Goal: Task Accomplishment & Management: Use online tool/utility

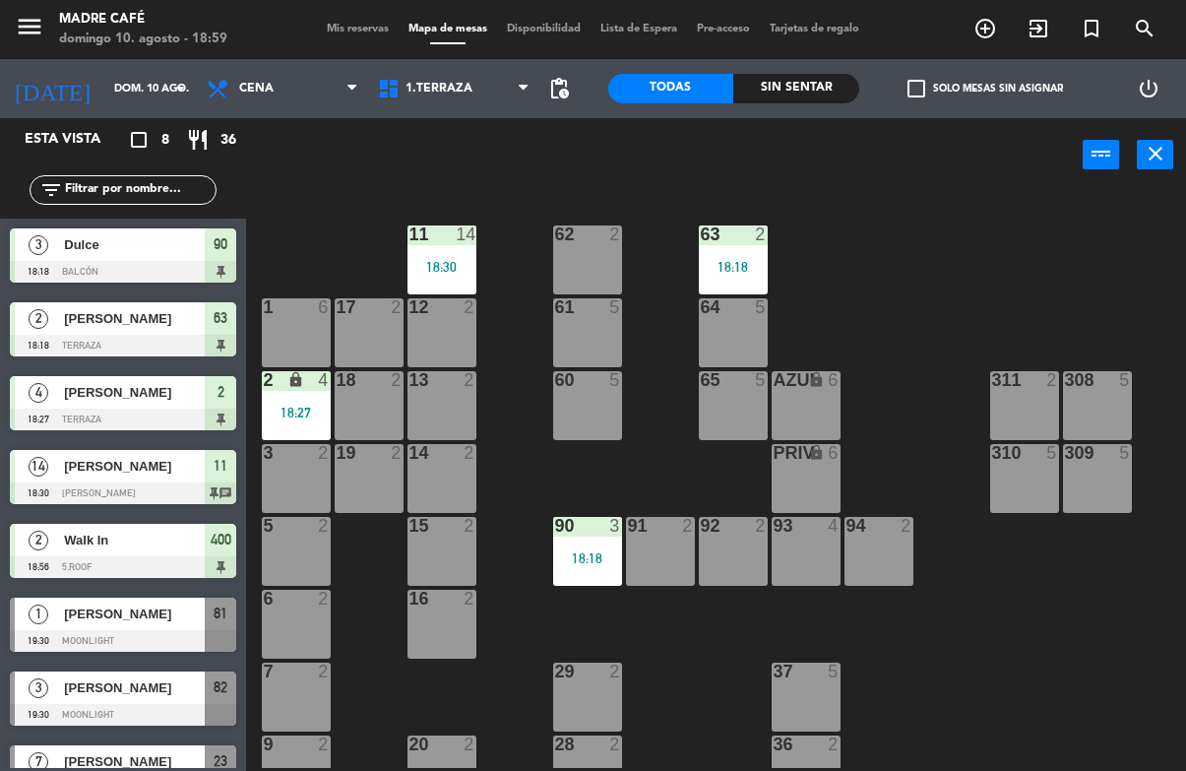
click at [435, 342] on div "12 2" at bounding box center [441, 332] width 69 height 69
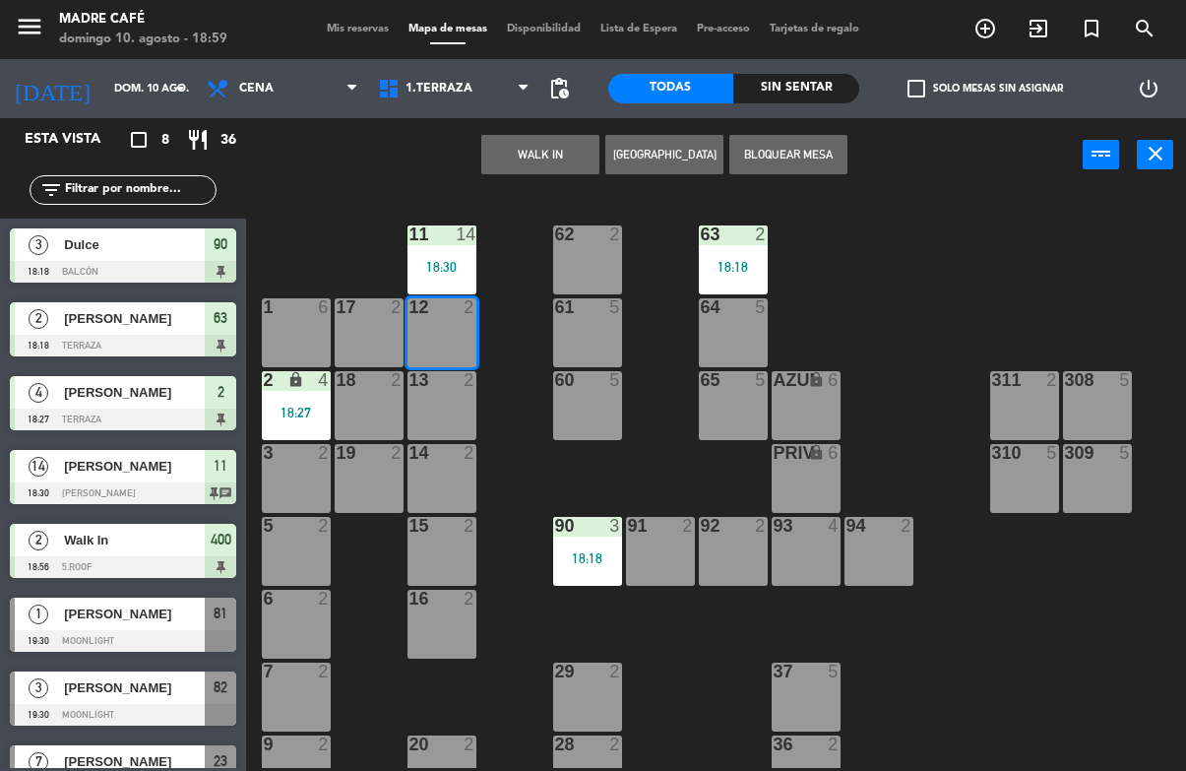
click at [554, 165] on button "WALK IN" at bounding box center [540, 154] width 118 height 39
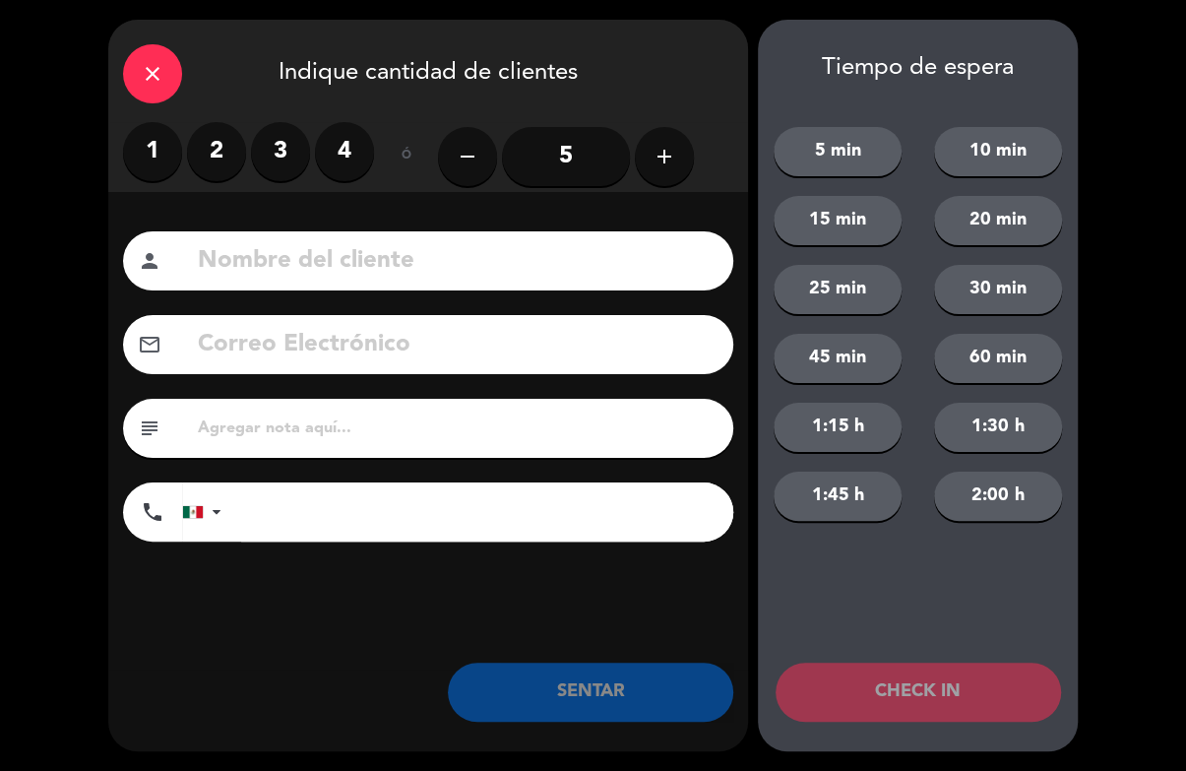
click at [667, 167] on icon "add" at bounding box center [665, 157] width 24 height 24
click at [664, 173] on button "add" at bounding box center [664, 156] width 59 height 59
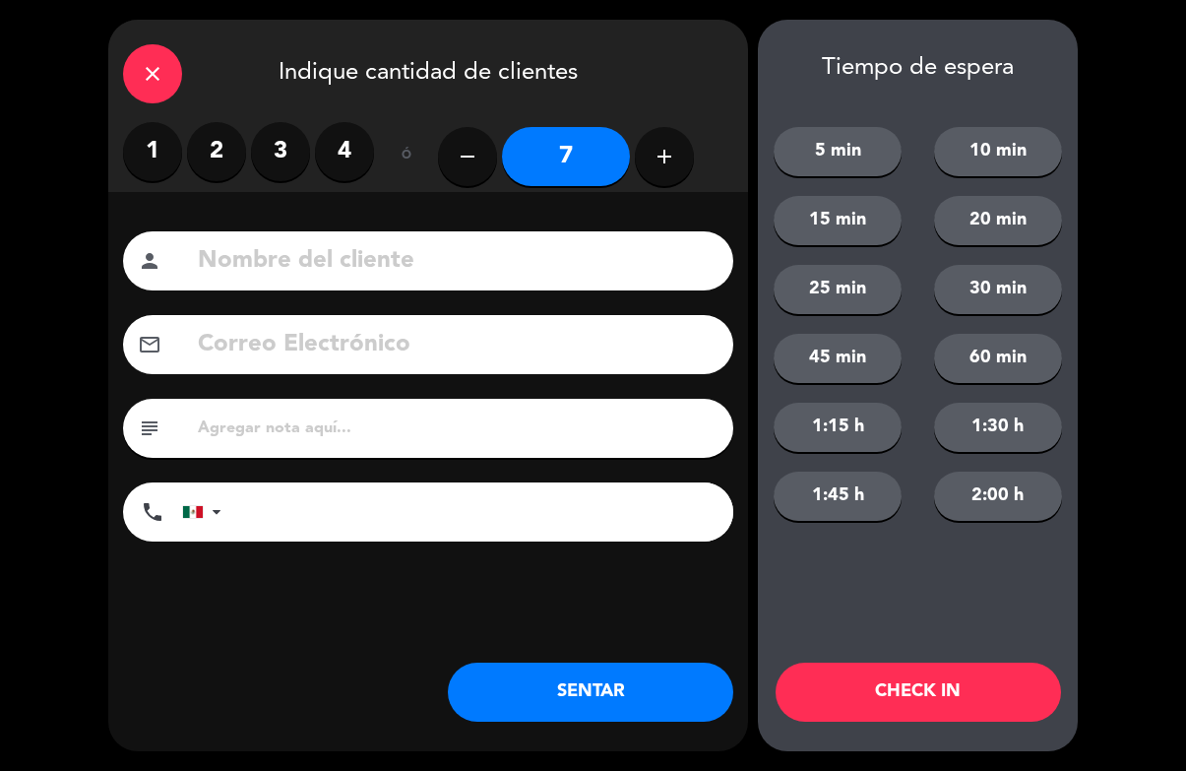
click at [663, 175] on button "add" at bounding box center [664, 156] width 59 height 59
click at [672, 162] on icon "add" at bounding box center [665, 157] width 24 height 24
click at [671, 154] on icon "add" at bounding box center [665, 157] width 24 height 24
click at [667, 155] on icon "add" at bounding box center [665, 157] width 24 height 24
click at [668, 152] on icon "add" at bounding box center [665, 157] width 24 height 24
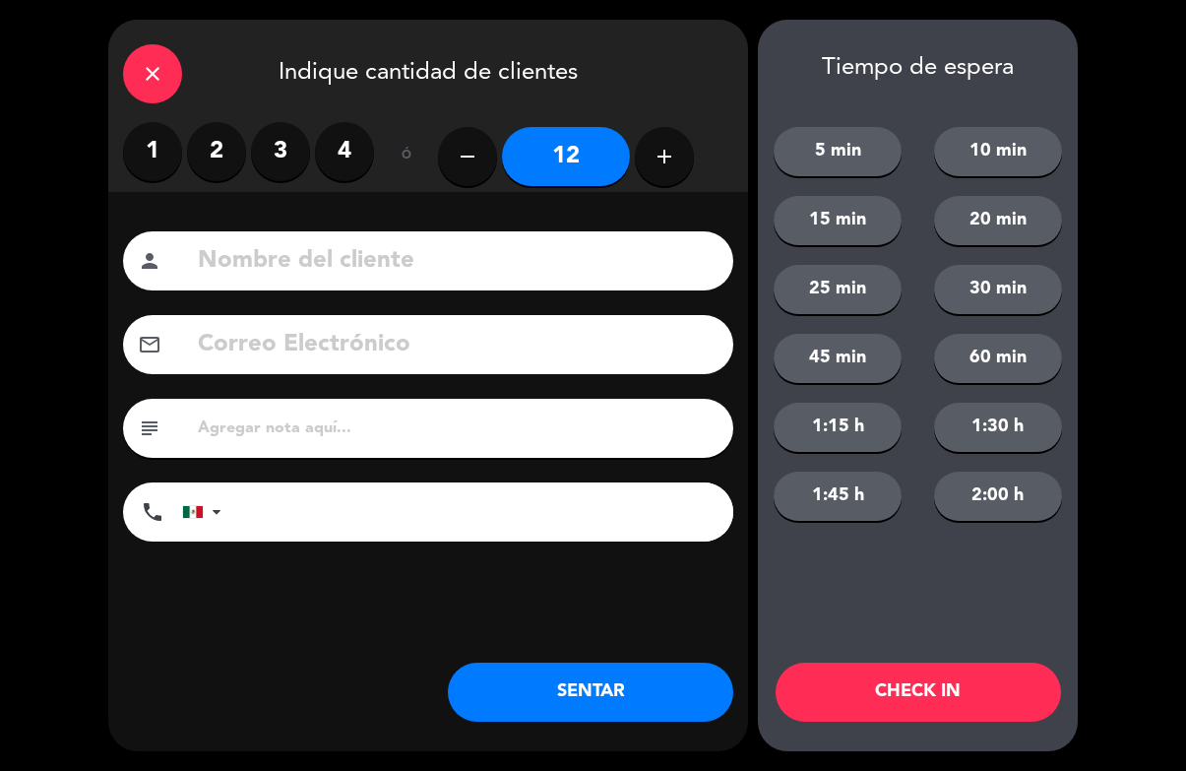
click at [671, 144] on button "add" at bounding box center [664, 156] width 59 height 59
click at [658, 152] on icon "add" at bounding box center [665, 157] width 24 height 24
click at [476, 144] on button "remove" at bounding box center [467, 156] width 59 height 59
click at [466, 160] on icon "remove" at bounding box center [468, 157] width 24 height 24
type input "12"
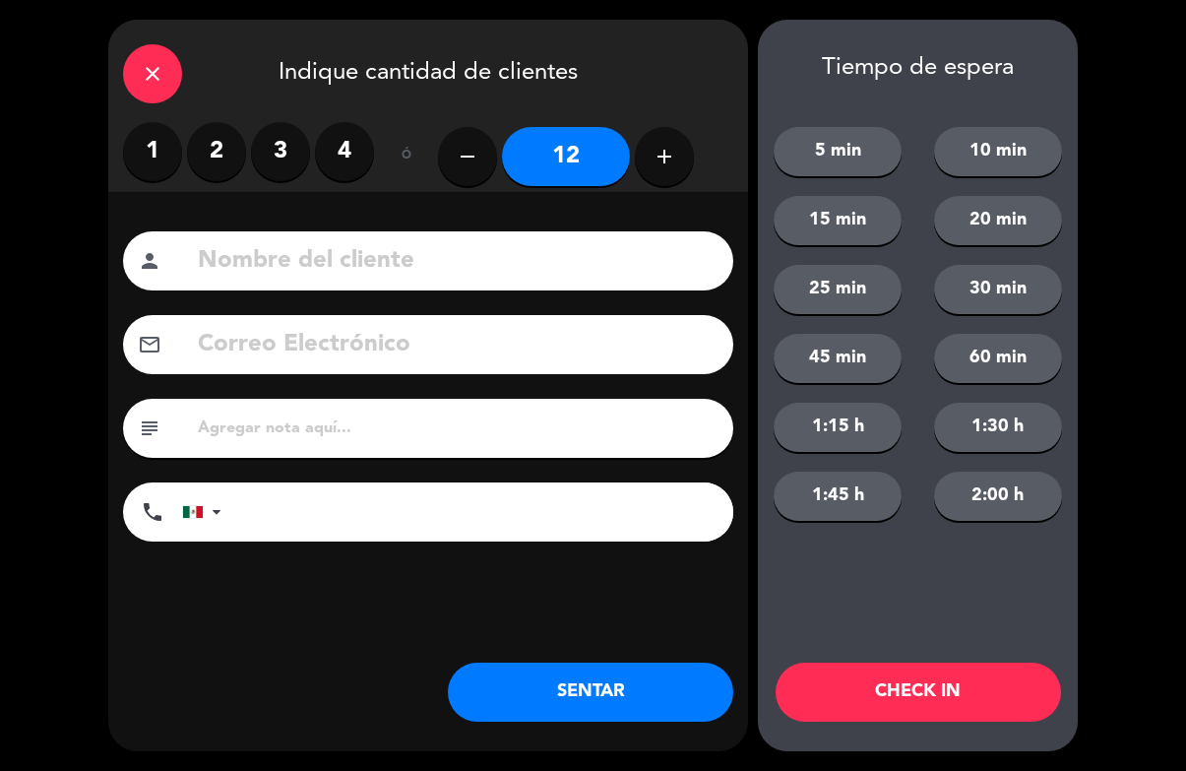
click at [894, 720] on button "CHECK IN" at bounding box center [918, 691] width 285 height 59
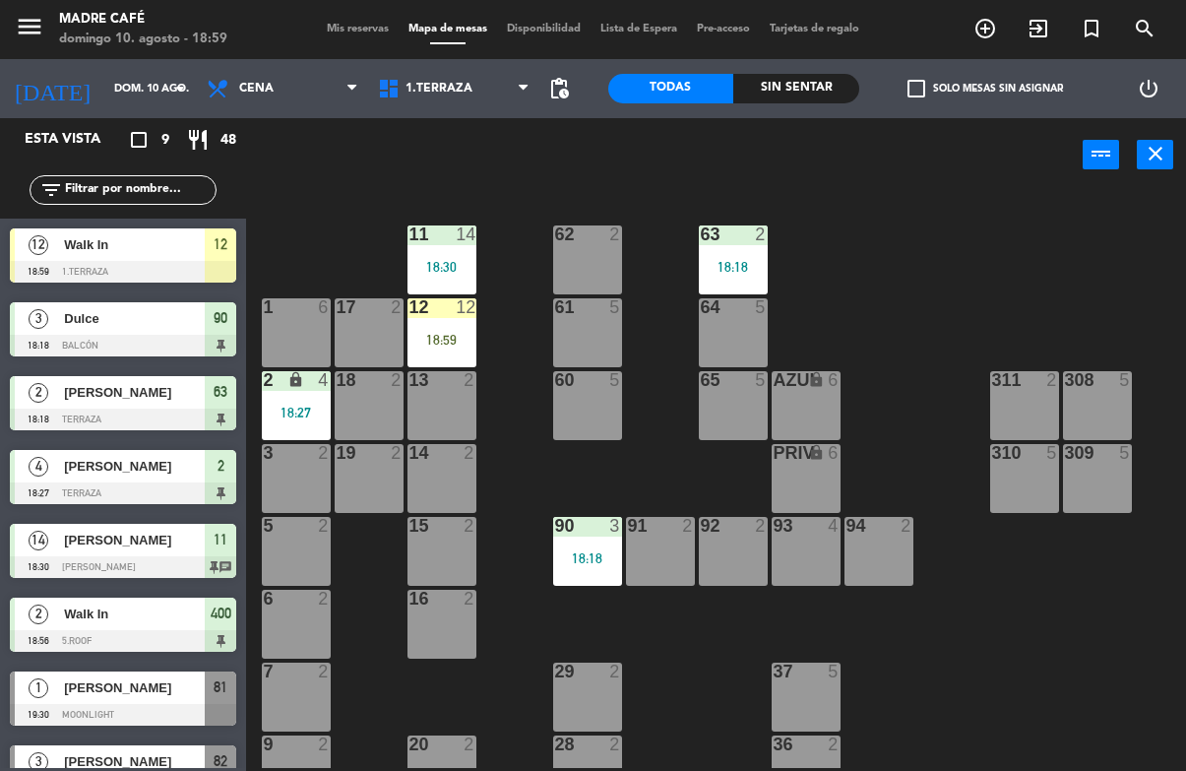
click at [439, 328] on div "12 12 18:59" at bounding box center [441, 332] width 69 height 69
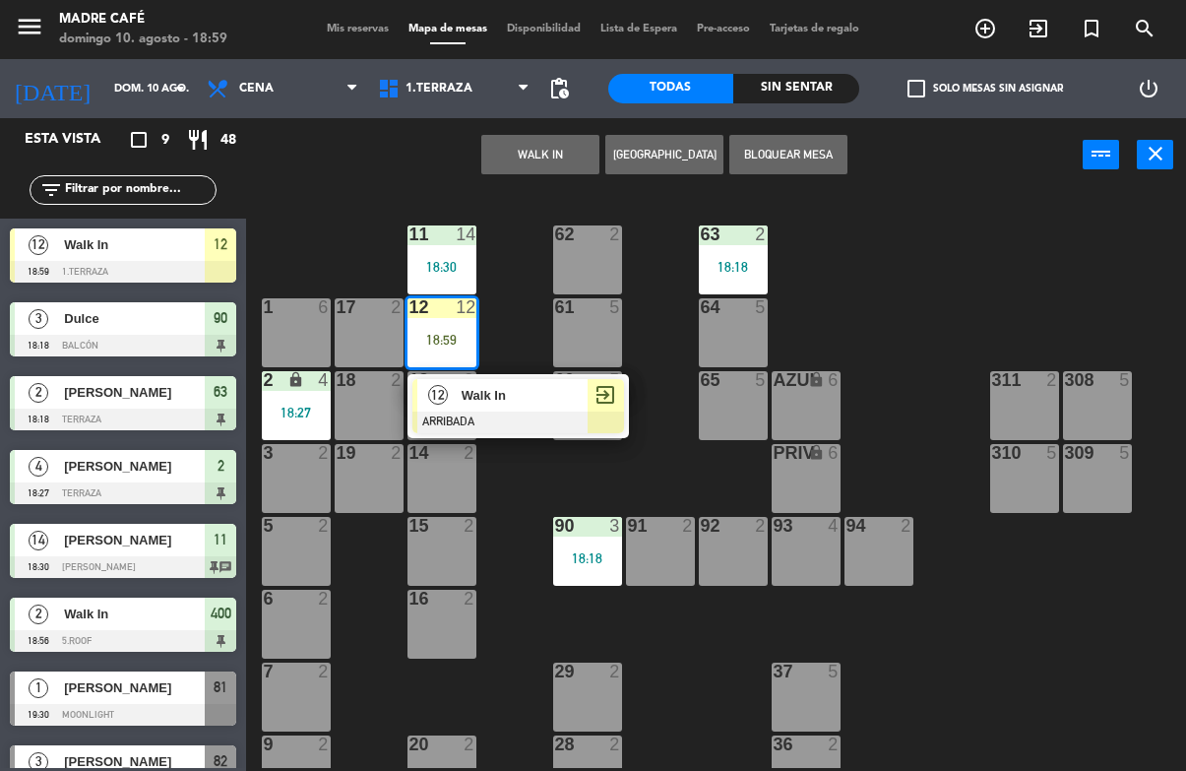
click at [594, 407] on div "exit_to_app" at bounding box center [606, 395] width 36 height 32
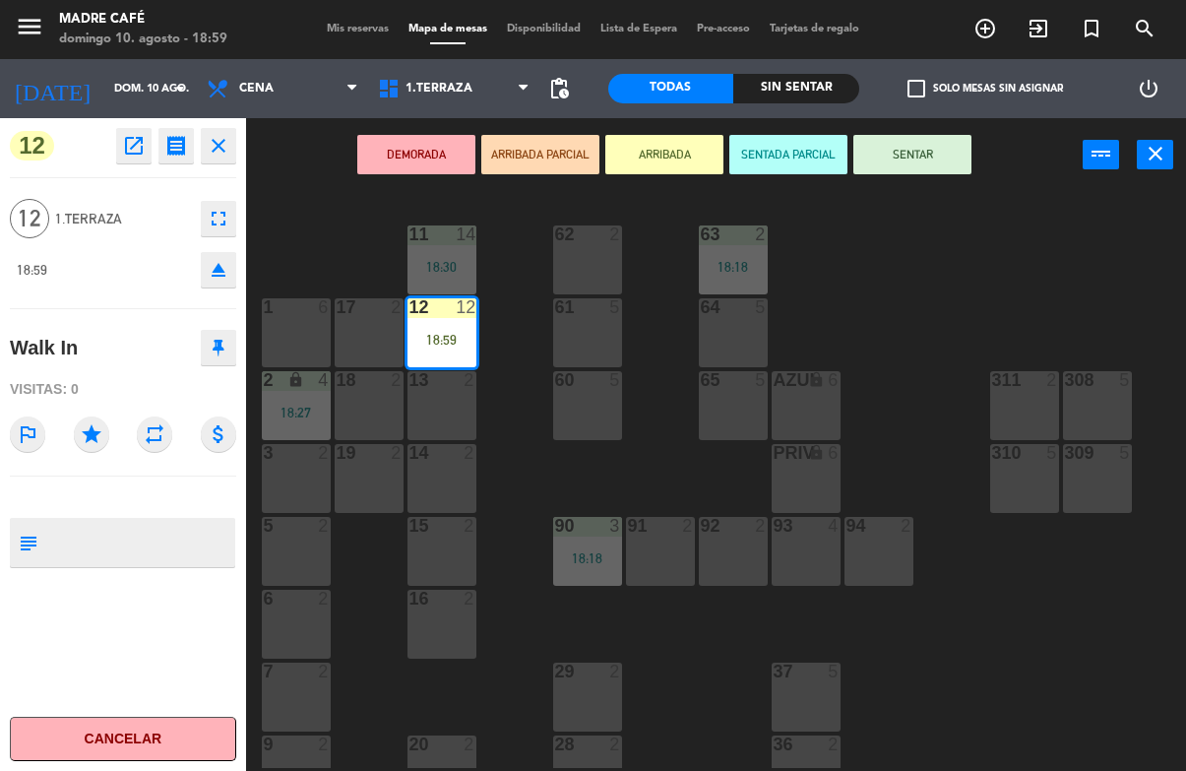
click at [940, 156] on button "SENTAR" at bounding box center [912, 154] width 118 height 39
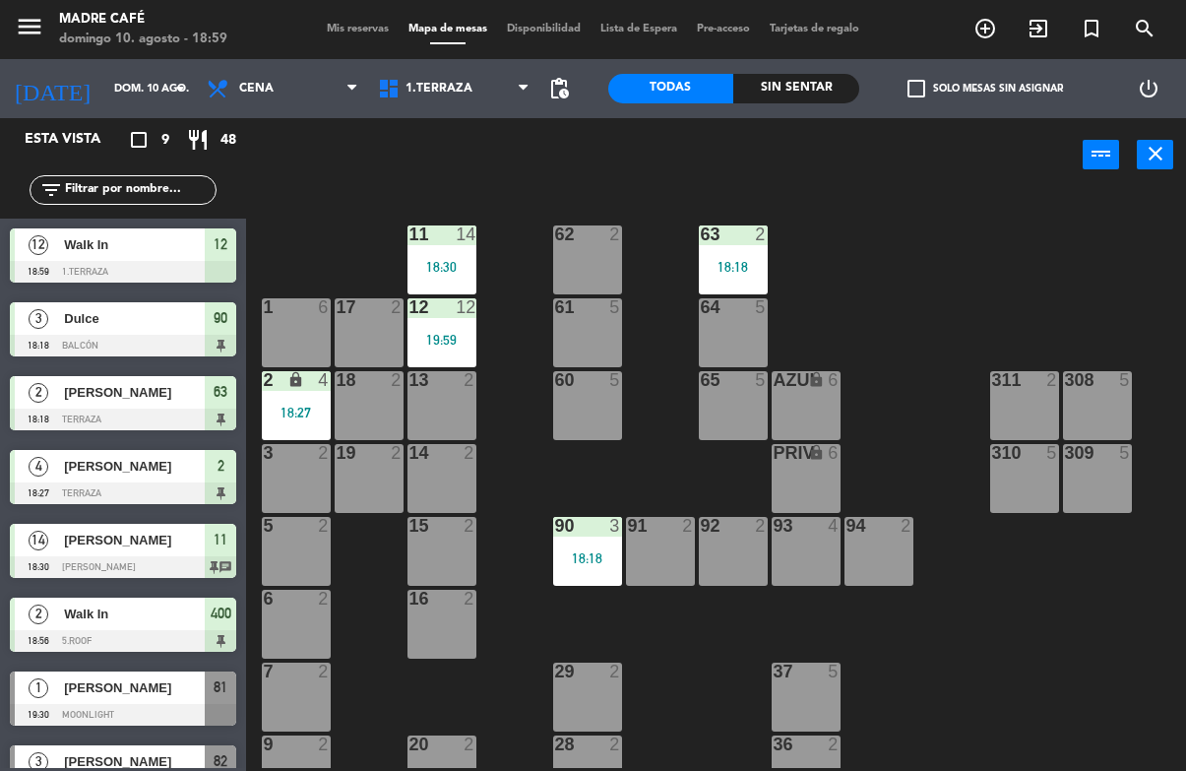
click at [967, 241] on div "11 14 18:30 63 2 18:18 62 2 12 12 19:59 1 6 61 5 64 5 17 2 13 2 2 lock 4 18:27 …" at bounding box center [722, 479] width 928 height 578
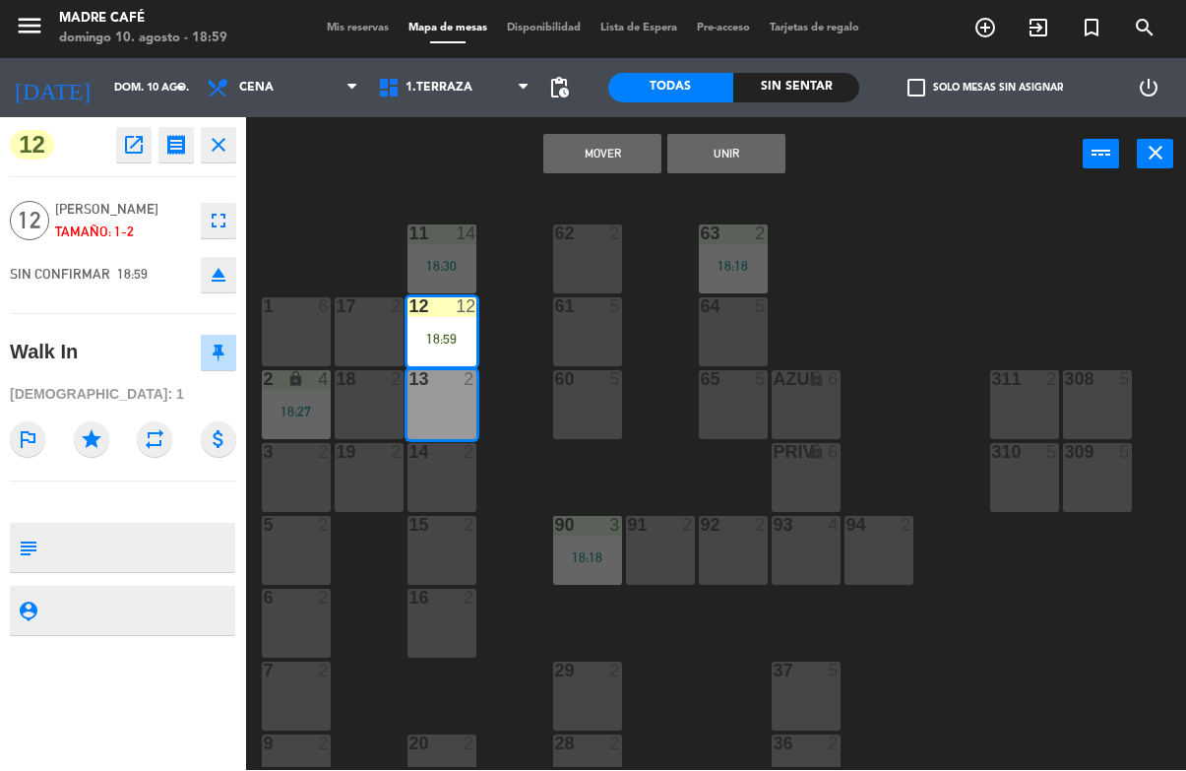
click at [420, 414] on div "13 2" at bounding box center [441, 405] width 69 height 69
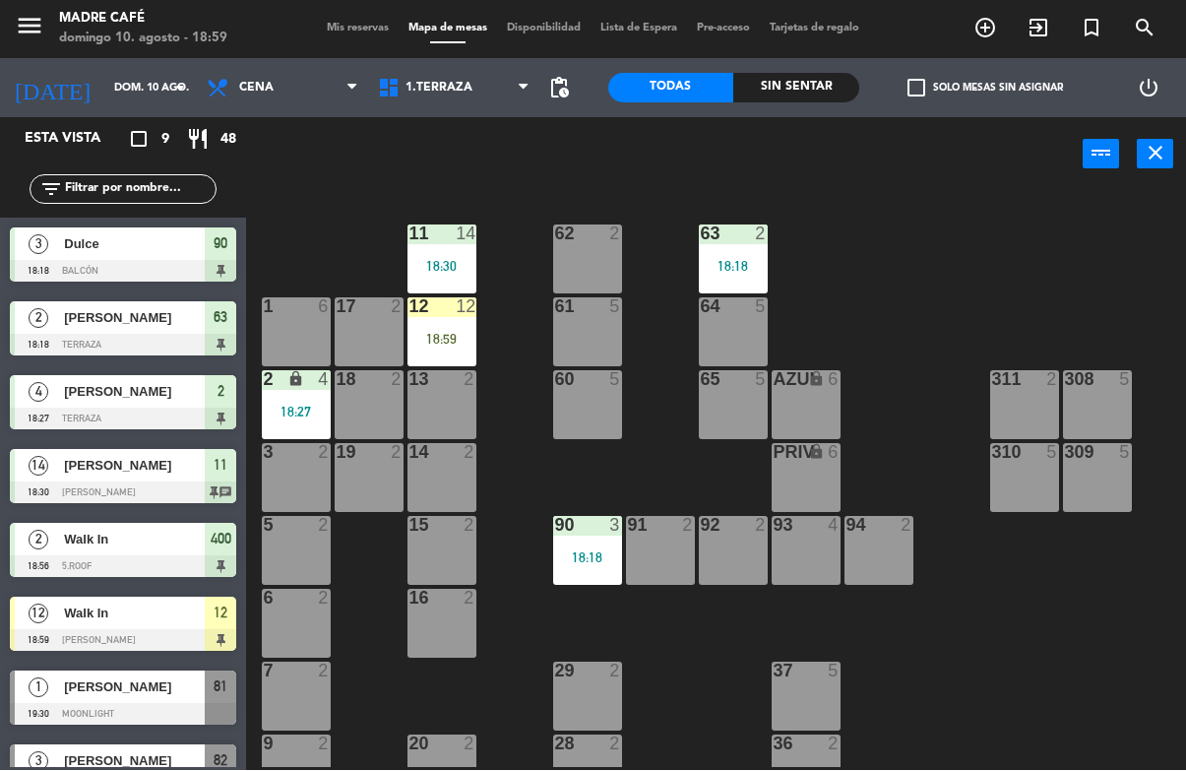
click at [447, 316] on div "12 12" at bounding box center [441, 308] width 69 height 20
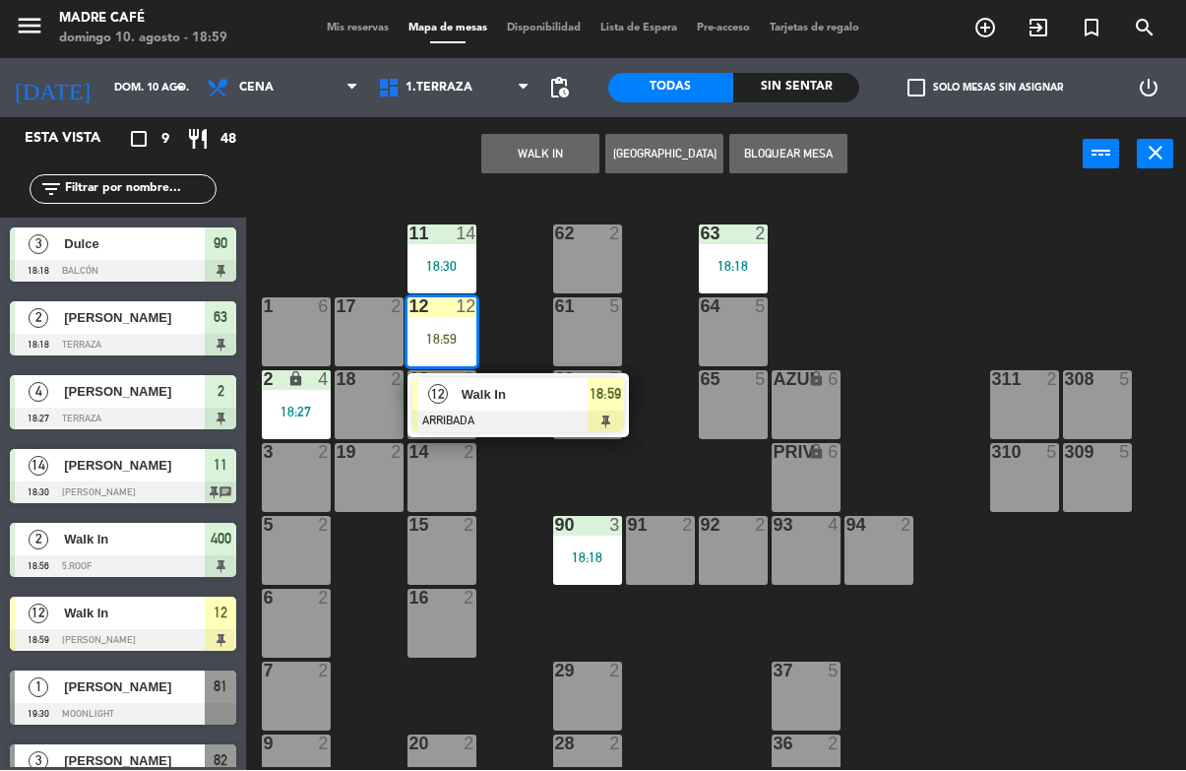
click at [560, 374] on div "12 Walk In ARRIBADA 18:59" at bounding box center [517, 406] width 221 height 64
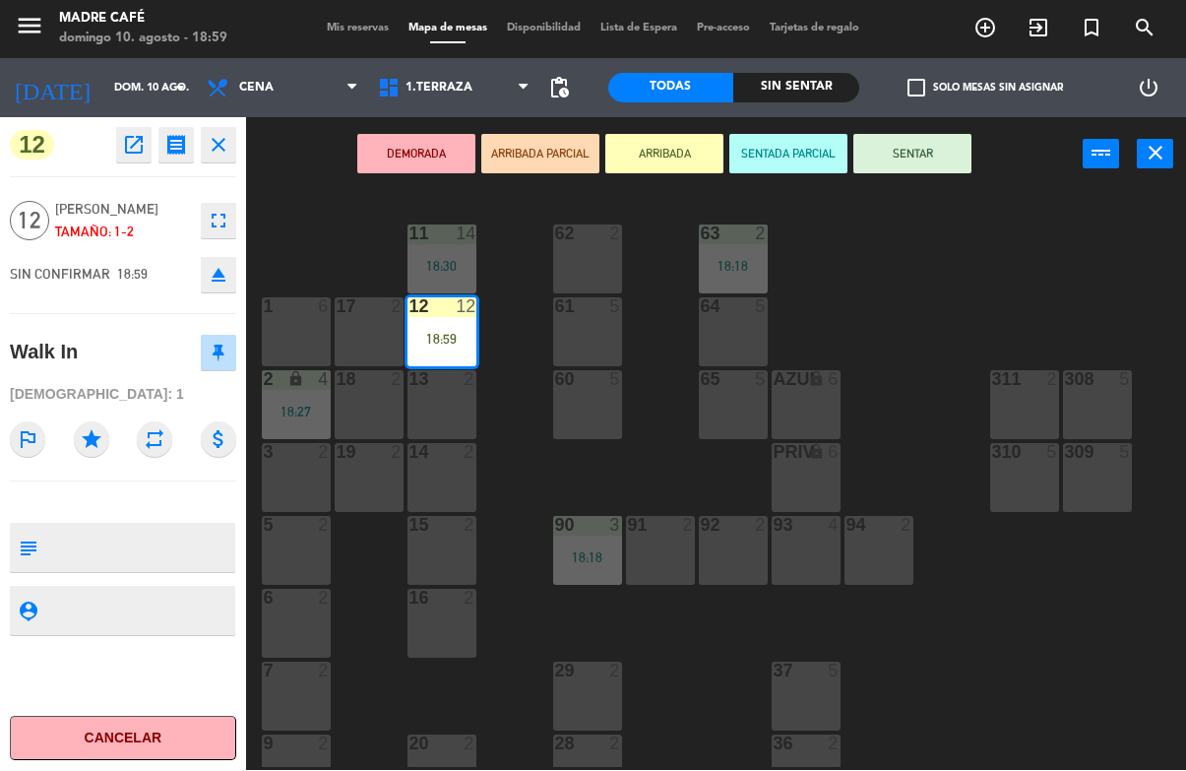
click at [881, 168] on button "SENTAR" at bounding box center [912, 154] width 118 height 39
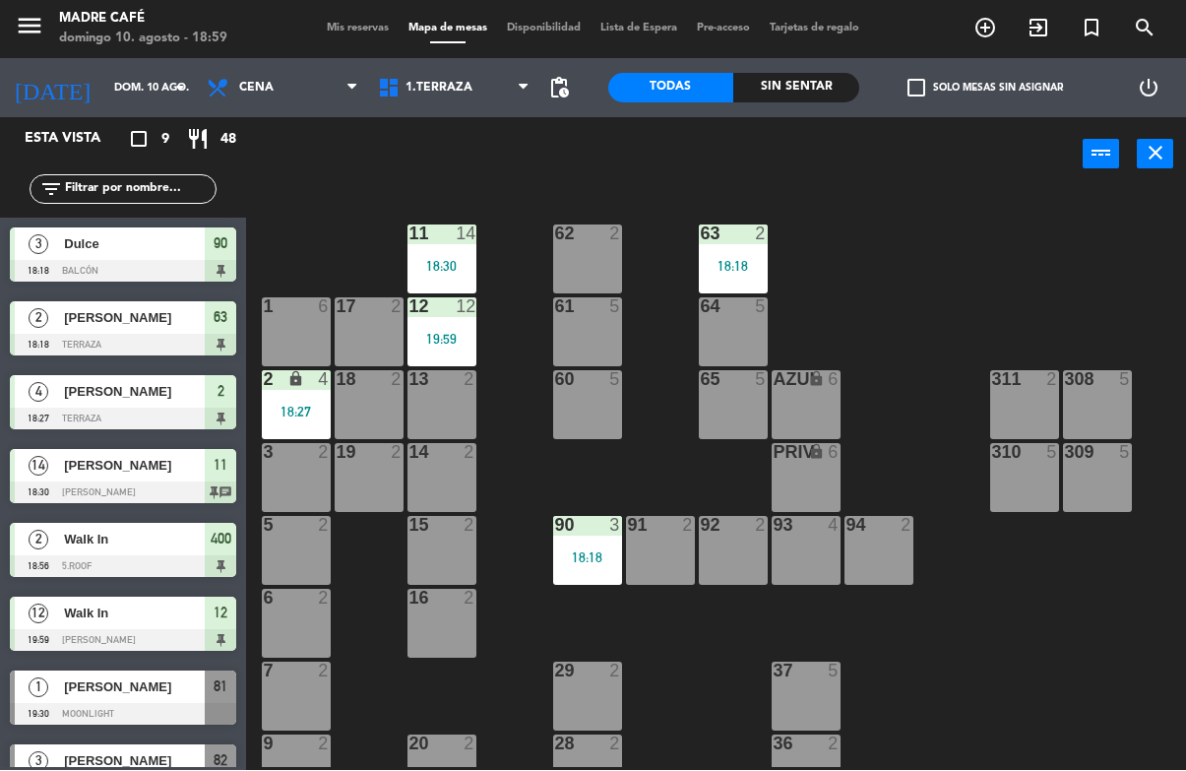
click at [930, 192] on div "11 14 18:30 63 2 18:18 62 2 12 12 19:59 1 6 61 5 64 5 17 2 13 2 2 lock 4 18:27 …" at bounding box center [722, 479] width 928 height 578
click at [117, 93] on input "dom. 10 ago." at bounding box center [178, 89] width 148 height 32
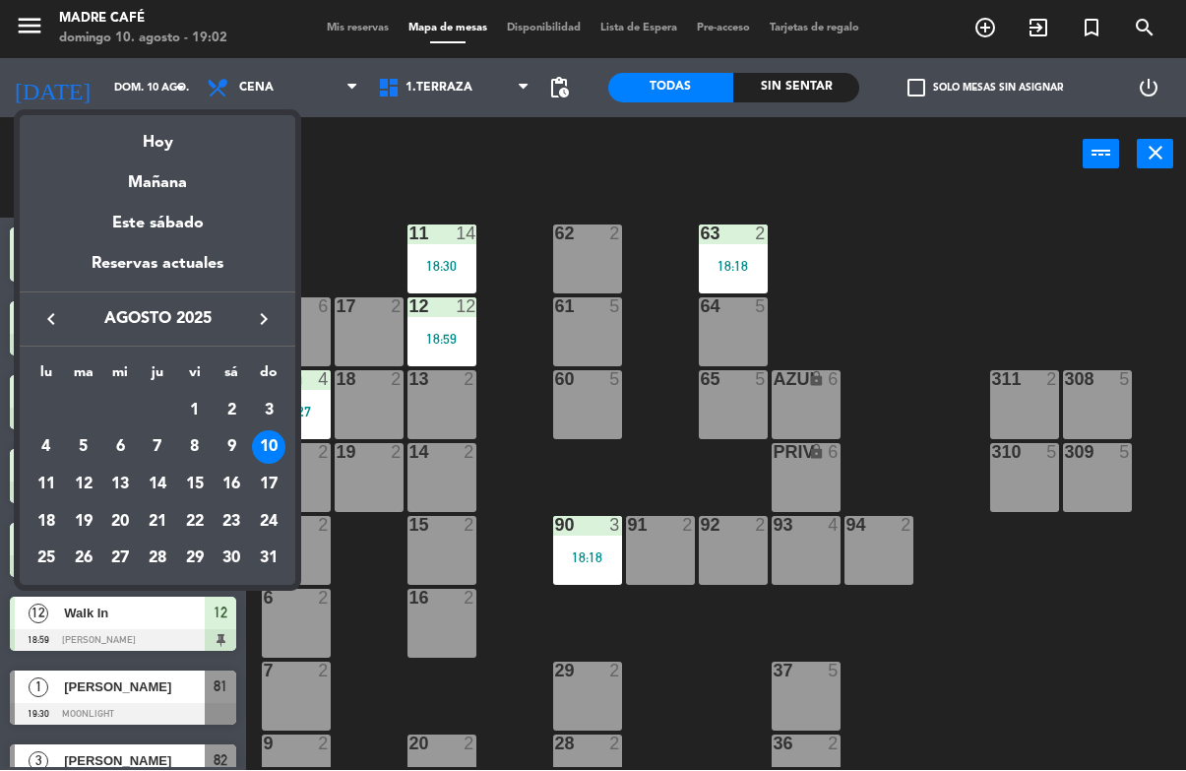
click at [58, 447] on div "4" at bounding box center [46, 447] width 33 height 33
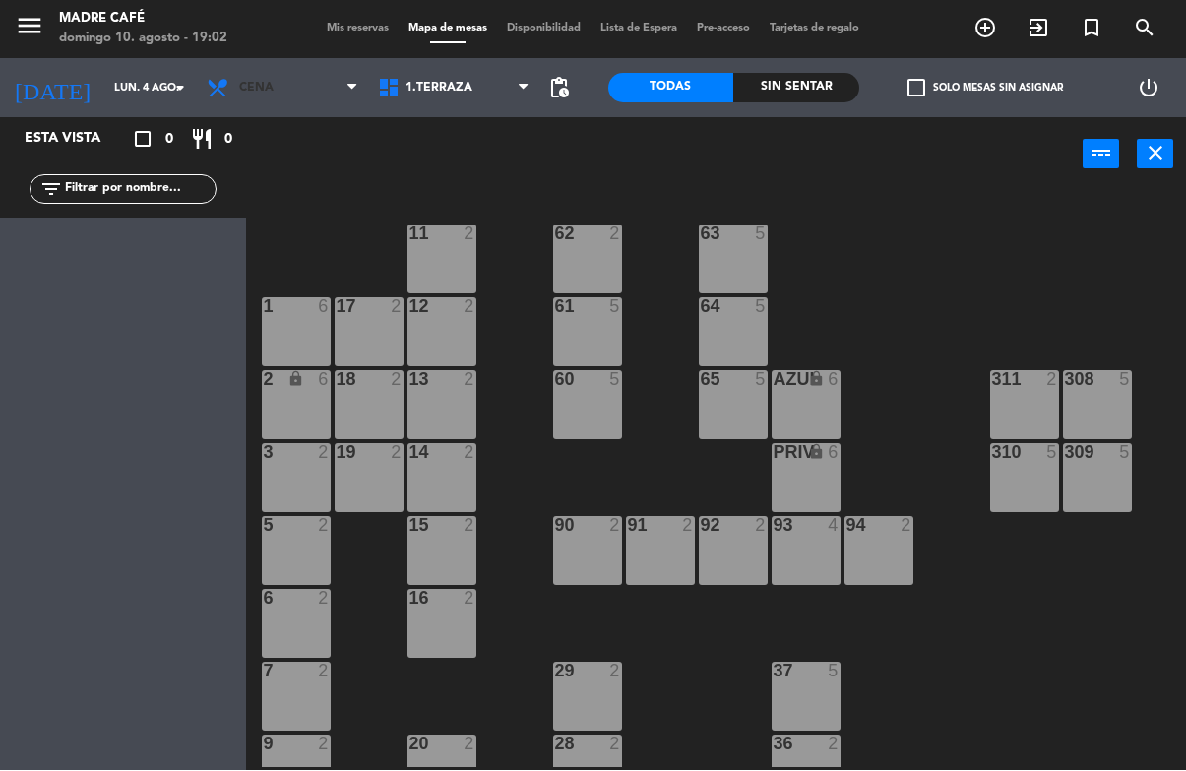
click at [272, 89] on span "Cena" at bounding box center [282, 88] width 171 height 43
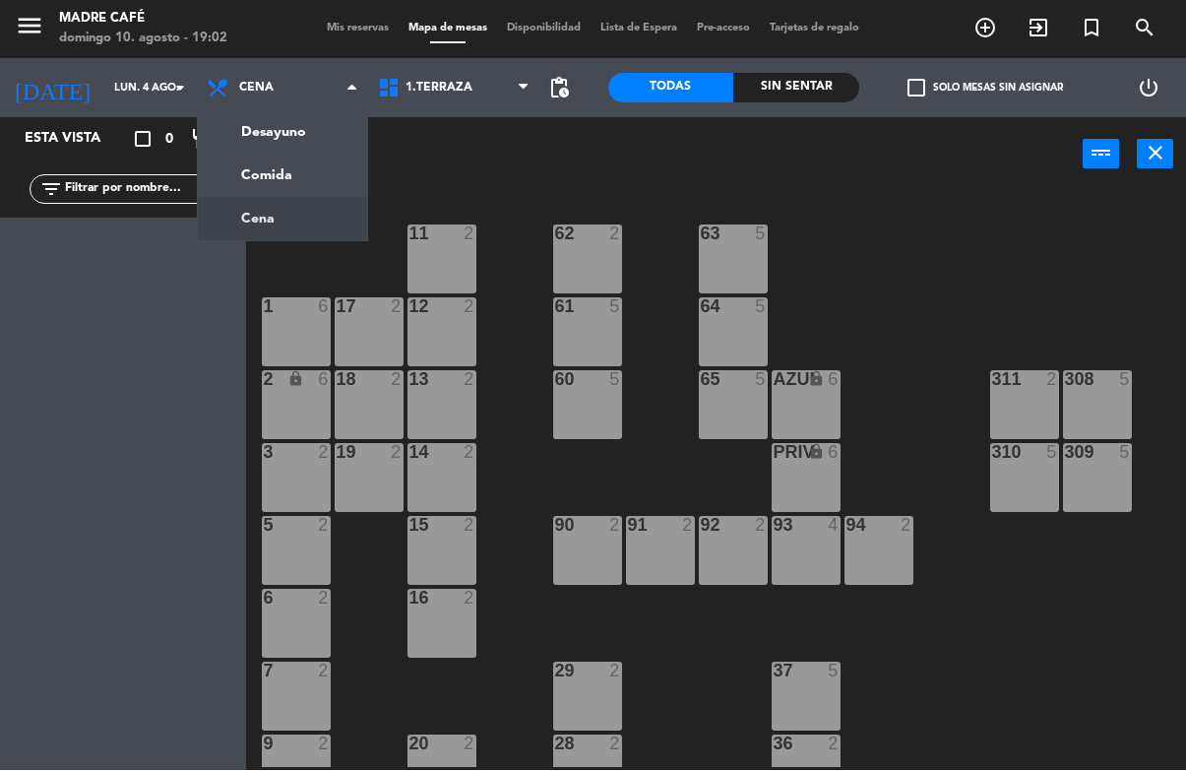
click at [321, 185] on ng-component "menu Madre Café [DATE] 10. agosto - 19:02 Mis reservas Mapa de mesas Disponibil…" at bounding box center [593, 385] width 1186 height 771
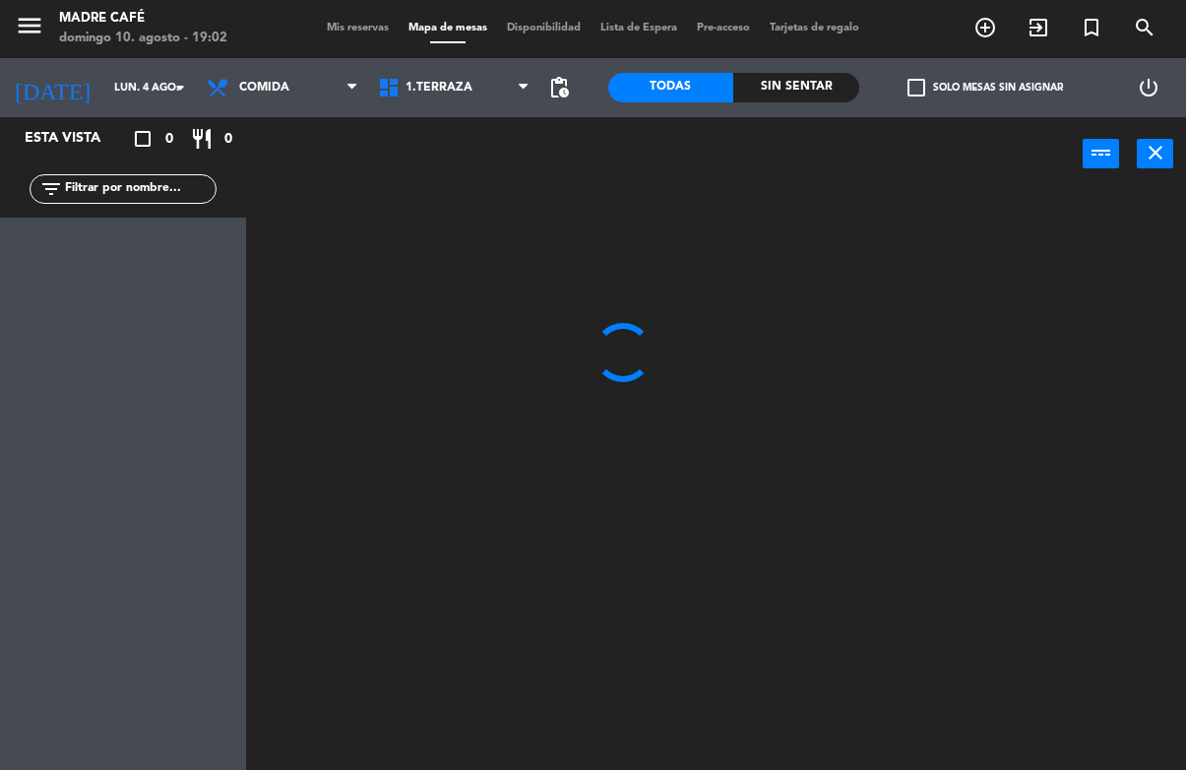
click at [122, 86] on input "lun. 4 ago." at bounding box center [178, 89] width 148 height 32
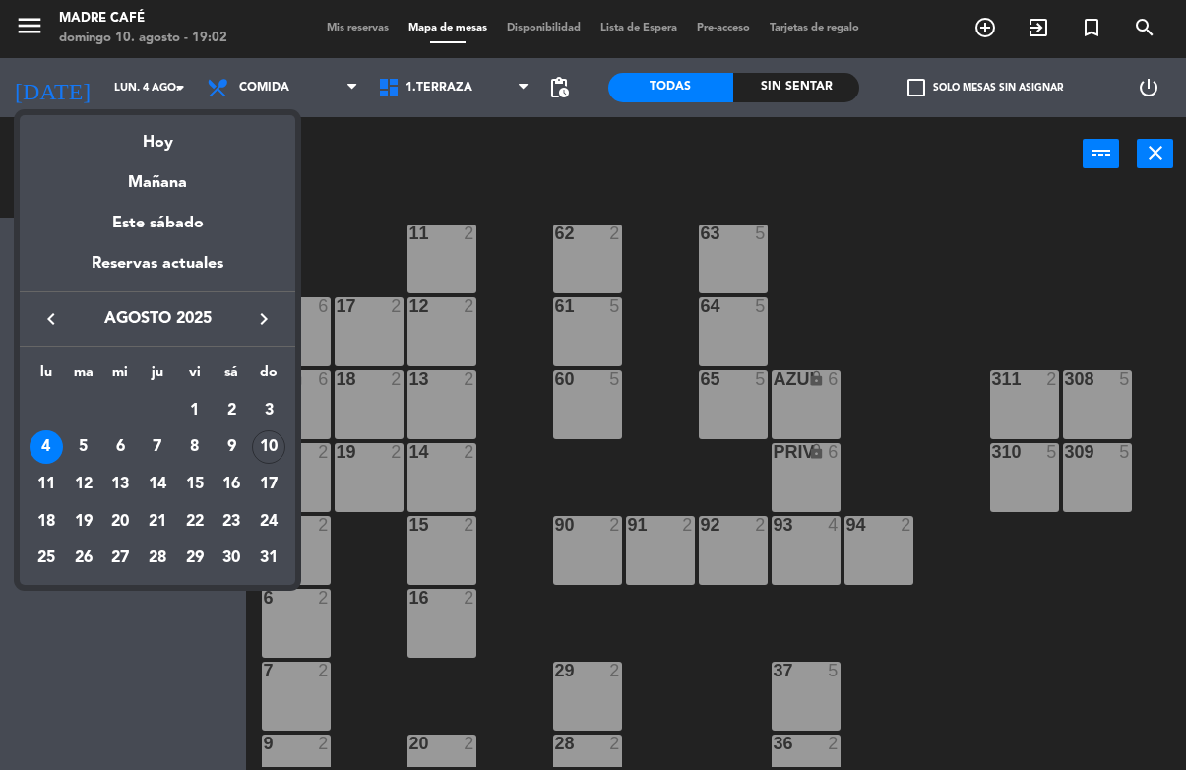
click at [274, 435] on div "10" at bounding box center [268, 447] width 33 height 33
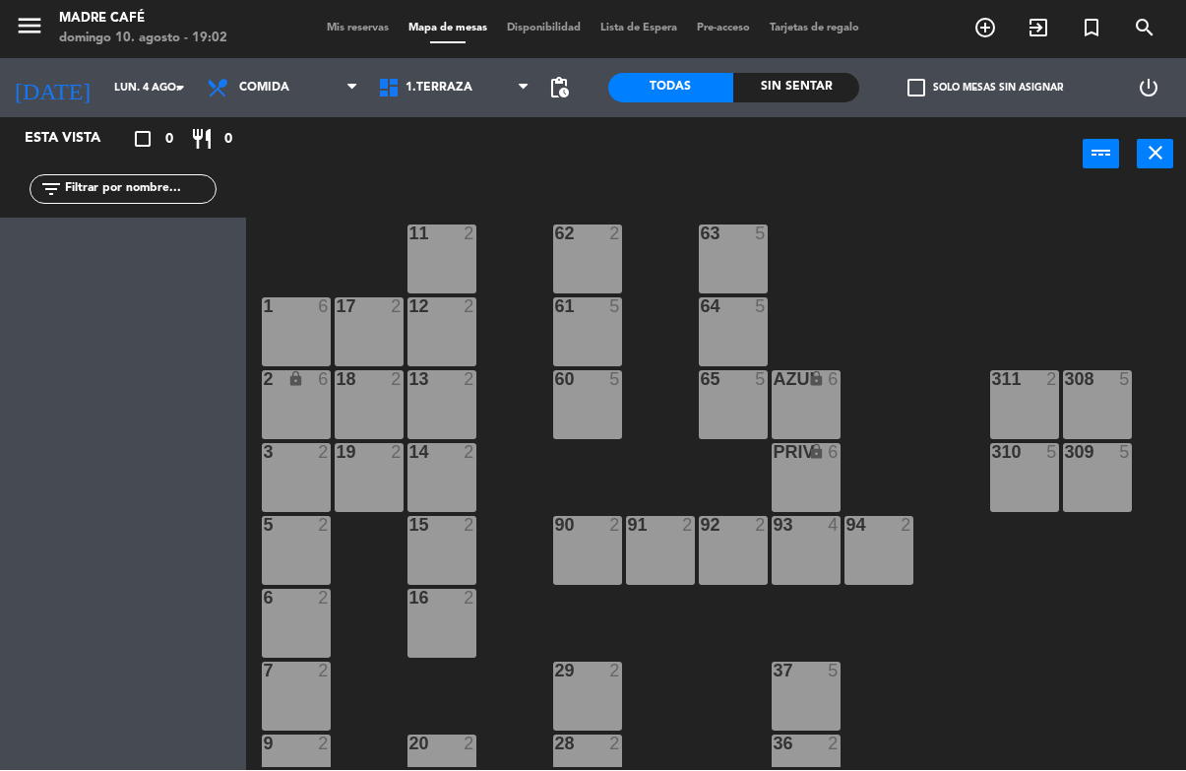
type input "dom. 10 ago."
click at [117, 192] on input "text" at bounding box center [139, 190] width 153 height 22
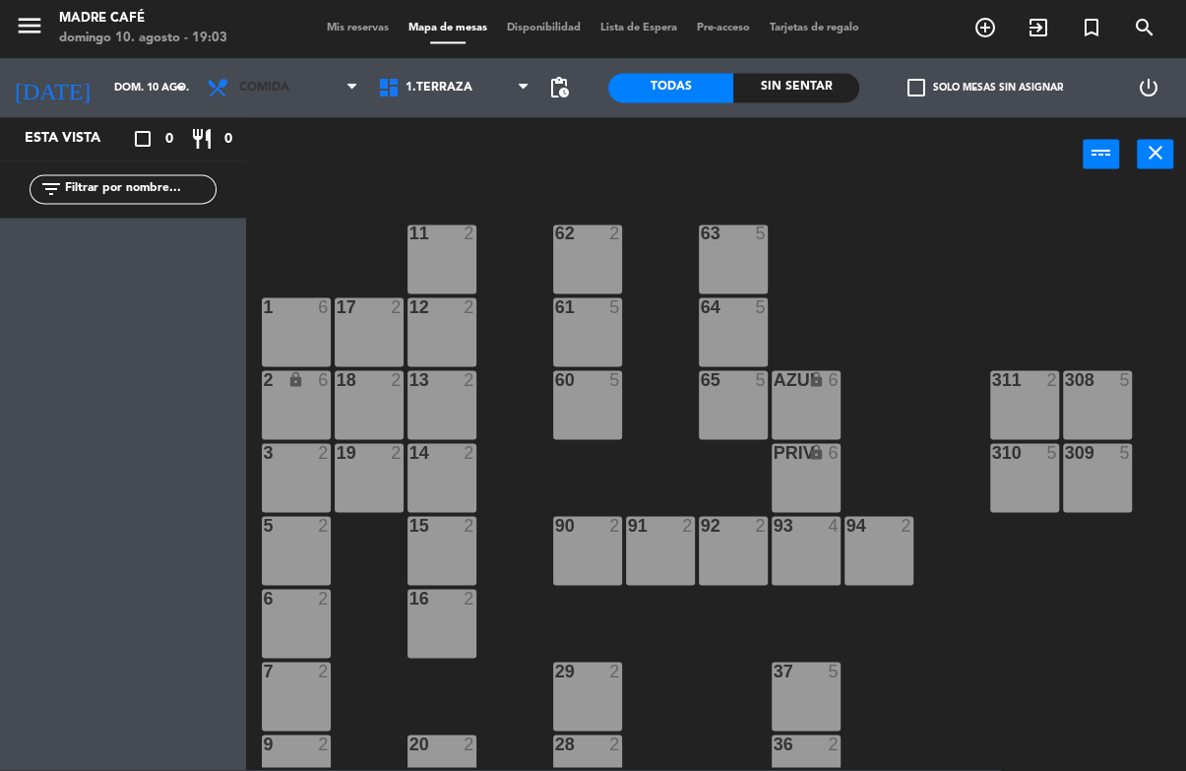
click at [263, 89] on span "Comida" at bounding box center [264, 89] width 50 height 14
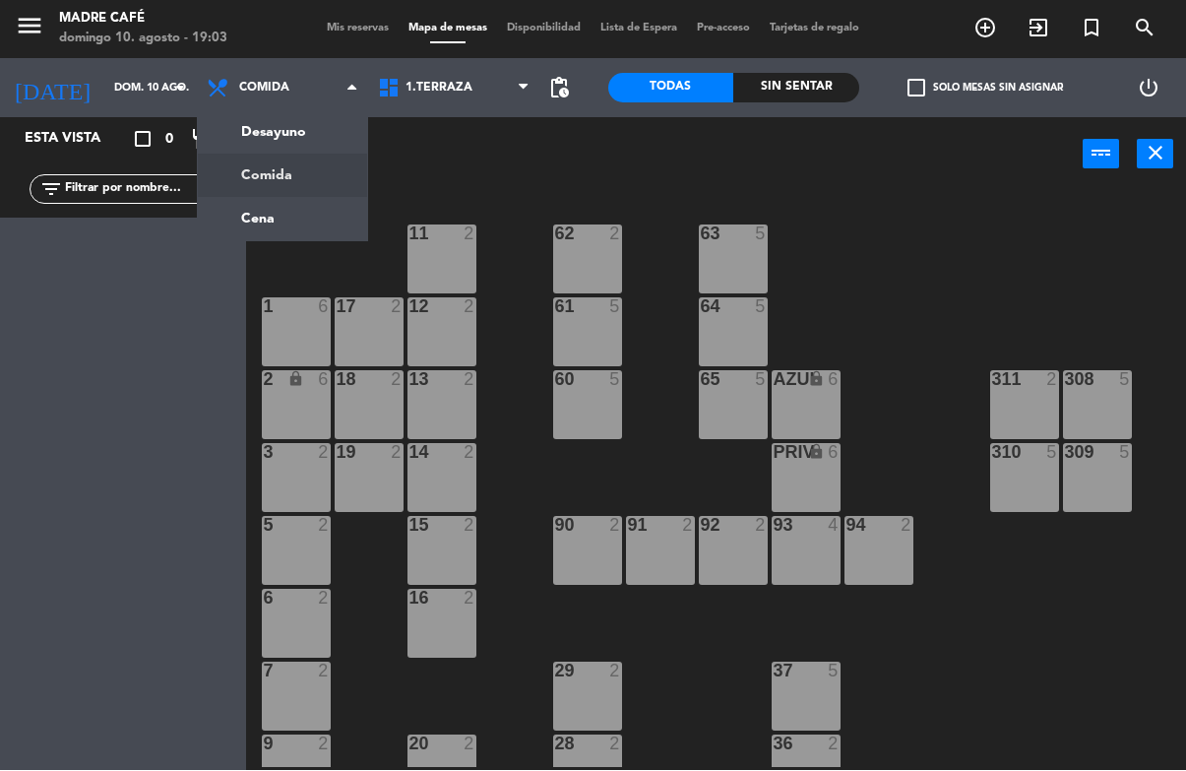
click at [299, 237] on ng-component "menu Madre Café [DATE] 10. agosto - 19:03 Mis reservas Mapa de mesas Disponibil…" at bounding box center [593, 385] width 1186 height 771
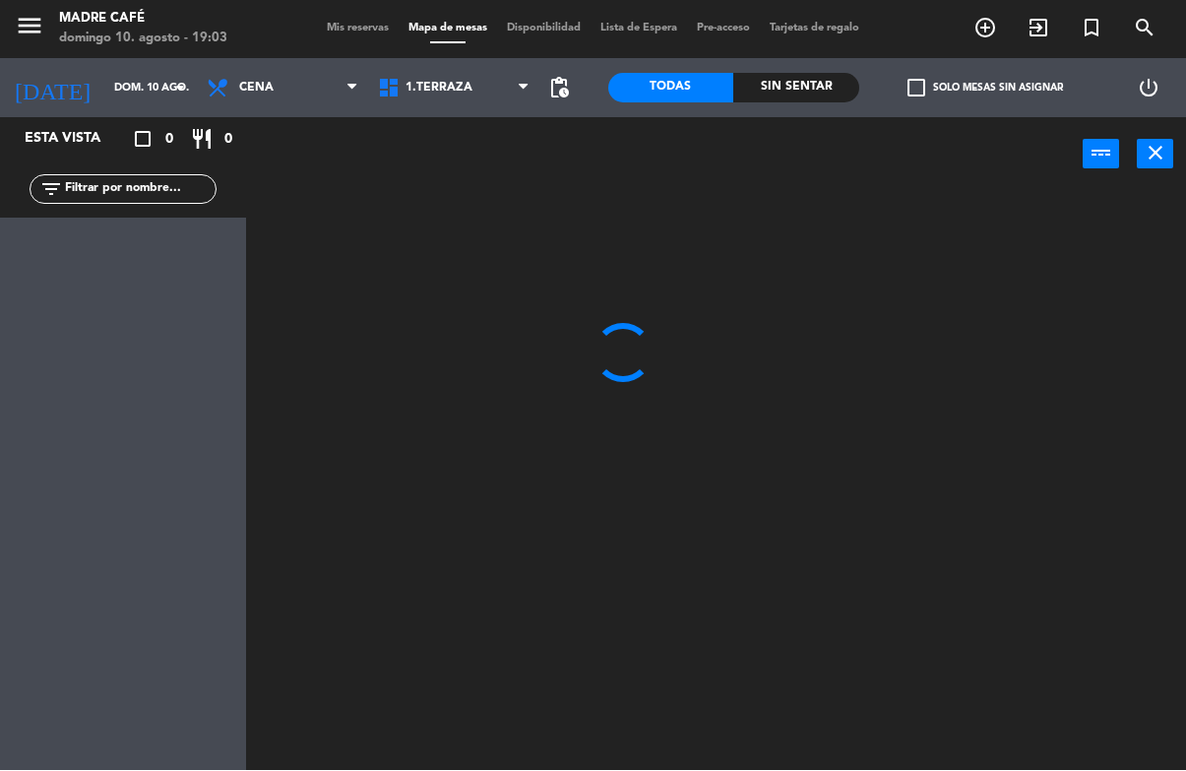
click at [153, 185] on input "text" at bounding box center [139, 190] width 153 height 22
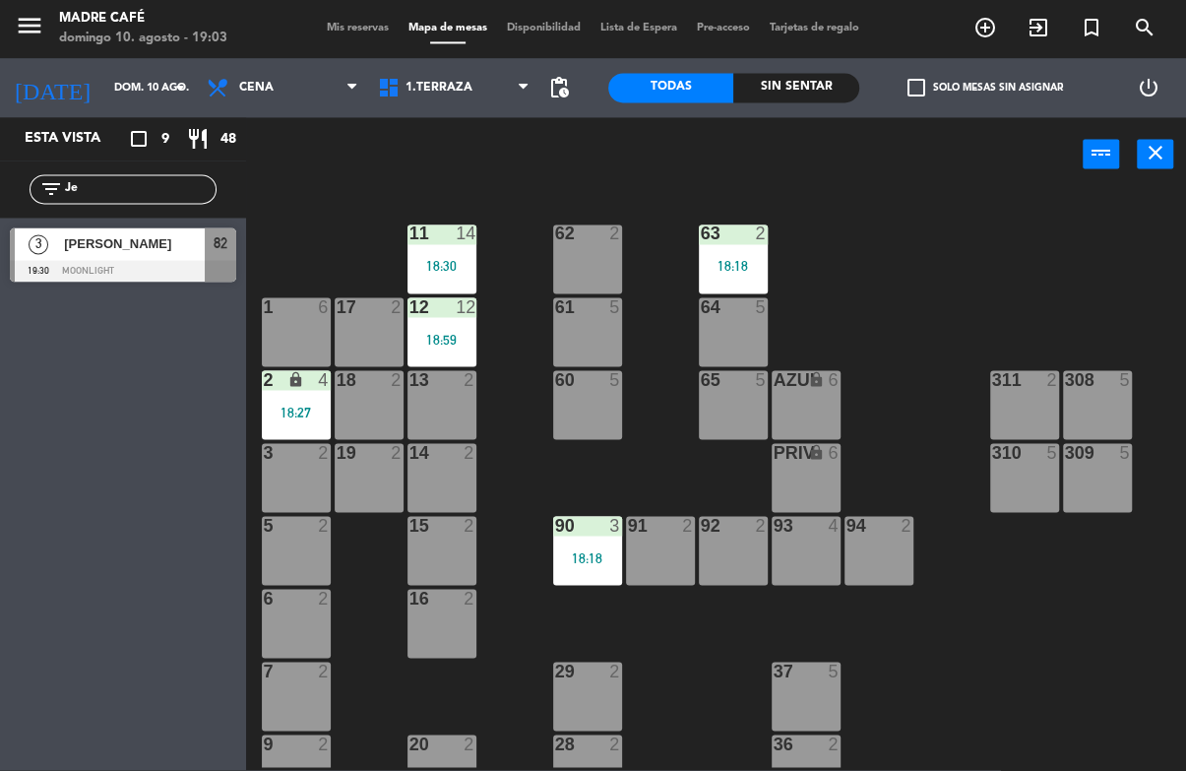
type input "Je"
click at [986, 248] on div "11 14 18:30 63 2 18:18 62 2 12 12 18:59 1 6 61 5 64 5 17 2 13 2 2 lock 4 18:27 …" at bounding box center [722, 479] width 928 height 578
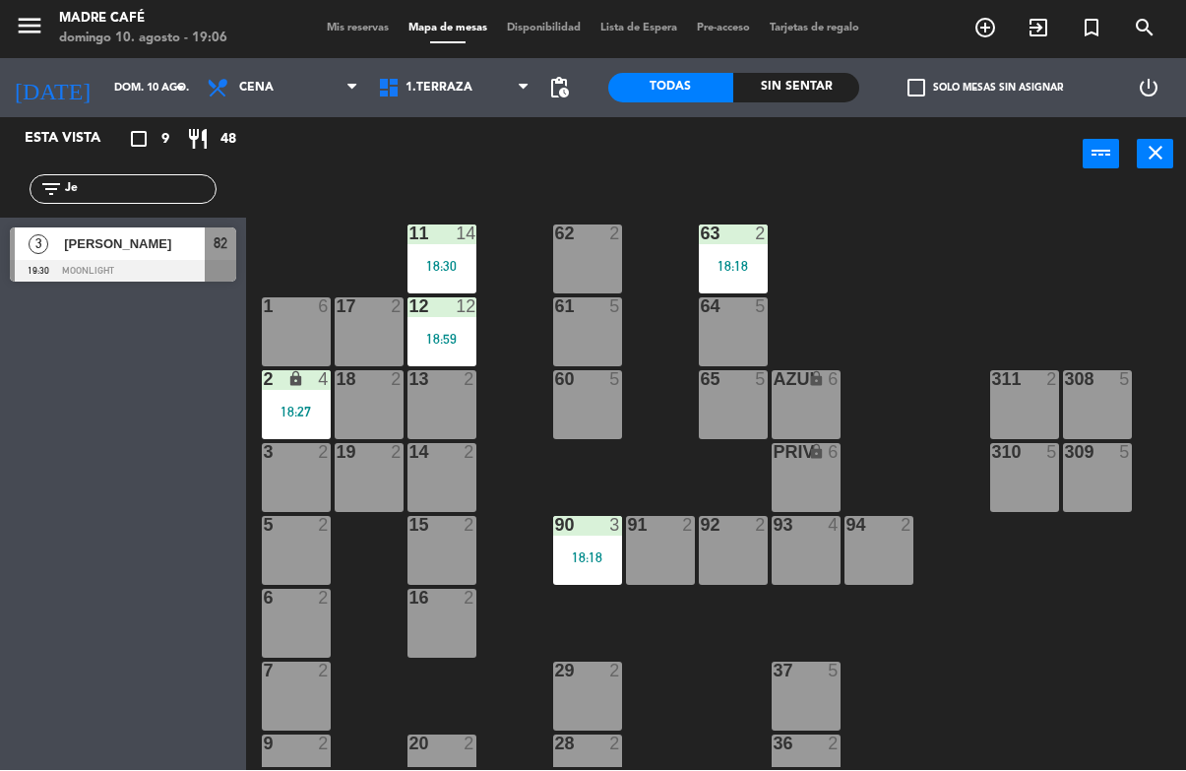
click at [96, 266] on div at bounding box center [123, 272] width 226 height 22
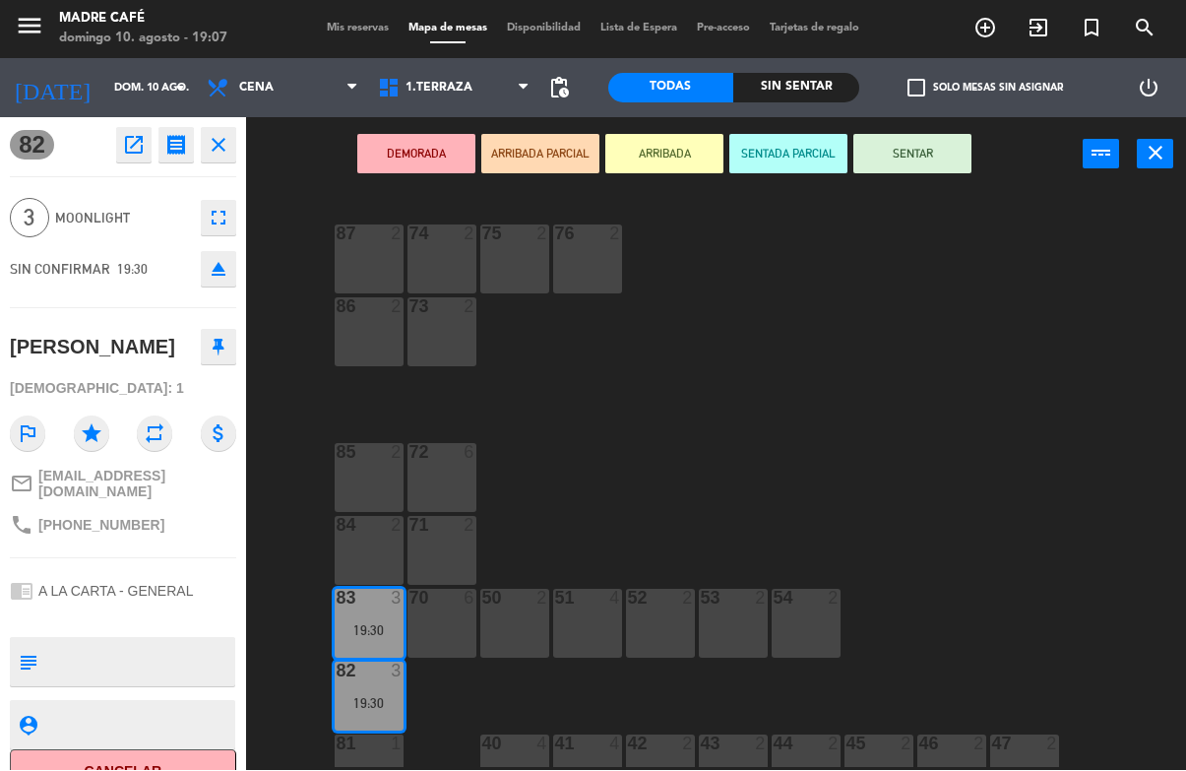
click at [691, 151] on button "ARRIBADA" at bounding box center [664, 154] width 118 height 39
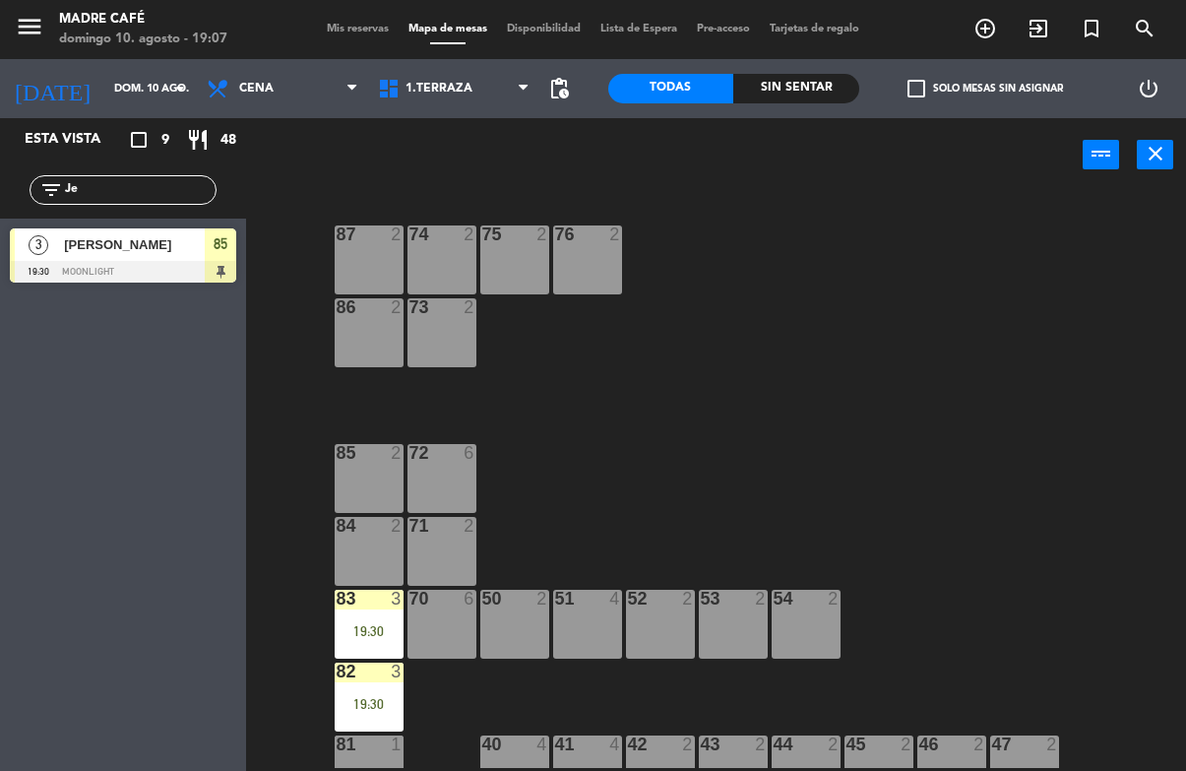
click at [382, 636] on div "19:30" at bounding box center [369, 631] width 69 height 14
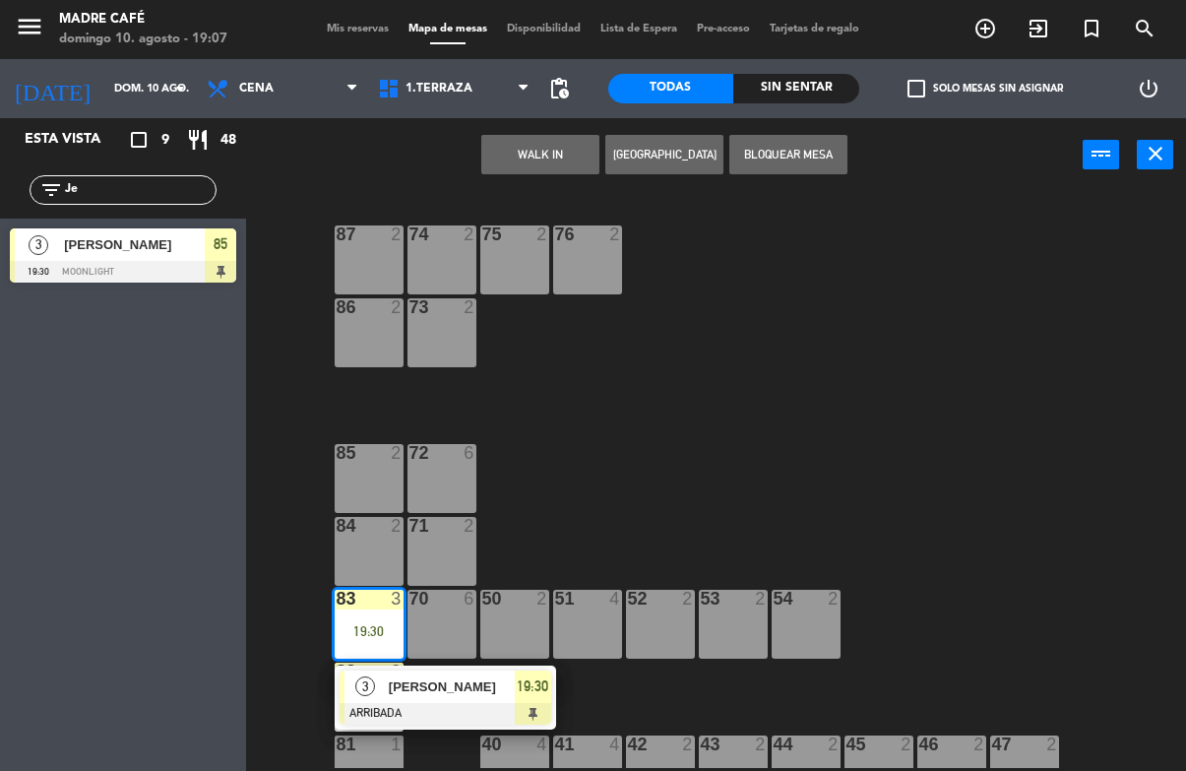
click at [503, 704] on div at bounding box center [446, 714] width 212 height 22
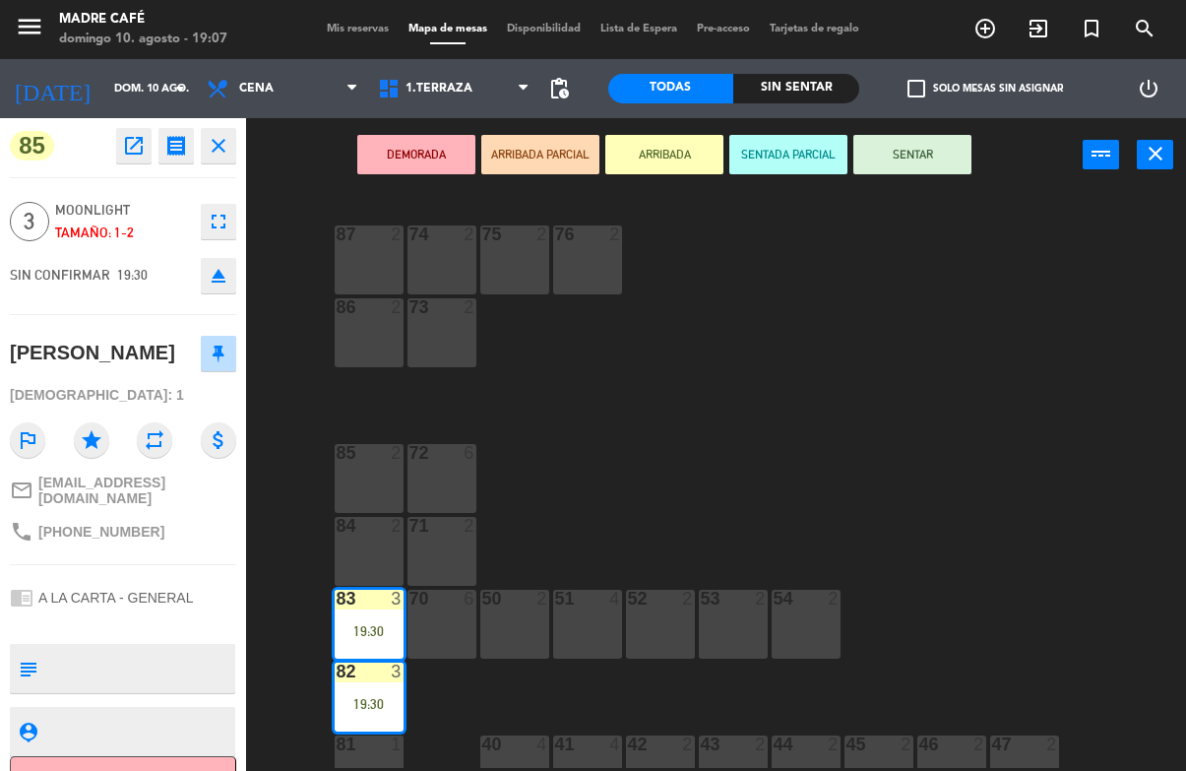
click at [887, 173] on button "SENTAR" at bounding box center [912, 154] width 118 height 39
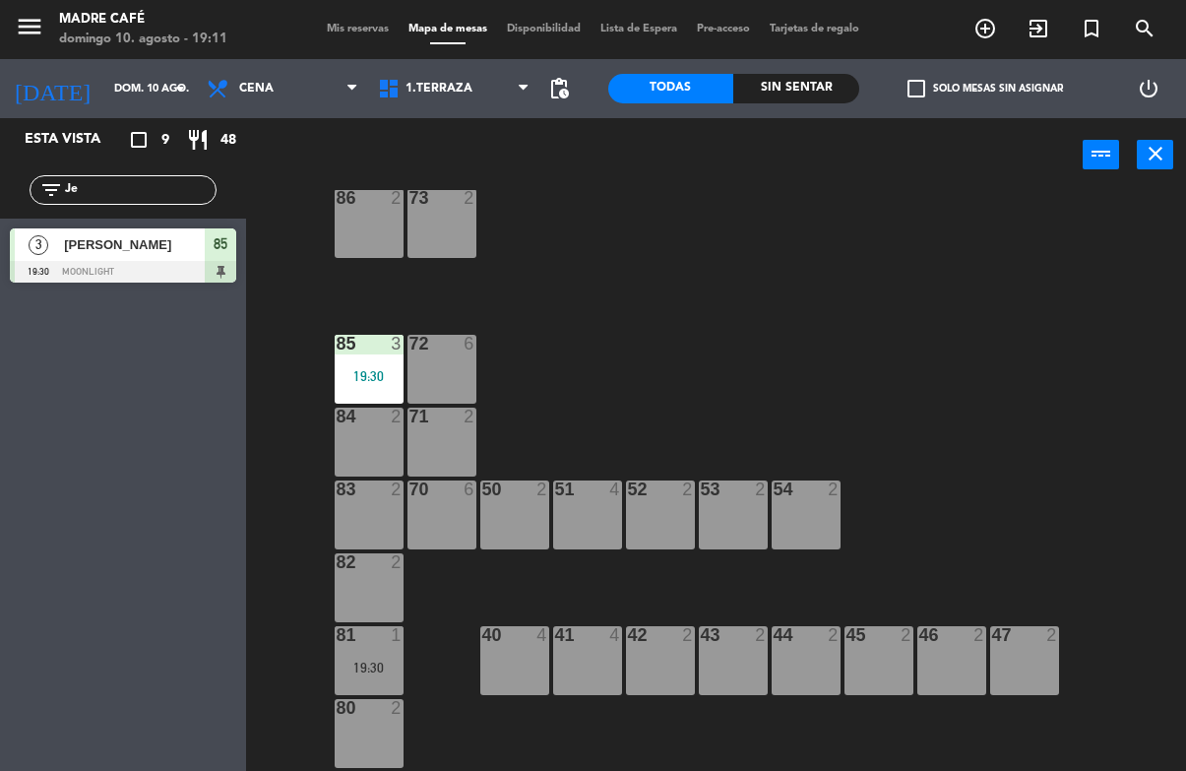
scroll to position [109, 0]
click at [359, 761] on div "80 2" at bounding box center [369, 733] width 69 height 69
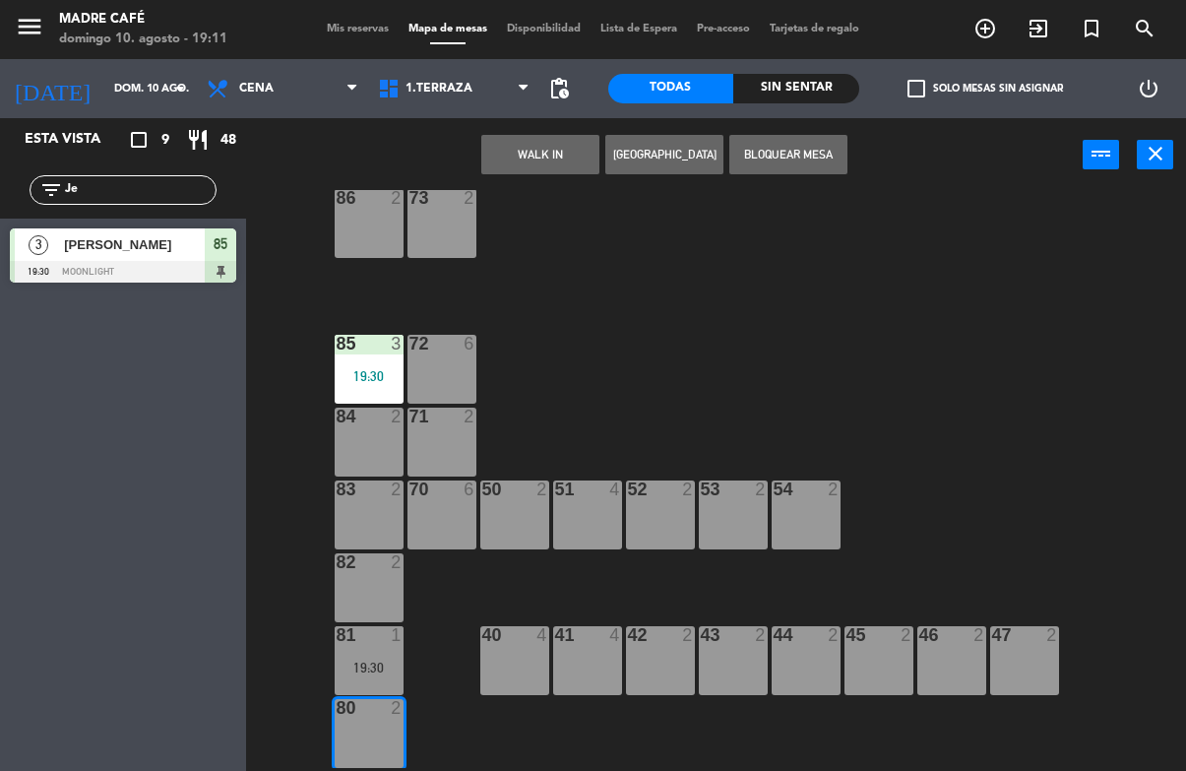
click at [551, 162] on button "WALK IN" at bounding box center [540, 154] width 118 height 39
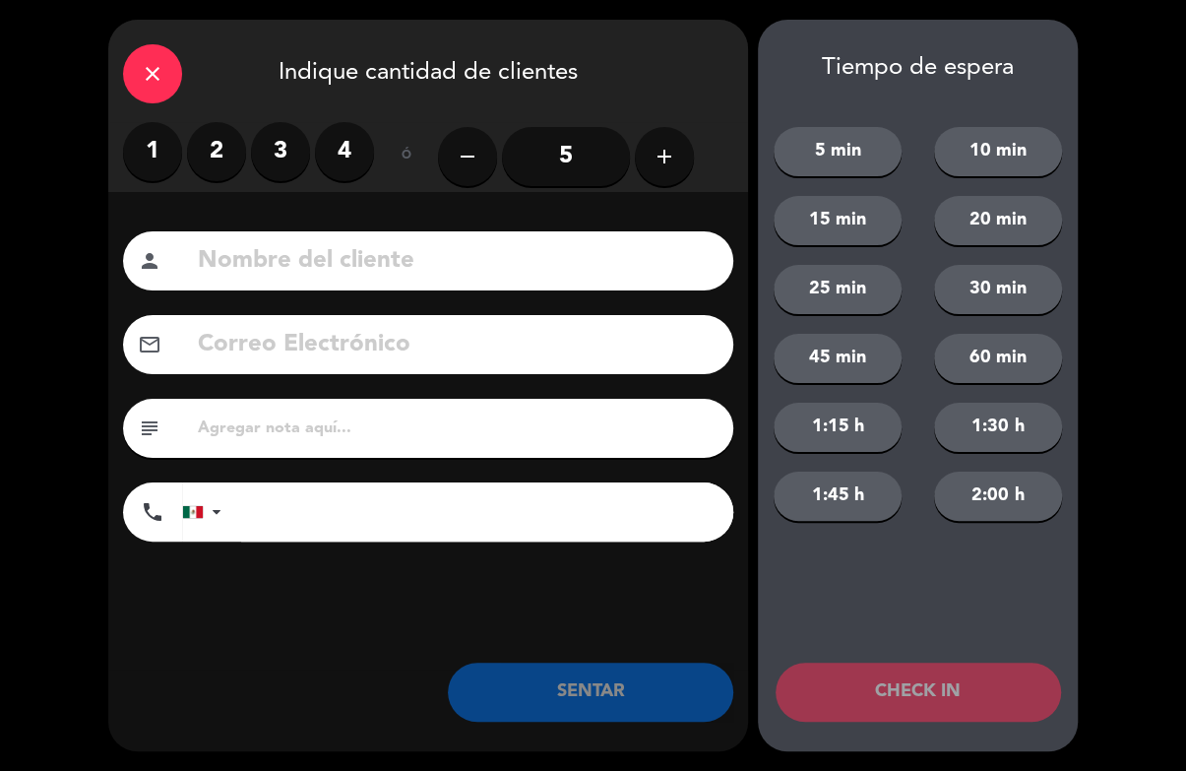
click at [555, 176] on input "5" at bounding box center [566, 156] width 128 height 59
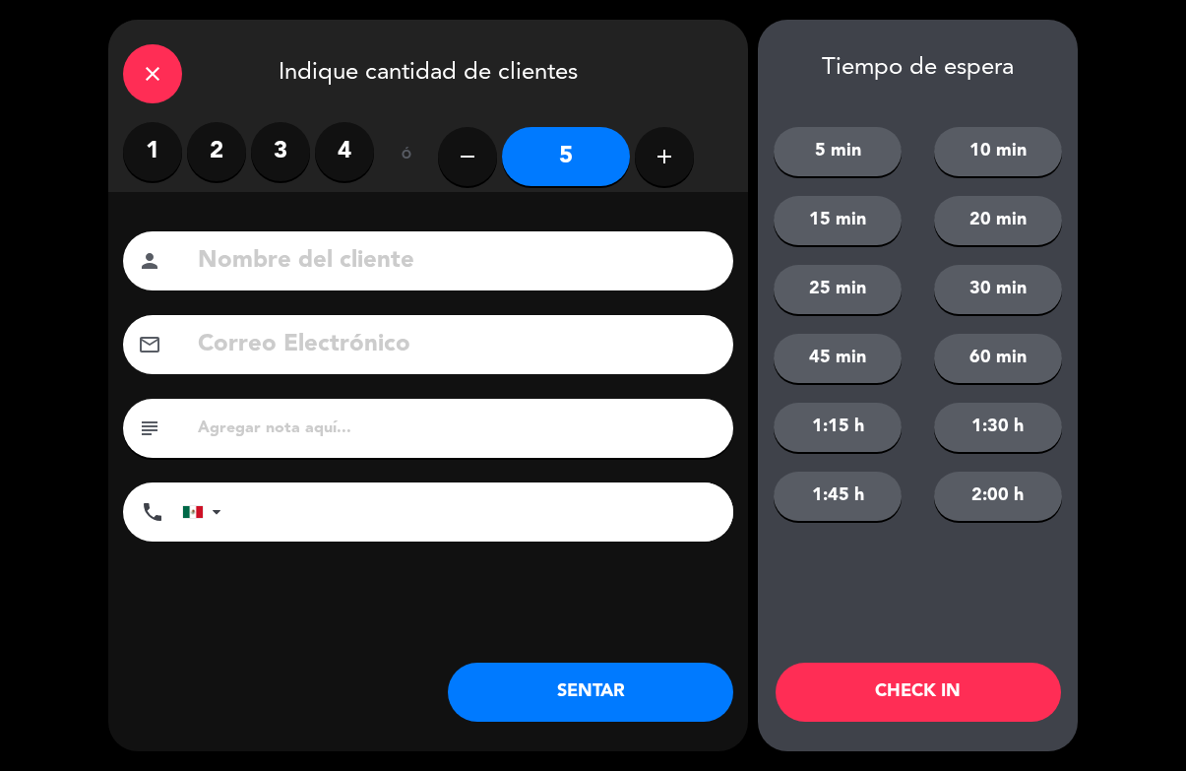
click at [658, 151] on icon "add" at bounding box center [665, 157] width 24 height 24
type input "6"
click at [596, 277] on input at bounding box center [457, 261] width 523 height 40
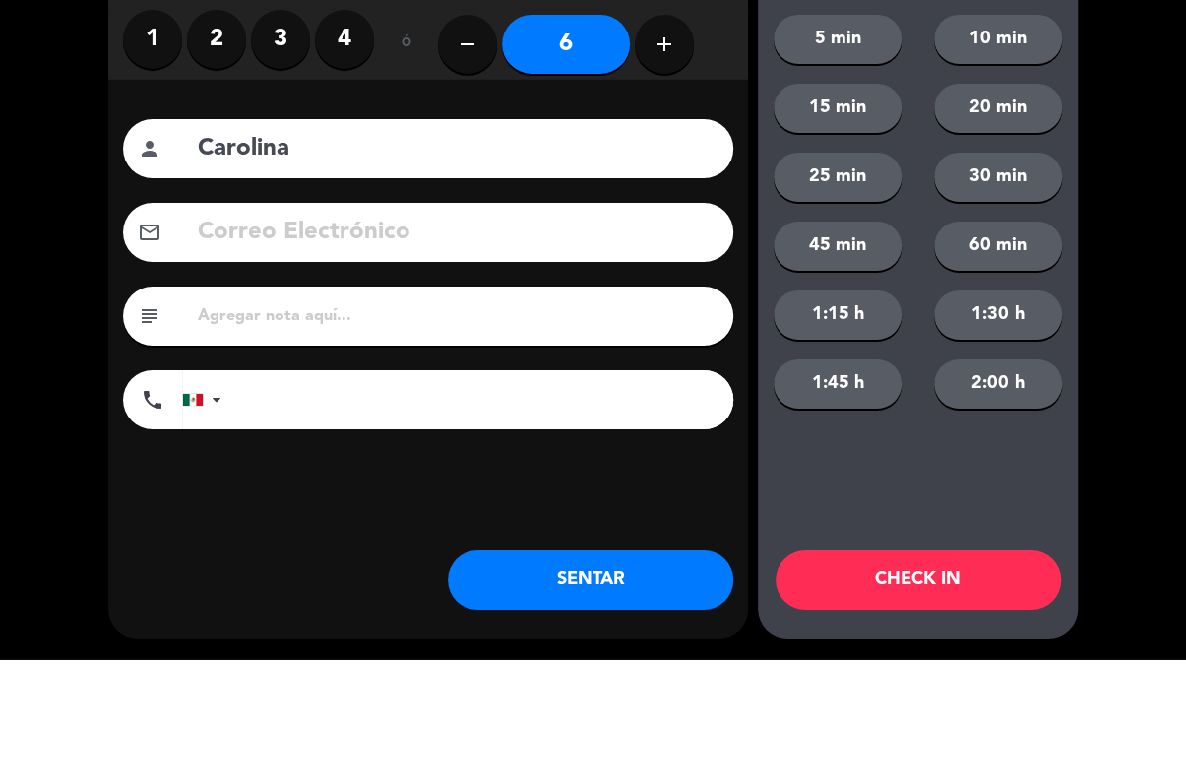
click at [1111, 233] on div "close Indique cantidad de clientes 1 2 3 4 ó remove 6 add Nombre del cliente pe…" at bounding box center [593, 385] width 1186 height 771
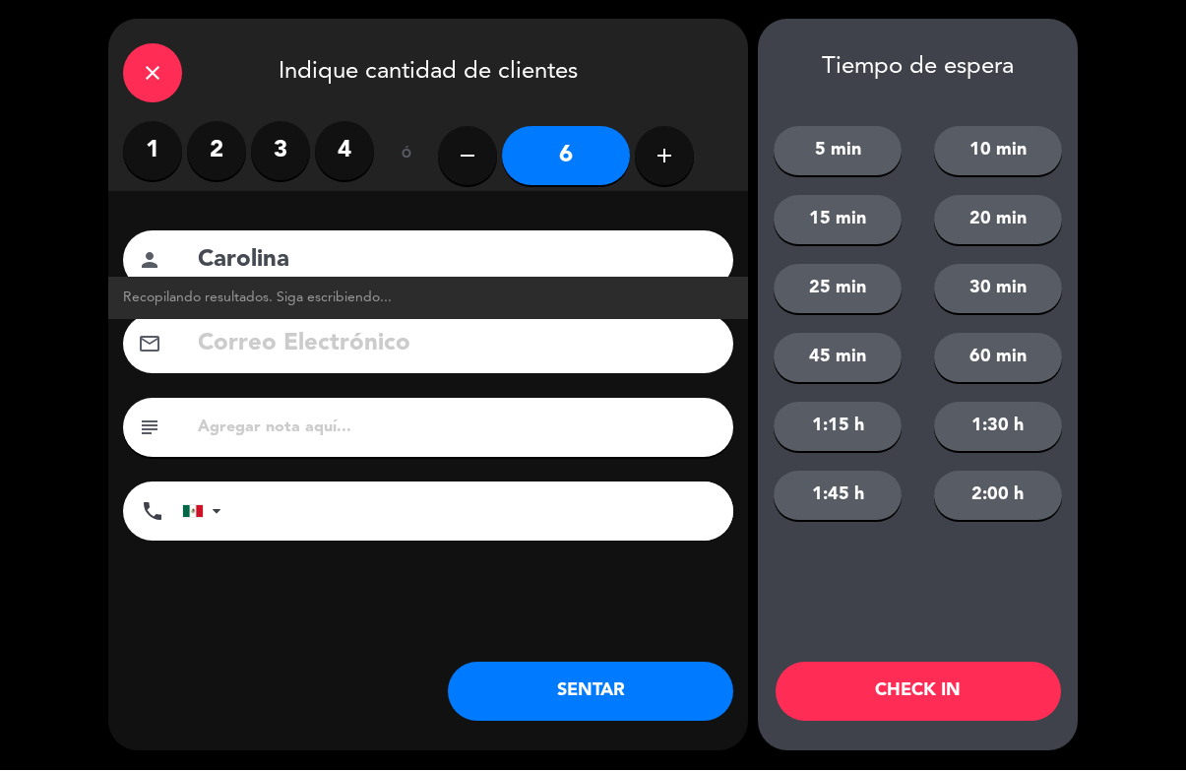
click at [464, 291] on link "Recopilando resultados. Siga escribiendo..." at bounding box center [428, 298] width 610 height 23
click at [496, 244] on input "Carolina" at bounding box center [457, 261] width 523 height 40
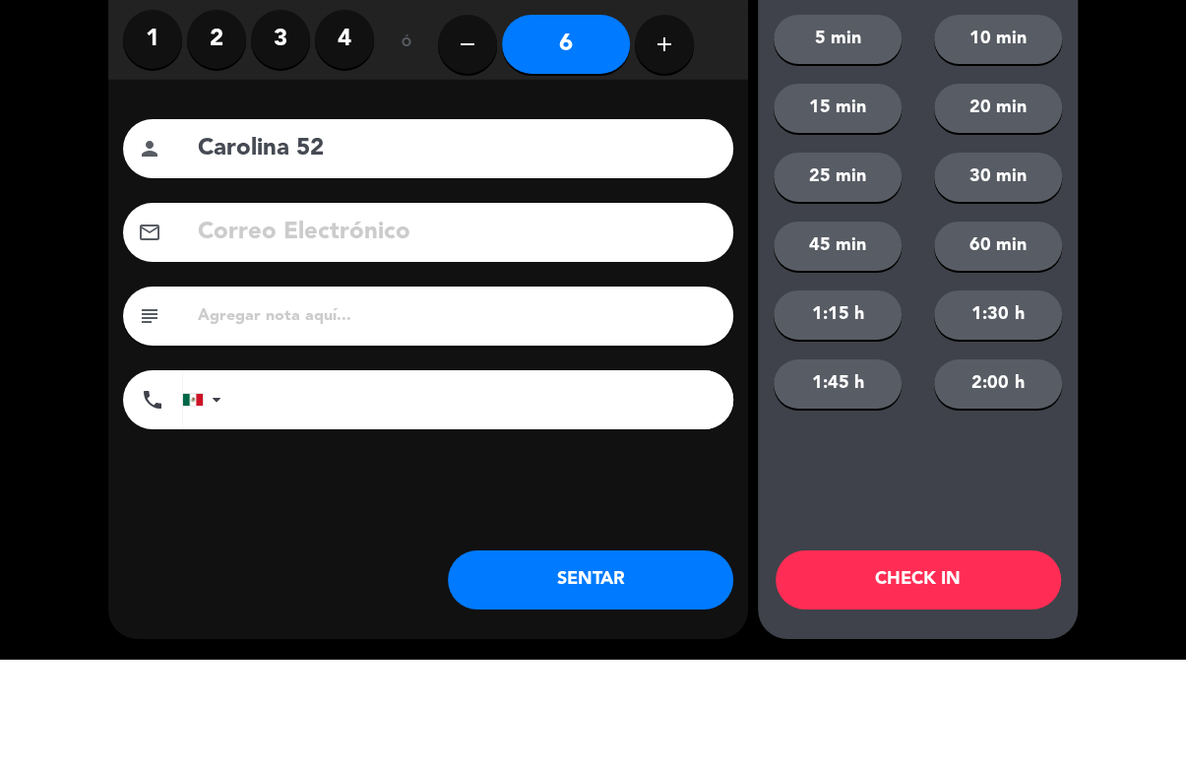
type input "Carolina 52"
click at [1105, 157] on div "close Indique cantidad de clientes 1 2 3 4 ó remove 6 add Nombre del cliente pe…" at bounding box center [593, 385] width 1186 height 771
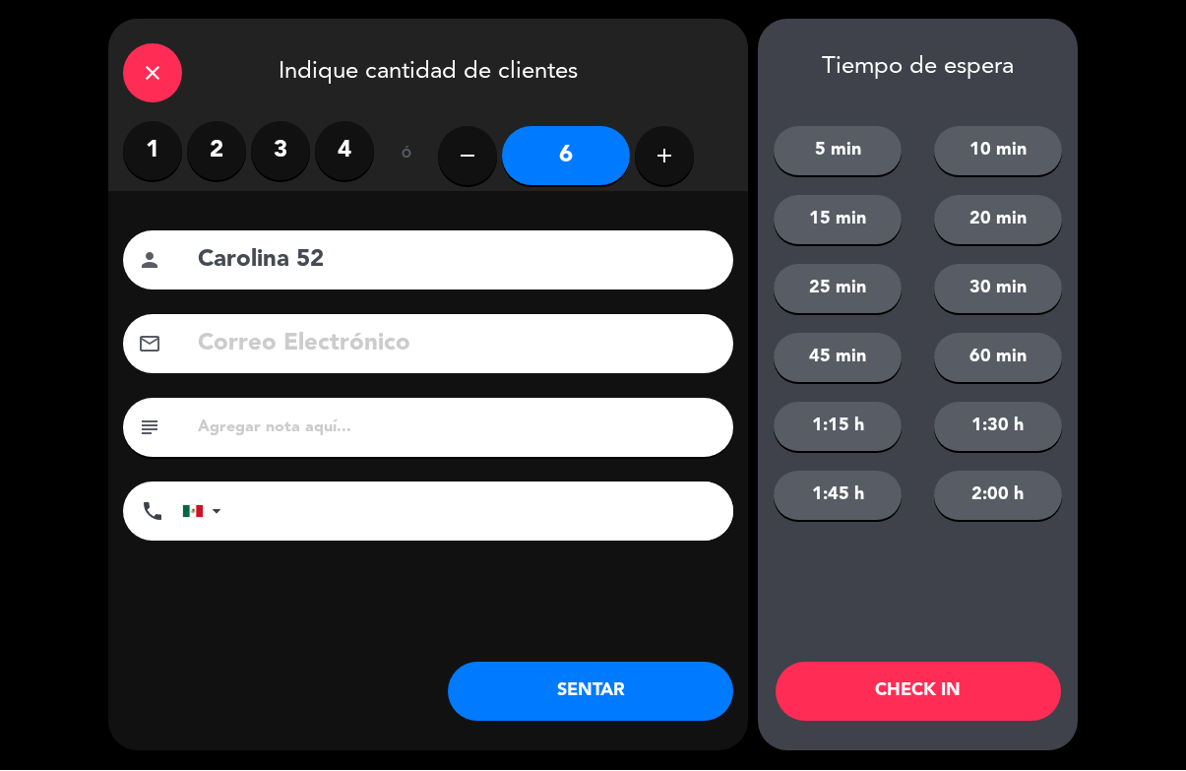
click at [933, 678] on button "CHECK IN" at bounding box center [918, 691] width 285 height 59
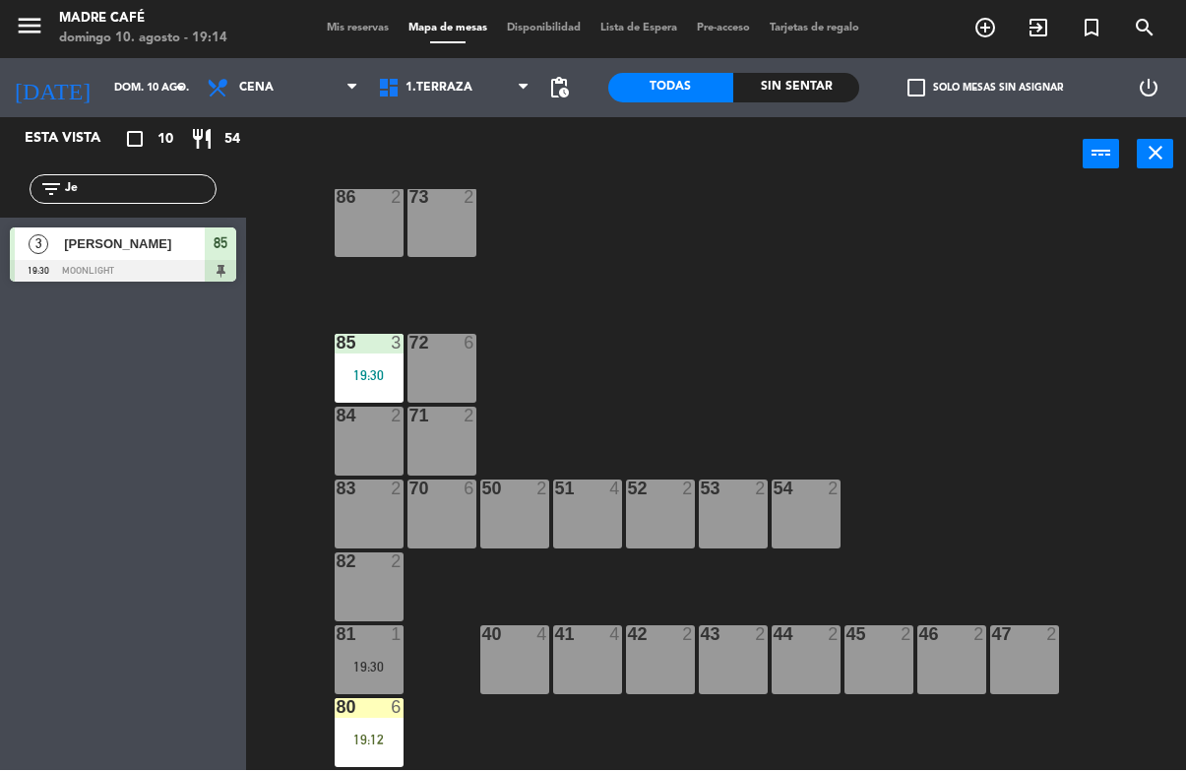
click at [760, 34] on span "Tarjetas de regalo" at bounding box center [814, 29] width 109 height 11
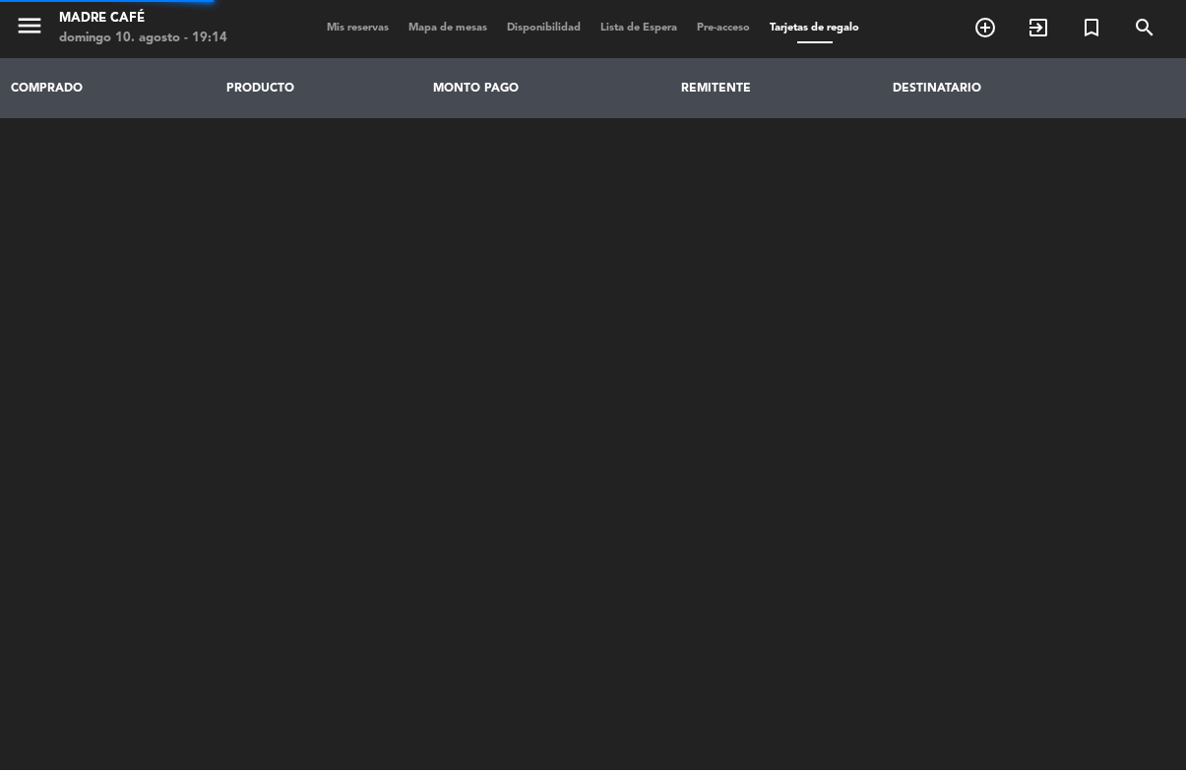
click at [373, 24] on span "Mis reservas" at bounding box center [358, 29] width 82 height 11
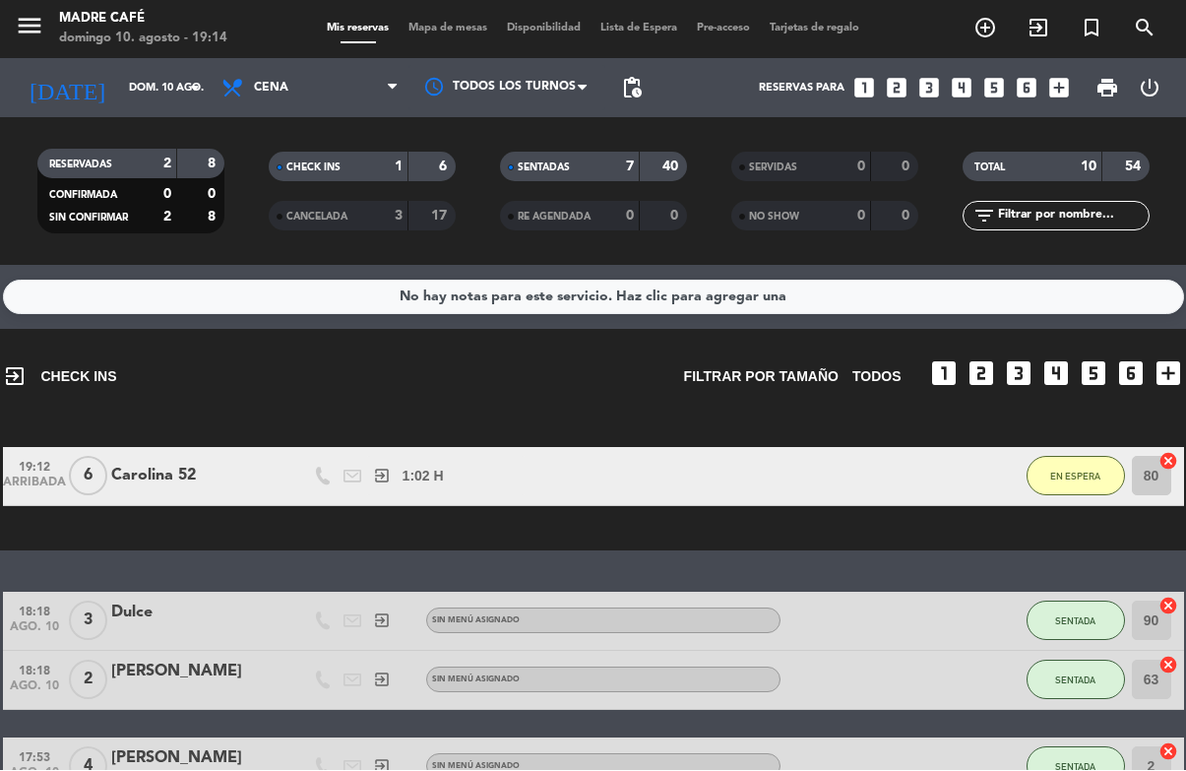
click at [1013, 171] on div "TOTAL" at bounding box center [1013, 167] width 91 height 23
click at [255, 59] on div "Todos los servicios Desayuno Comida Cena Cena Todos los servicios Desayuno Comi…" at bounding box center [310, 88] width 197 height 59
click at [238, 71] on span "Cena" at bounding box center [310, 88] width 197 height 43
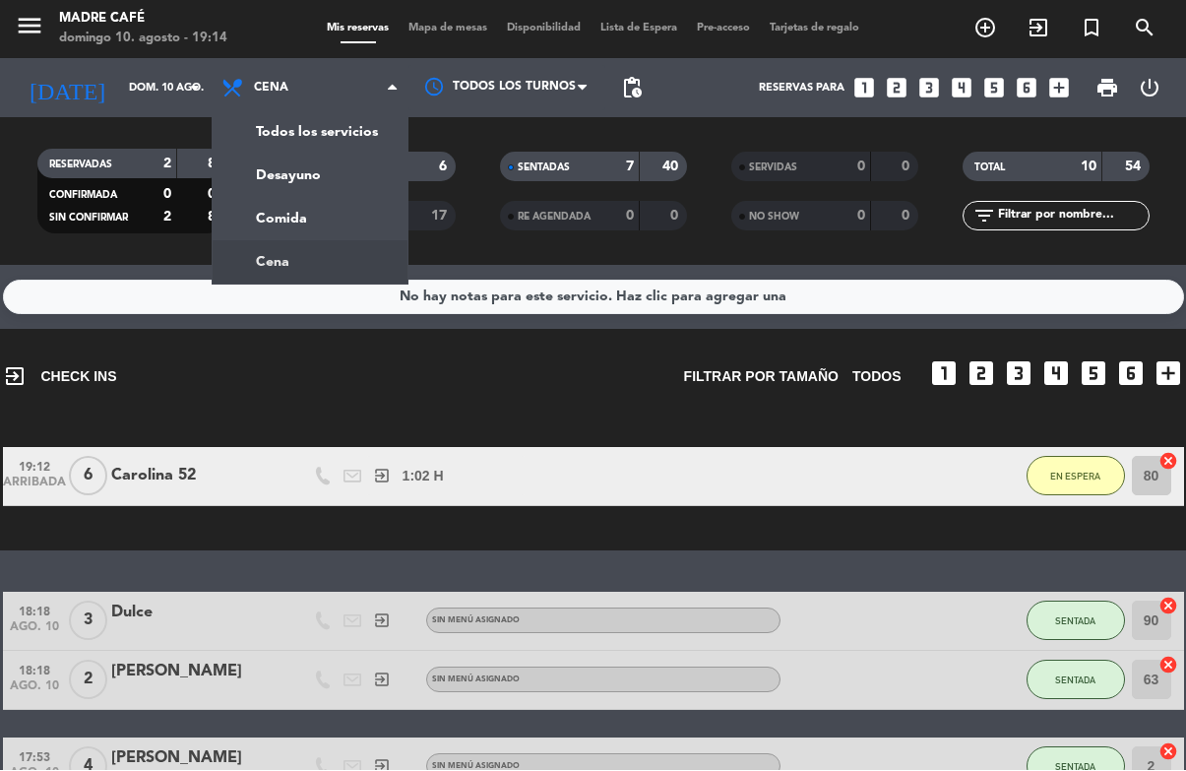
click at [301, 115] on div "Todos los servicios Desayuno Comida Cena Cena Todos los servicios Desayuno Comi…" at bounding box center [310, 88] width 197 height 59
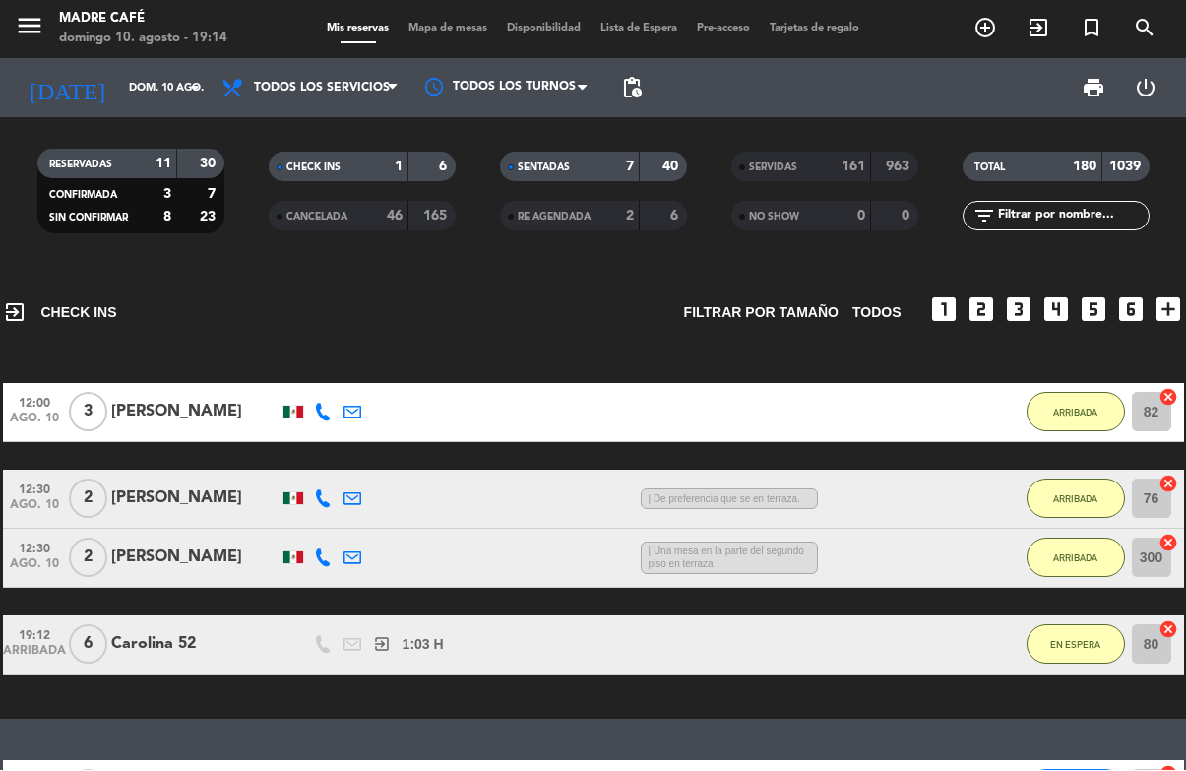
click at [119, 93] on input "dom. 10 ago." at bounding box center [193, 89] width 148 height 32
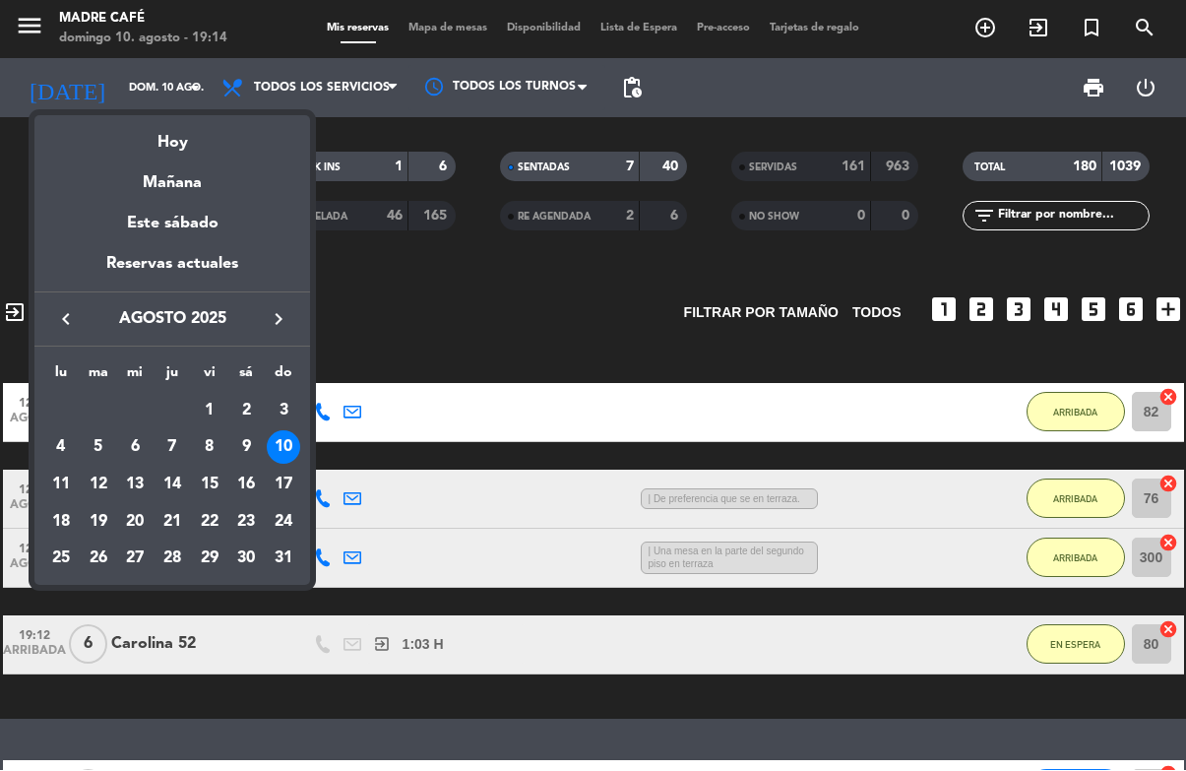
click at [75, 447] on div "4" at bounding box center [60, 447] width 33 height 33
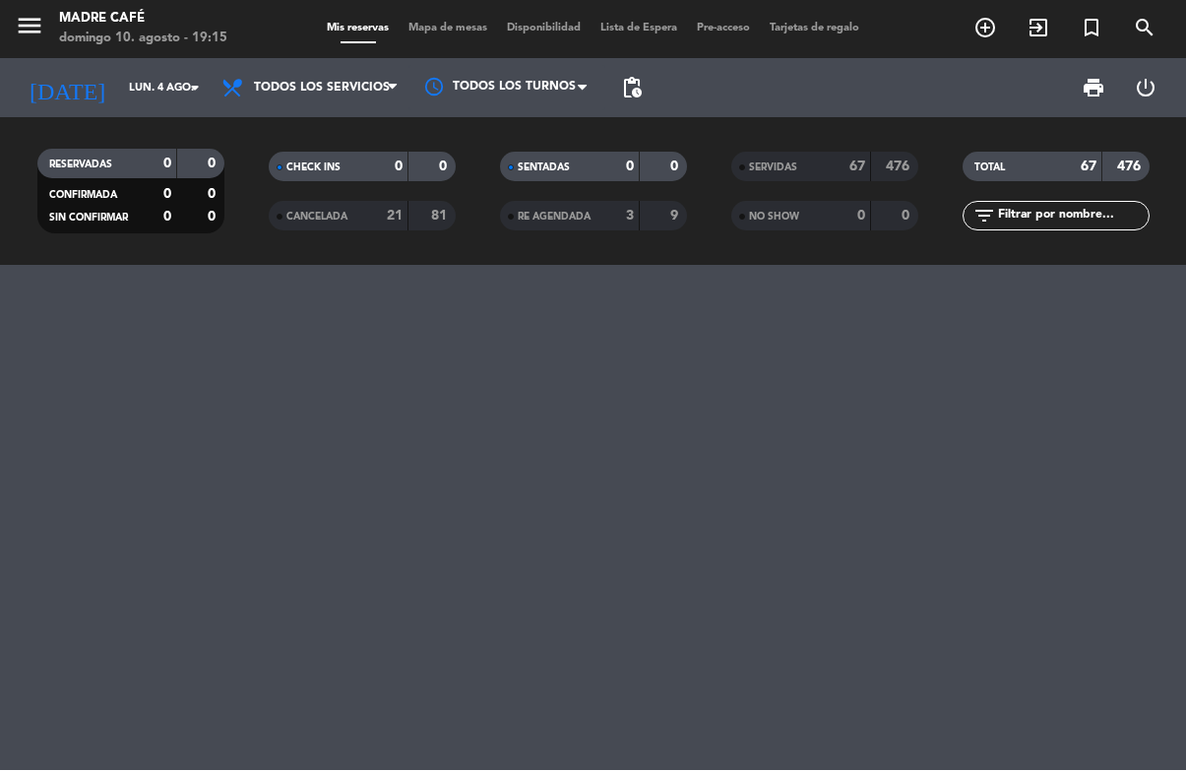
click at [125, 96] on input "lun. 4 ago." at bounding box center [193, 89] width 148 height 32
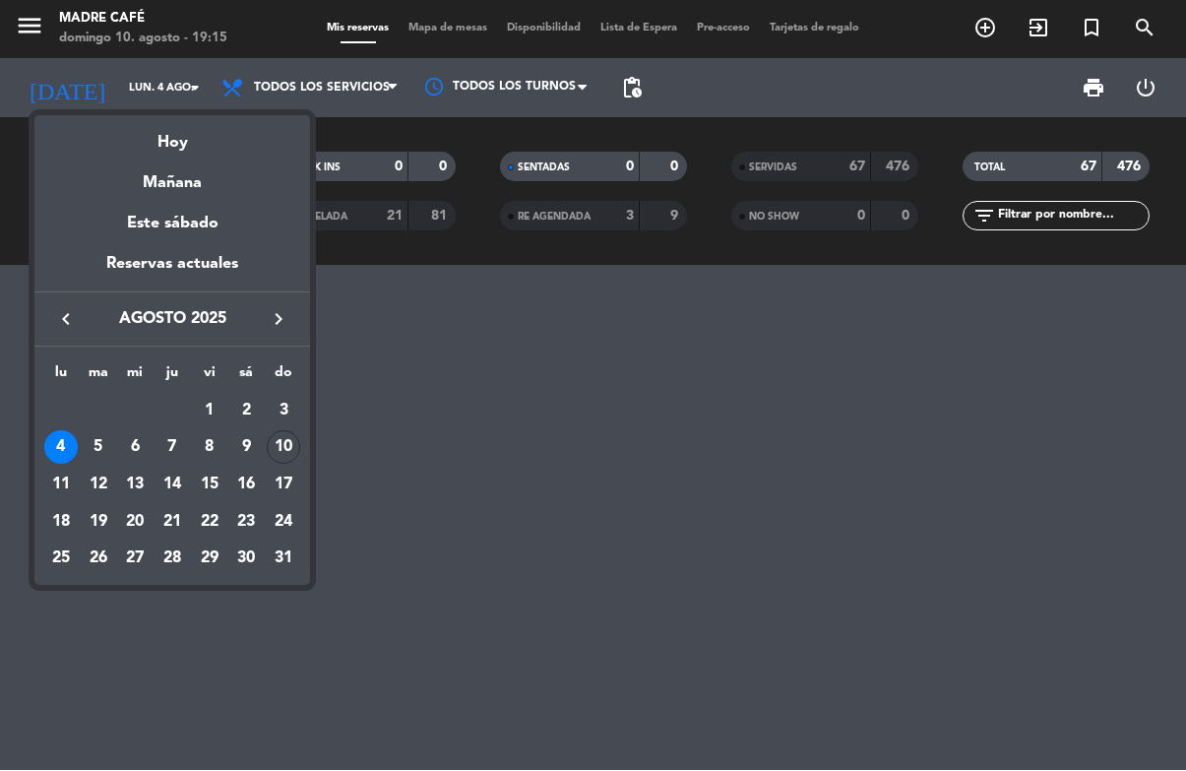
click at [104, 460] on div "5" at bounding box center [98, 447] width 33 height 33
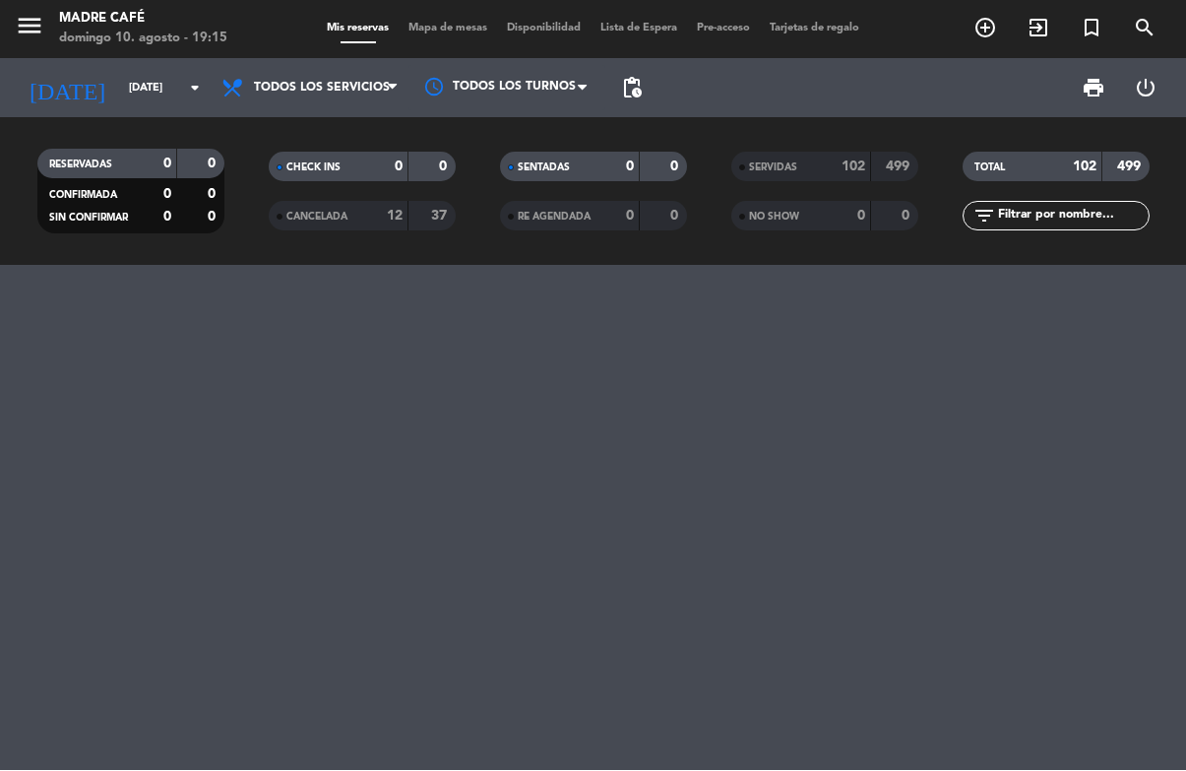
click at [119, 97] on input "[DATE]" at bounding box center [193, 89] width 148 height 32
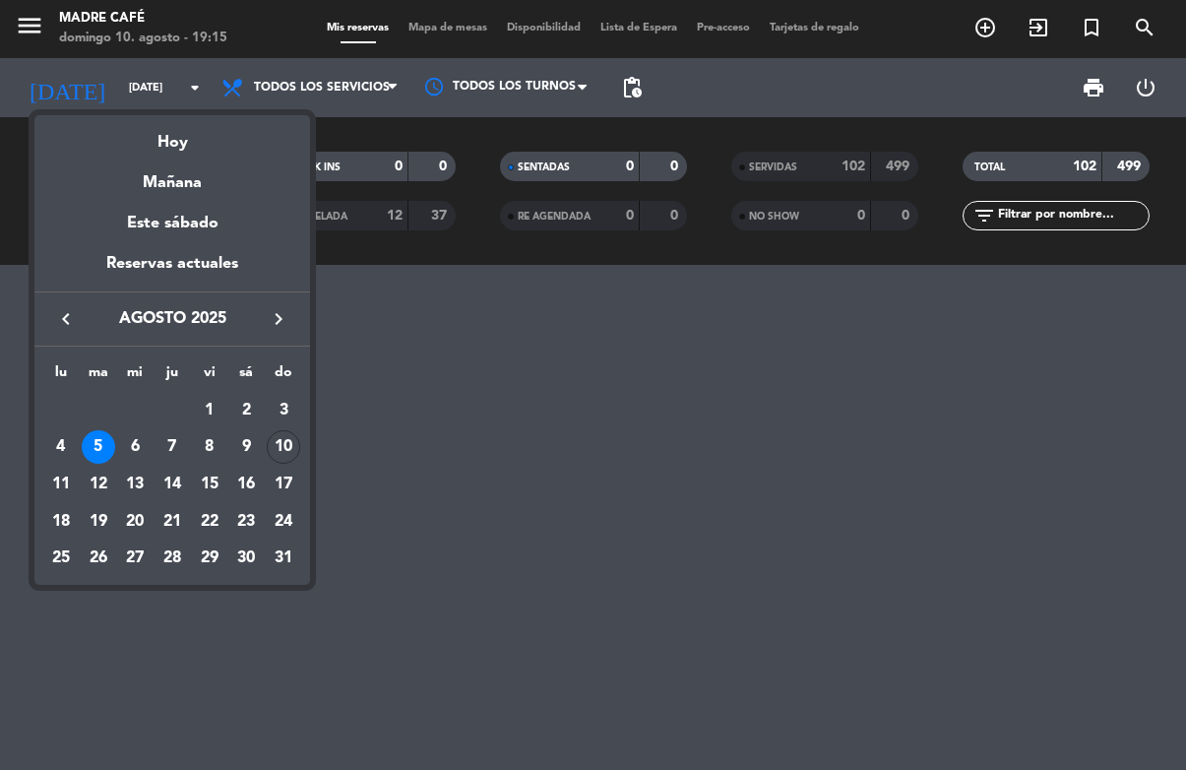
click at [67, 441] on div "4" at bounding box center [60, 447] width 33 height 33
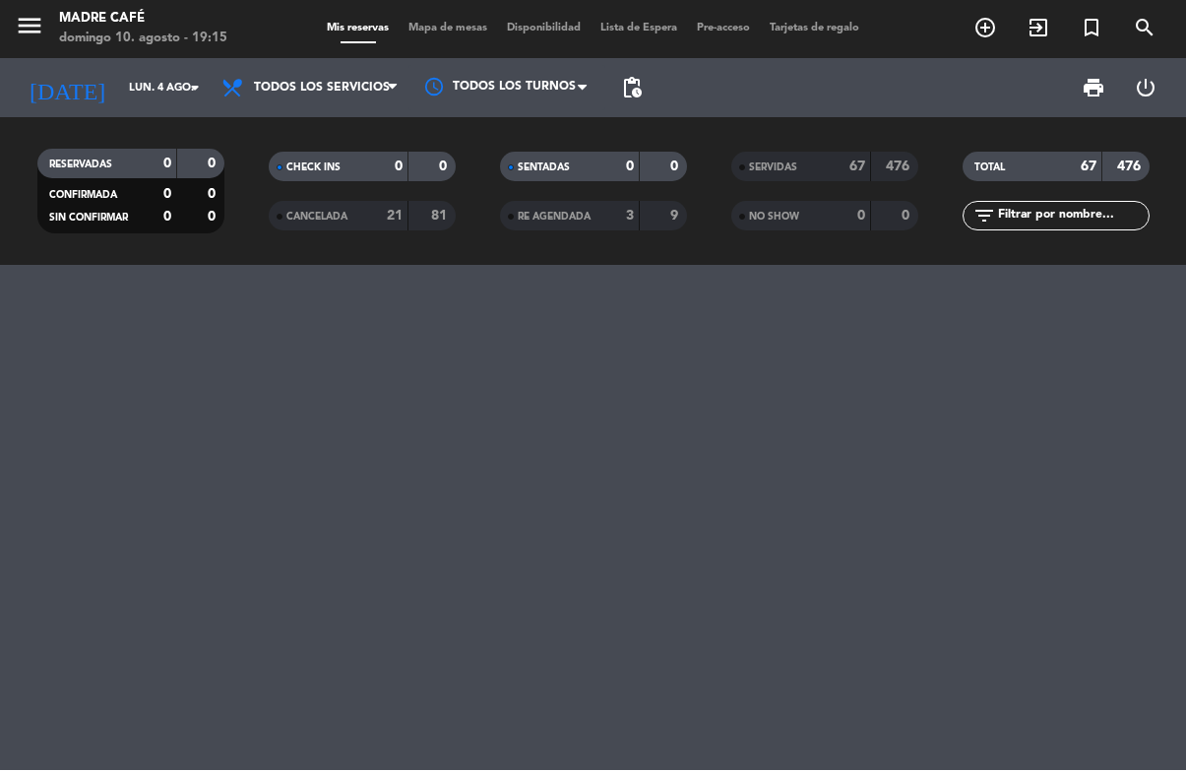
click at [122, 84] on input "lun. 4 ago." at bounding box center [193, 89] width 148 height 32
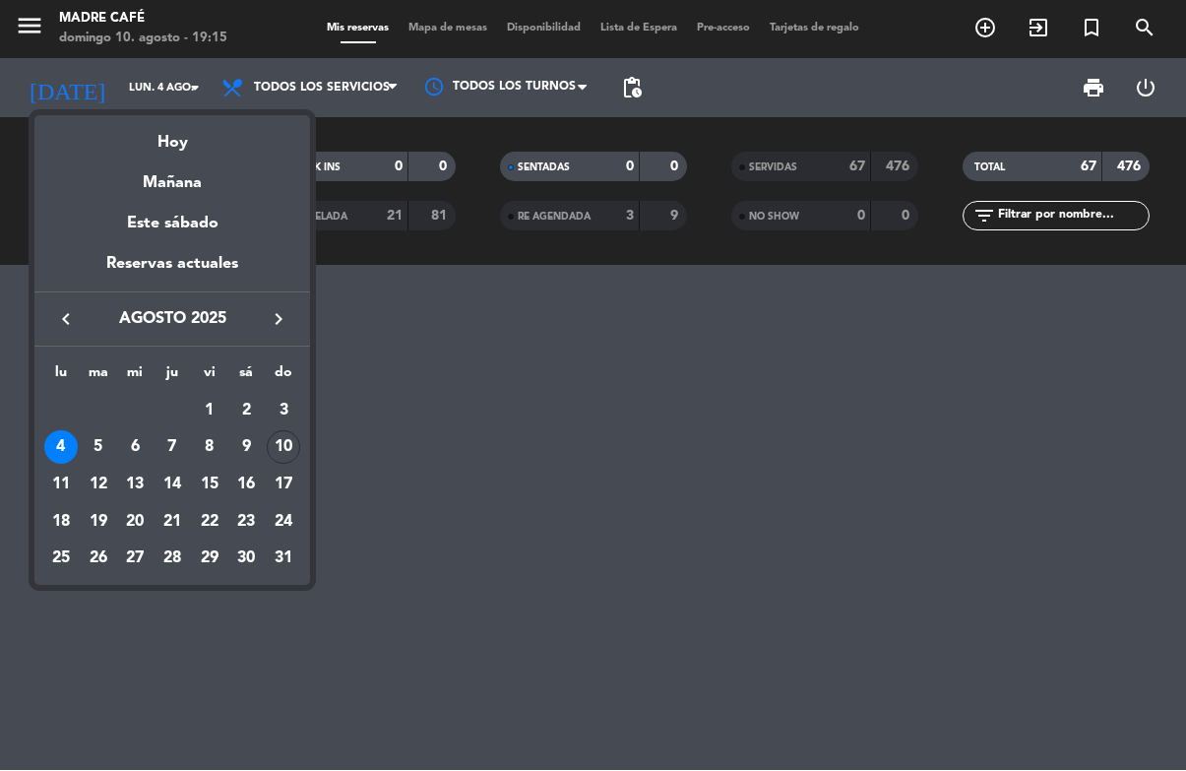
click at [103, 457] on div "5" at bounding box center [98, 447] width 33 height 33
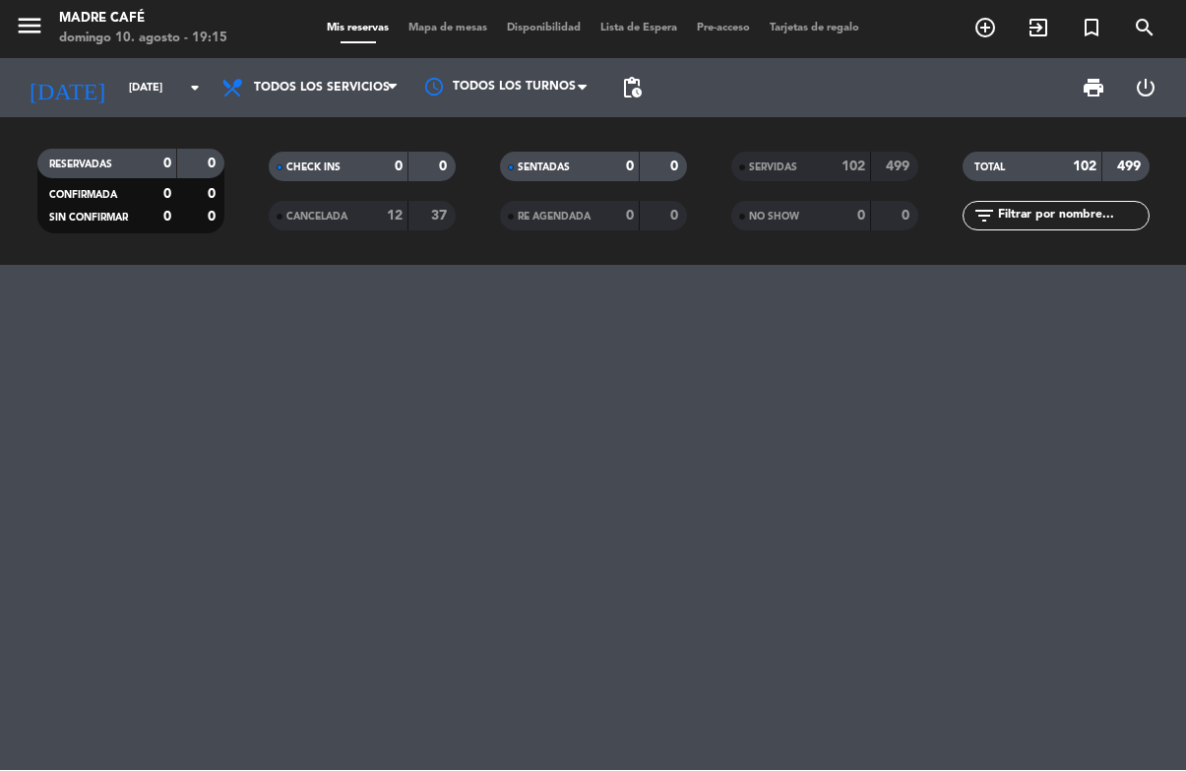
click at [119, 85] on input "[DATE]" at bounding box center [193, 89] width 148 height 32
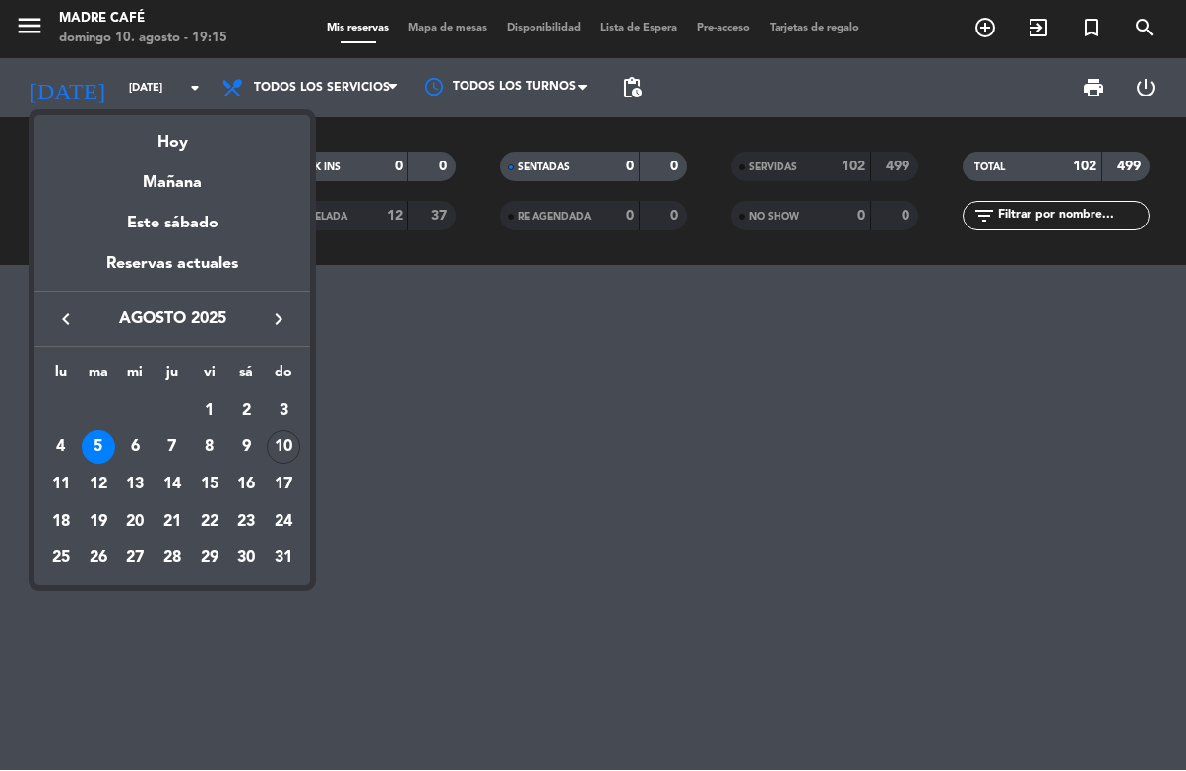
click at [294, 463] on td "10" at bounding box center [283, 448] width 37 height 37
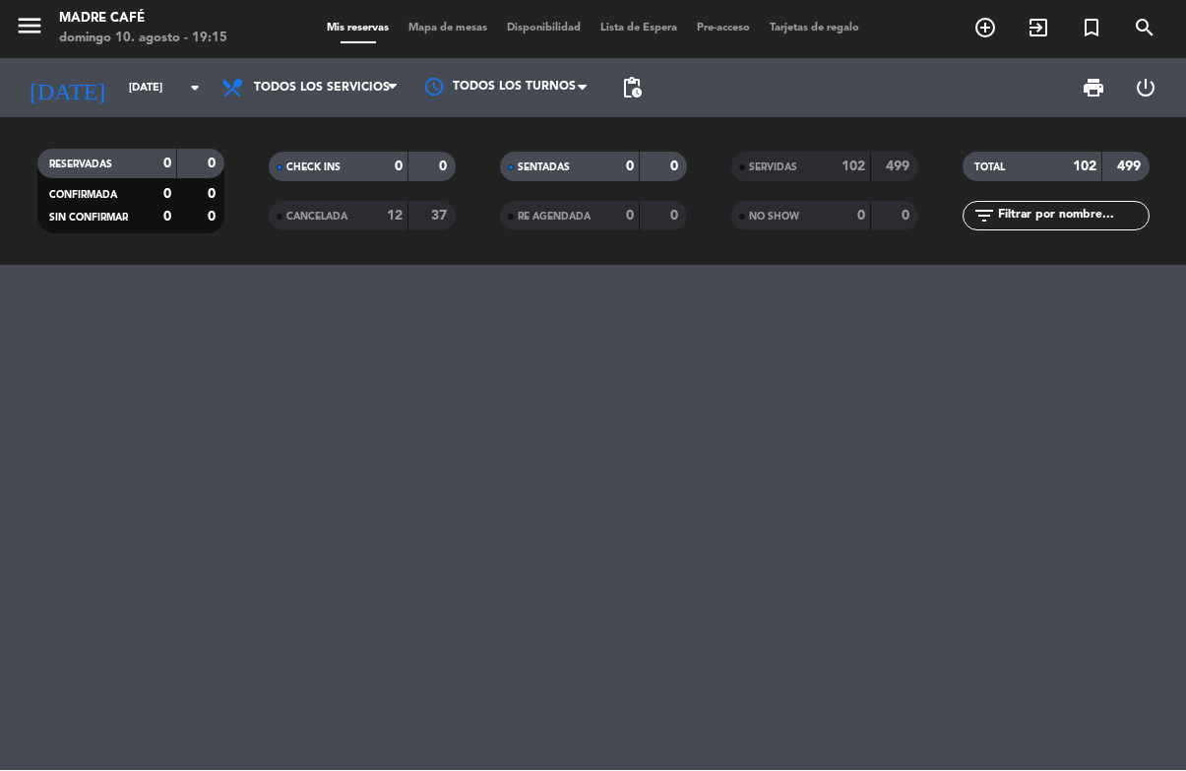
type input "dom. 10 ago."
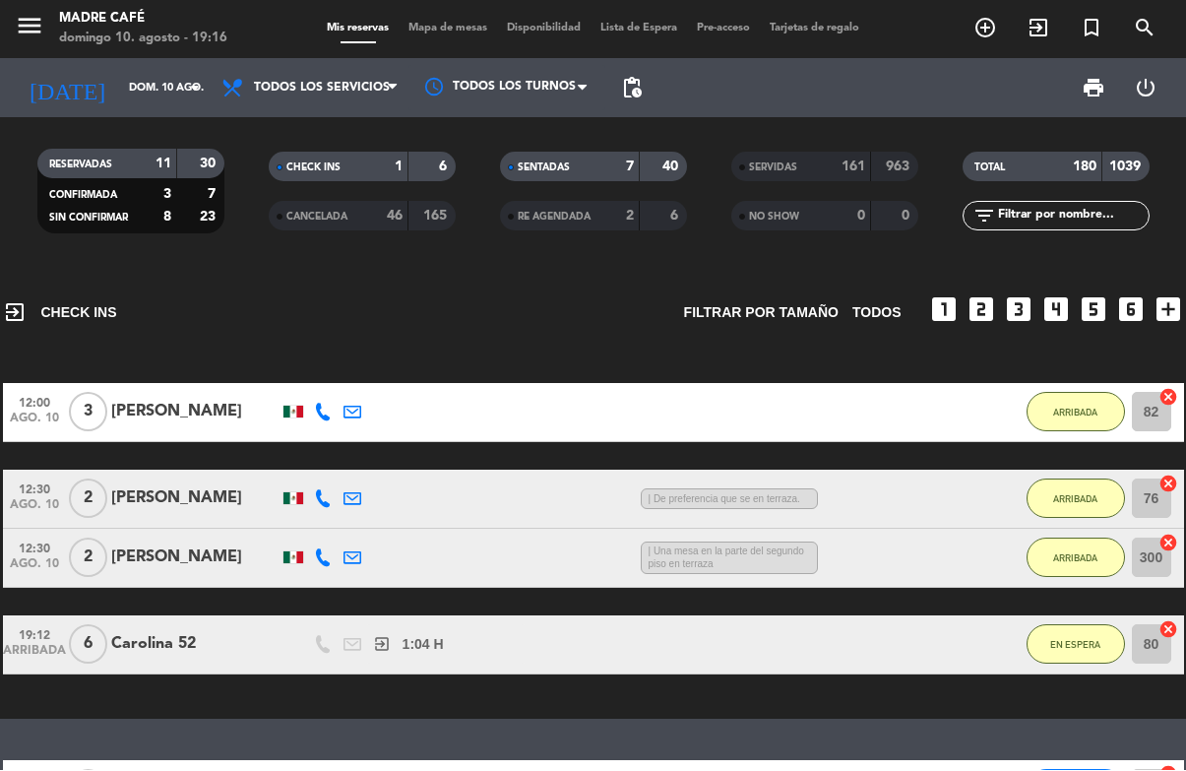
click at [470, 27] on span "Mapa de mesas" at bounding box center [448, 29] width 98 height 11
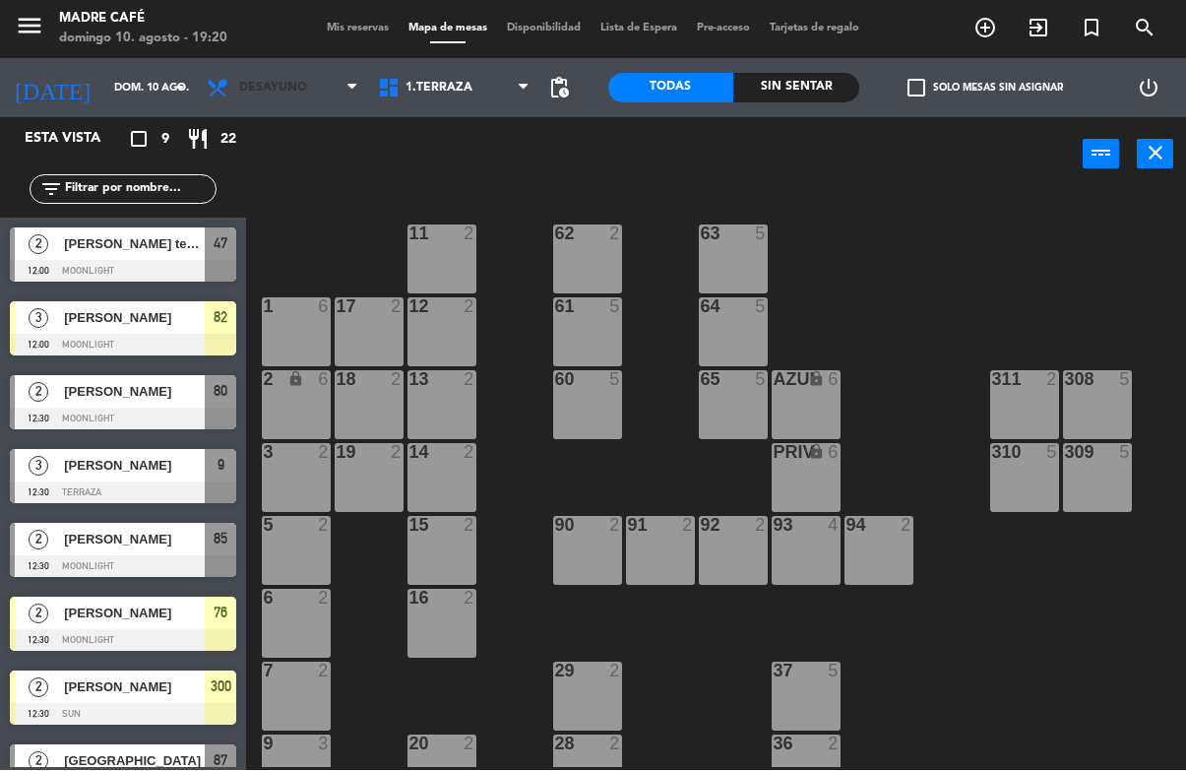
click at [252, 85] on span "Desayuno" at bounding box center [273, 89] width 68 height 14
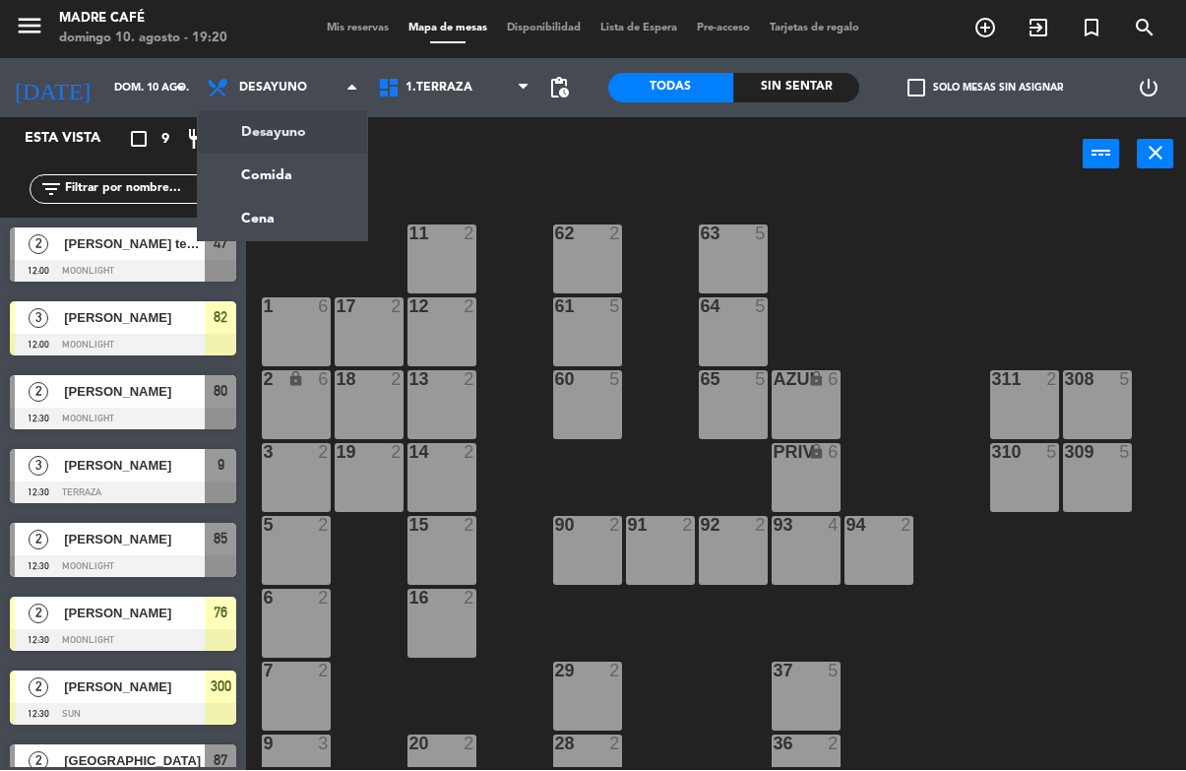
click at [261, 167] on ng-component "menu Madre Café [DATE] 10. agosto - 19:20 Mis reservas Mapa de mesas Disponibil…" at bounding box center [593, 385] width 1186 height 771
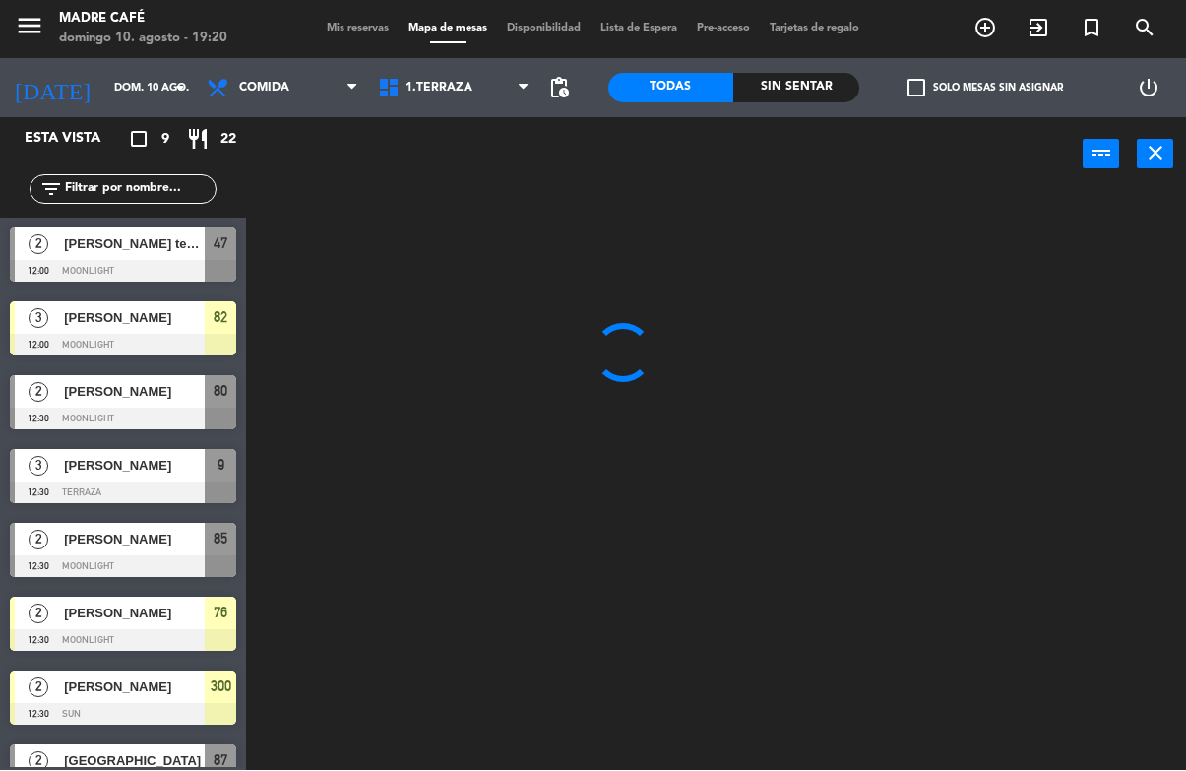
click at [277, 95] on span "Comida" at bounding box center [264, 89] width 50 height 14
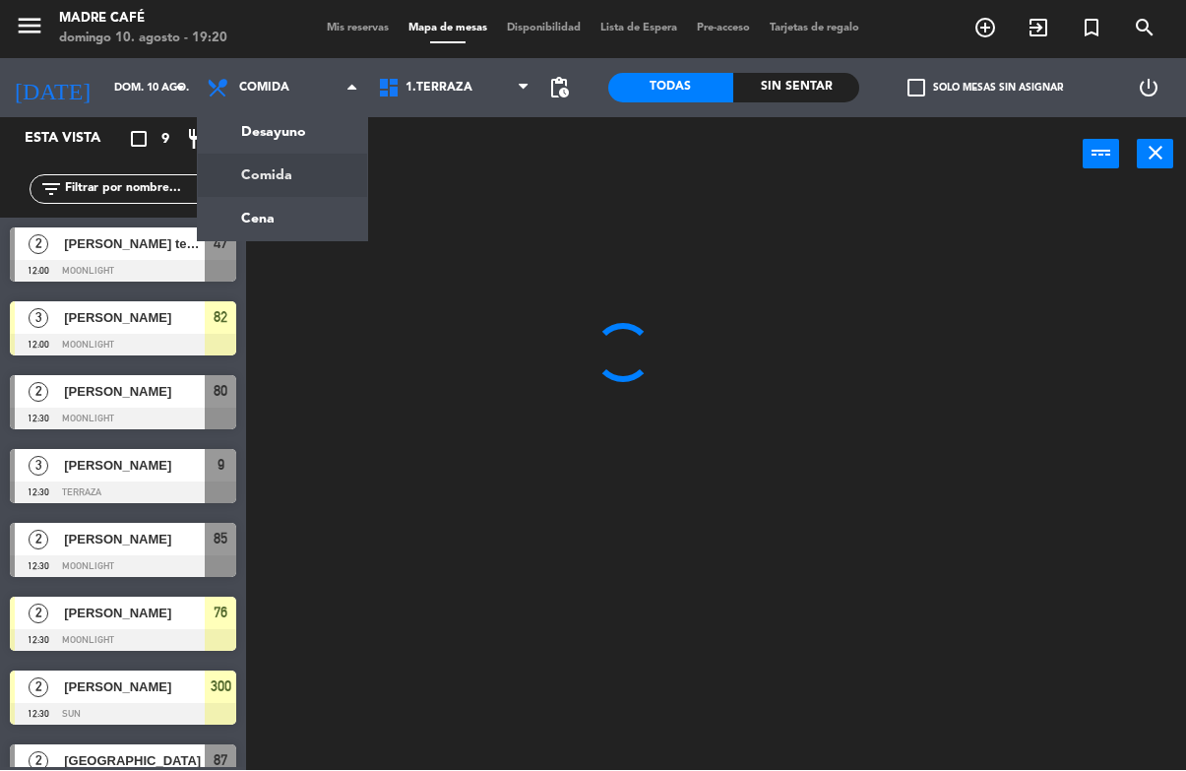
click at [237, 208] on ng-component "menu Madre Café [DATE] 10. agosto - 19:20 Mis reservas Mapa de mesas Disponibil…" at bounding box center [593, 385] width 1186 height 771
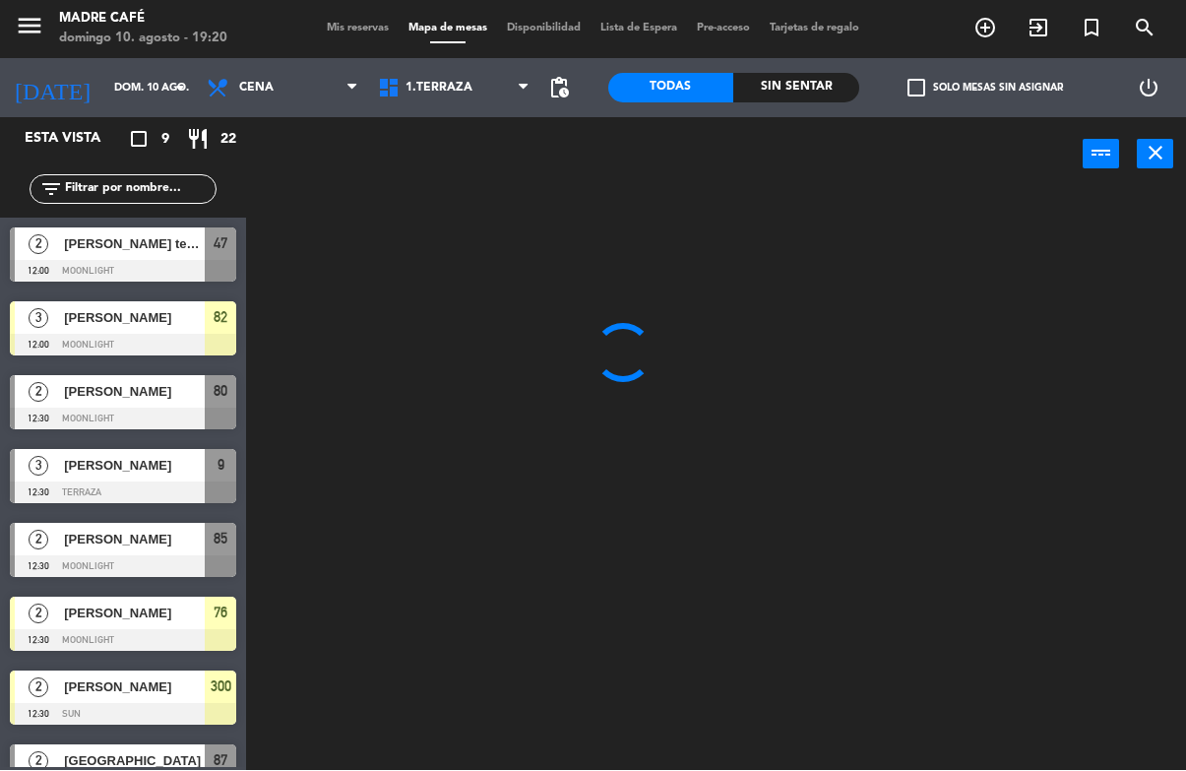
click at [110, 83] on input "dom. 10 ago." at bounding box center [178, 89] width 148 height 32
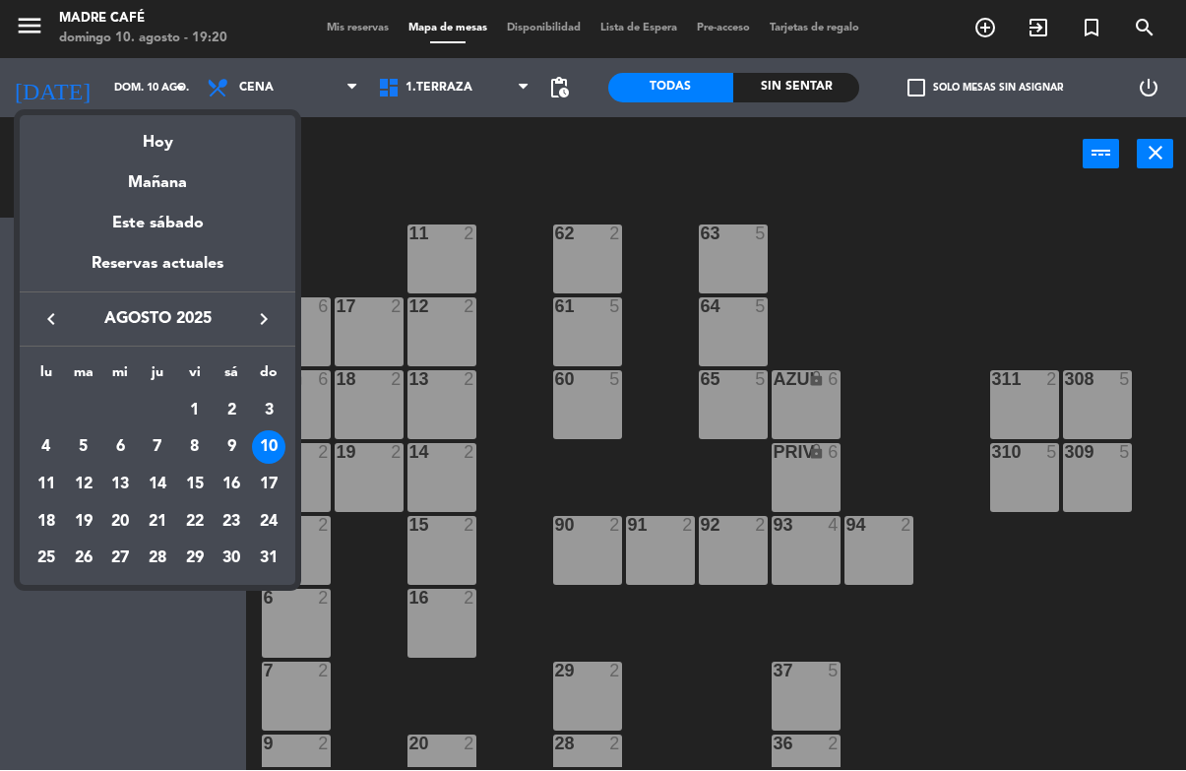
click at [364, 182] on div at bounding box center [593, 385] width 1186 height 771
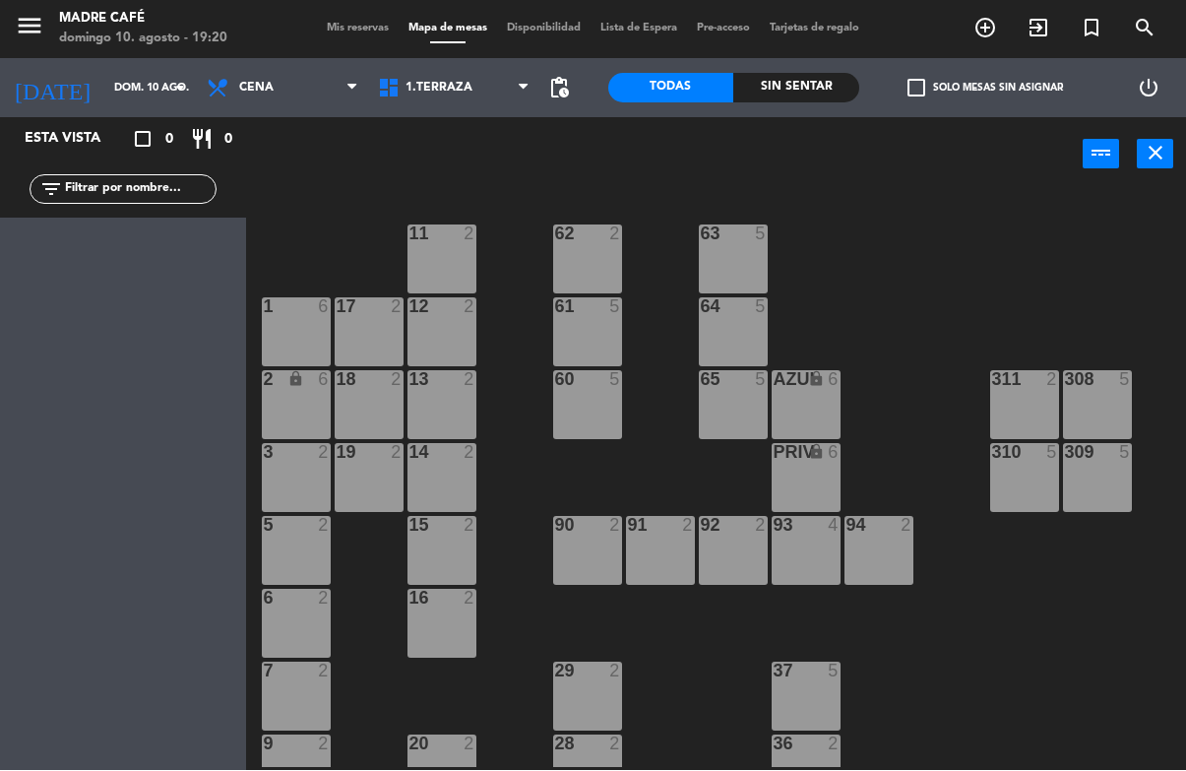
click at [131, 200] on input "text" at bounding box center [139, 190] width 153 height 22
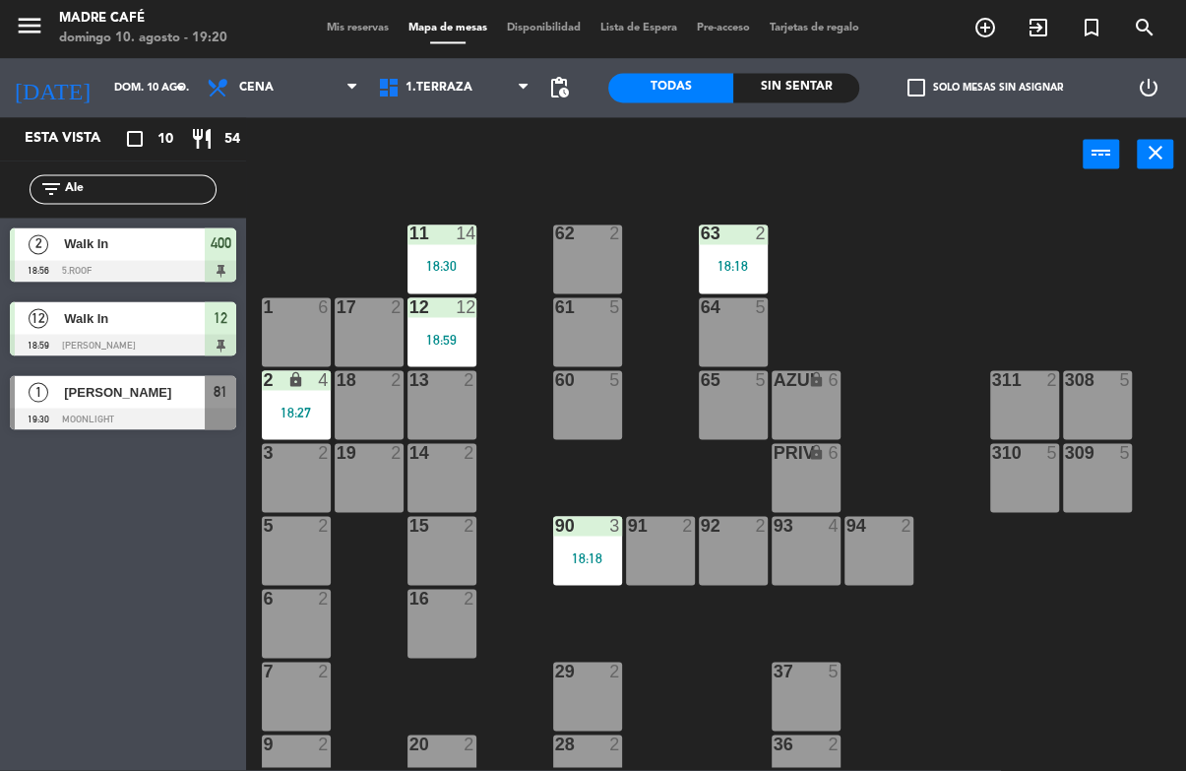
type input "Ale"
click at [966, 244] on div "11 14 18:30 63 2 18:18 62 2 12 12 18:59 1 6 61 5 64 5 17 2 13 2 2 lock 4 18:27 …" at bounding box center [722, 479] width 928 height 578
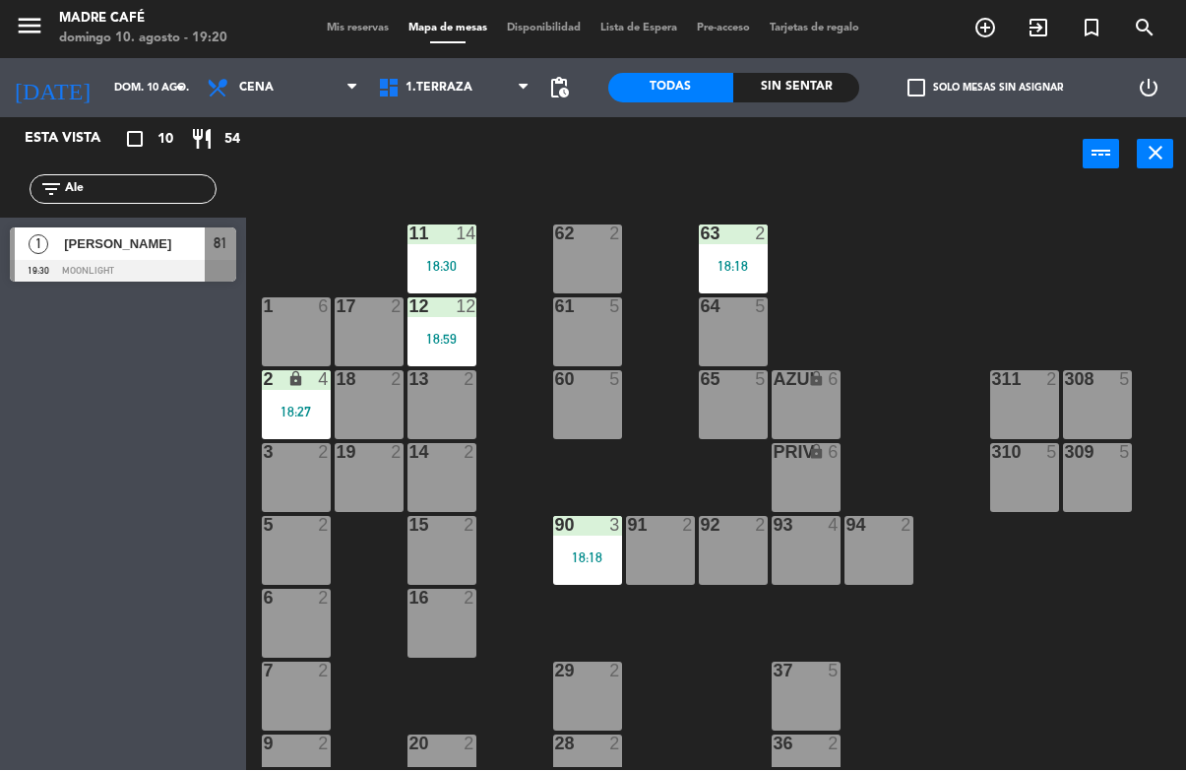
click at [86, 236] on span "[PERSON_NAME]" at bounding box center [134, 244] width 141 height 21
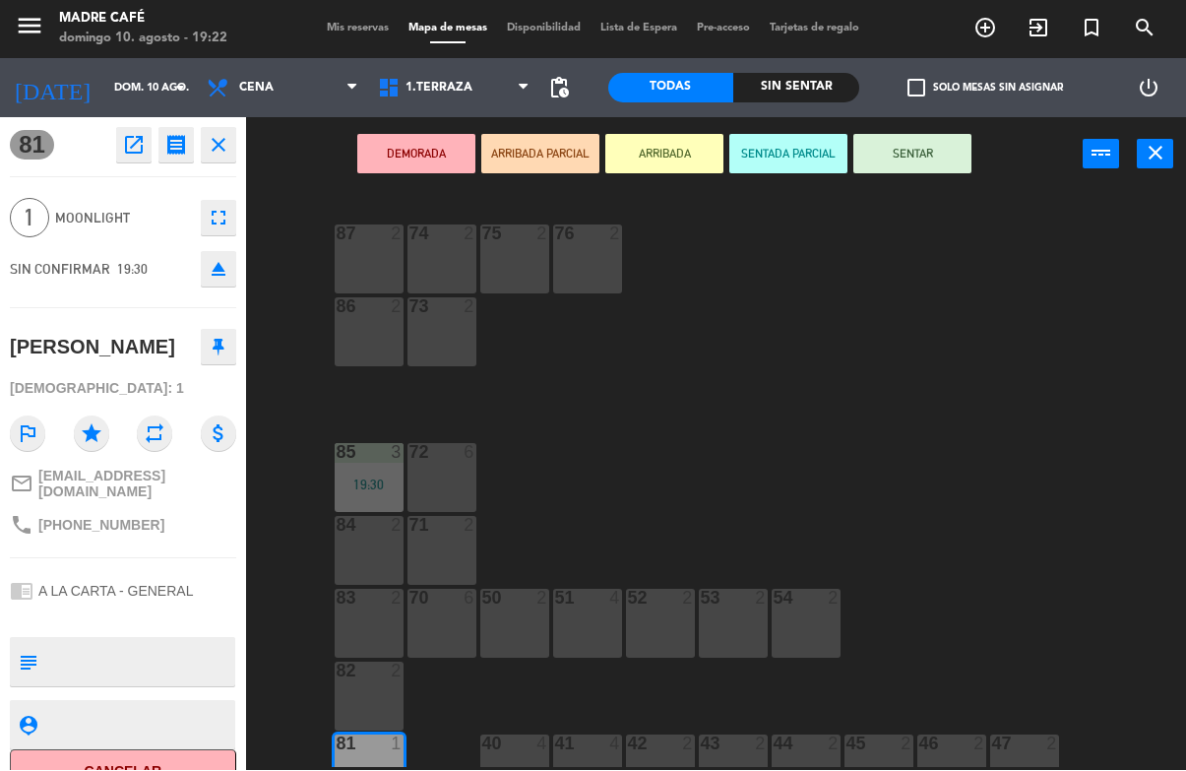
click at [668, 148] on button "ARRIBADA" at bounding box center [664, 154] width 118 height 39
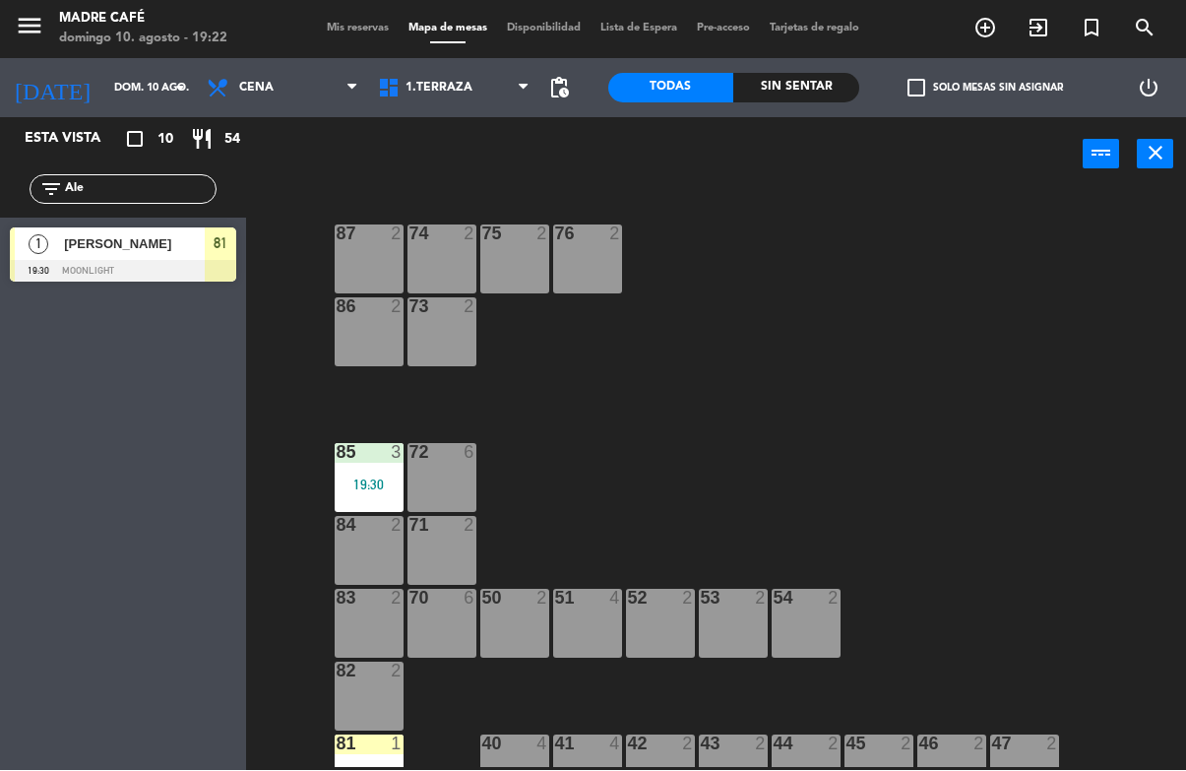
click at [821, 270] on div "87 2 74 2 75 2 76 2 86 2 73 2 72 6 85 3 19:30 71 2 84 2 70 6 83 2 50 2 51 4 52 …" at bounding box center [722, 479] width 928 height 578
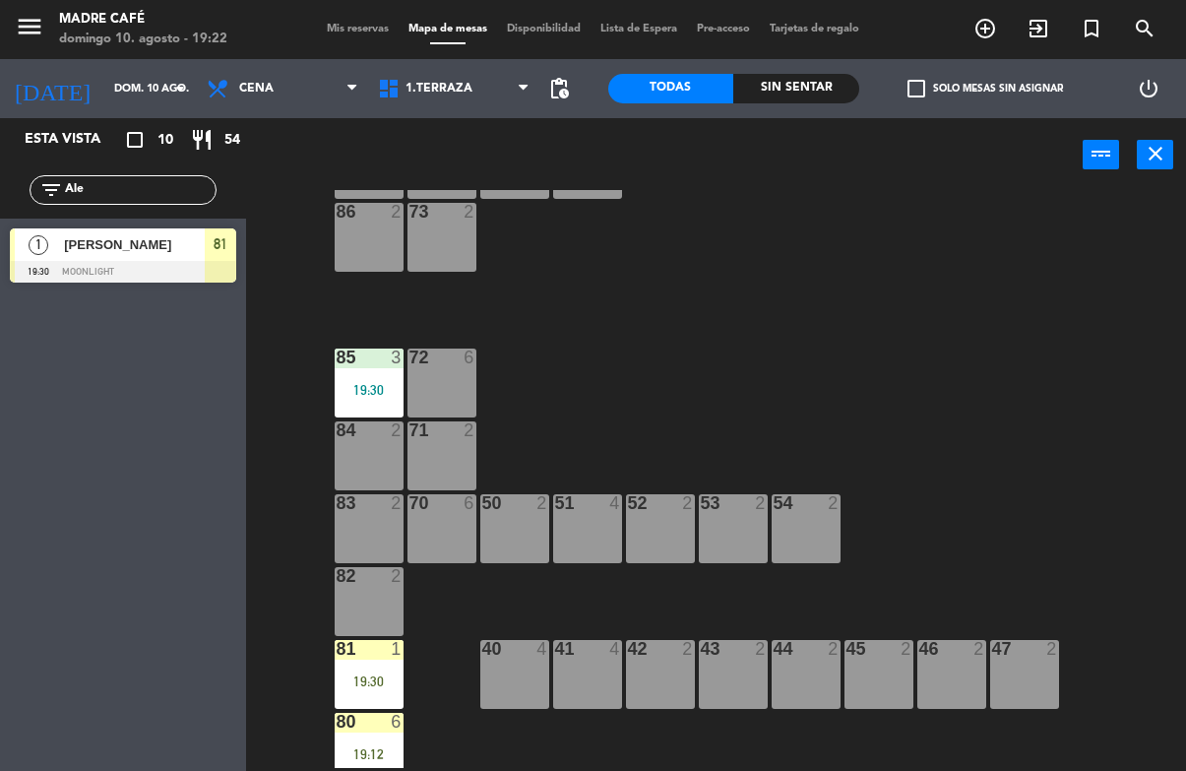
scroll to position [94, 0]
click at [383, 532] on div "83 2" at bounding box center [369, 529] width 69 height 69
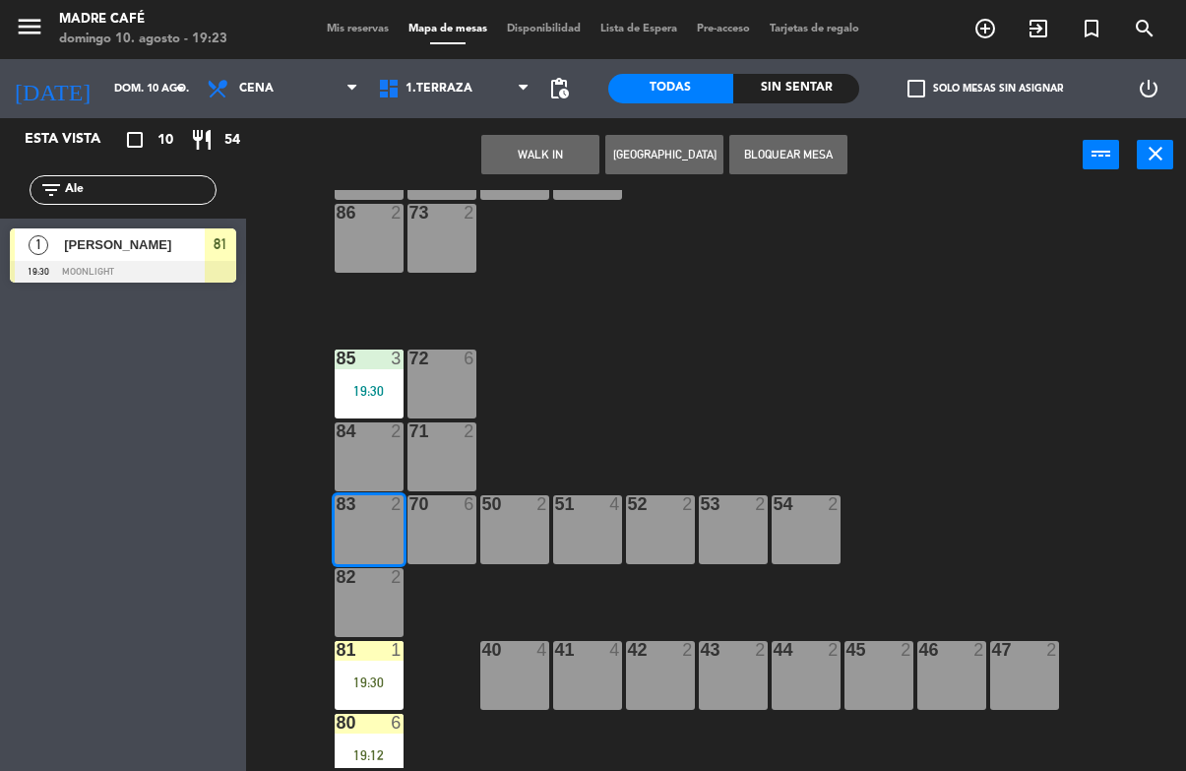
click at [552, 163] on button "WALK IN" at bounding box center [540, 154] width 118 height 39
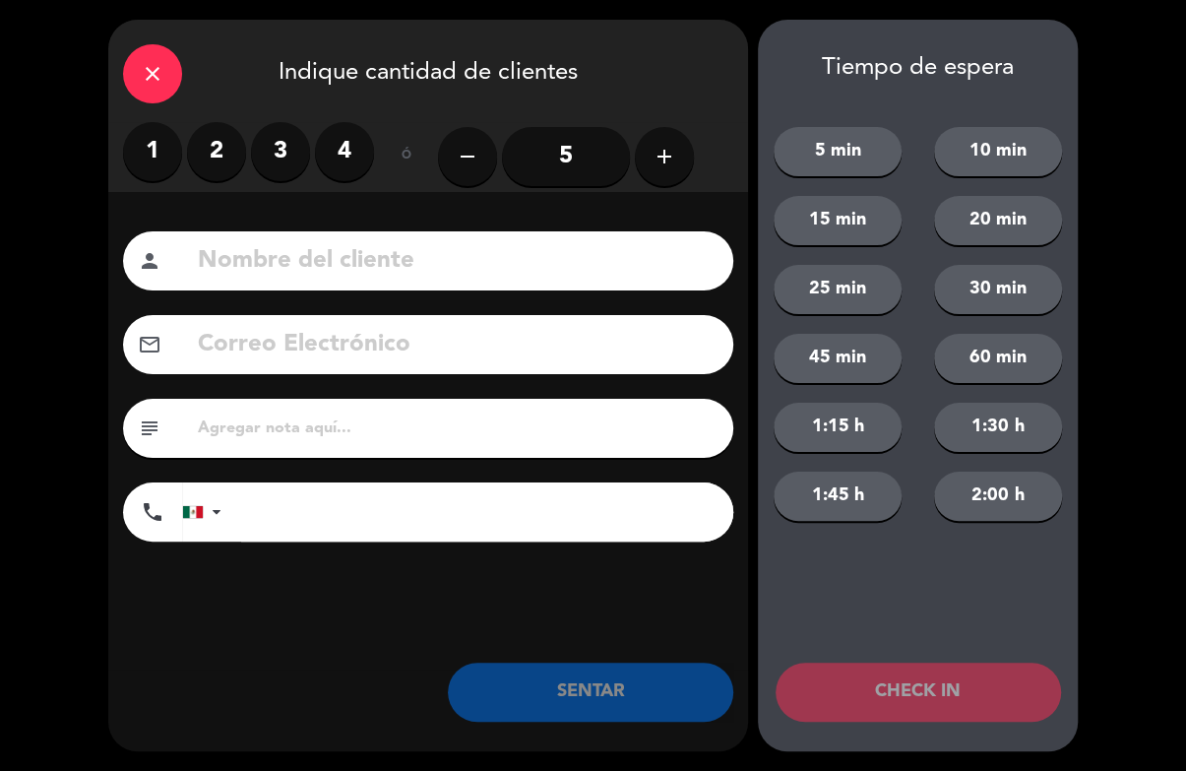
click at [216, 160] on label "2" at bounding box center [216, 151] width 59 height 59
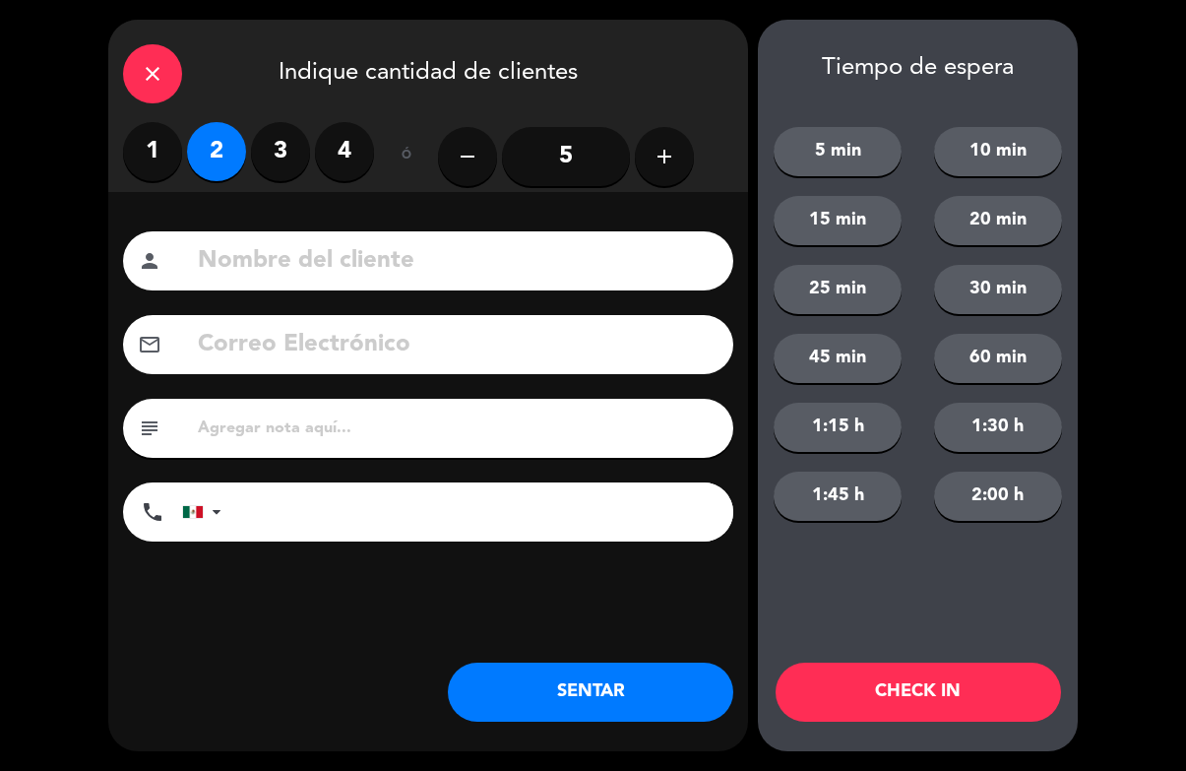
click at [941, 682] on button "CHECK IN" at bounding box center [918, 691] width 285 height 59
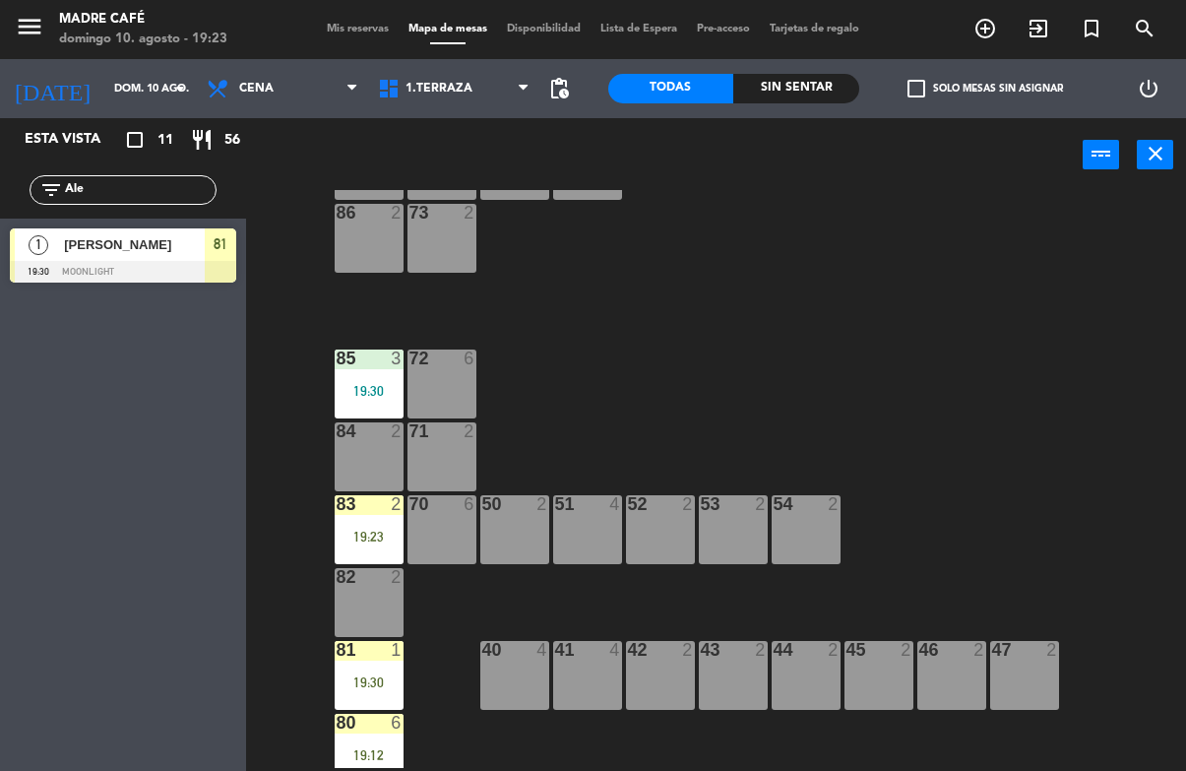
click at [382, 543] on div "19:23" at bounding box center [369, 537] width 69 height 14
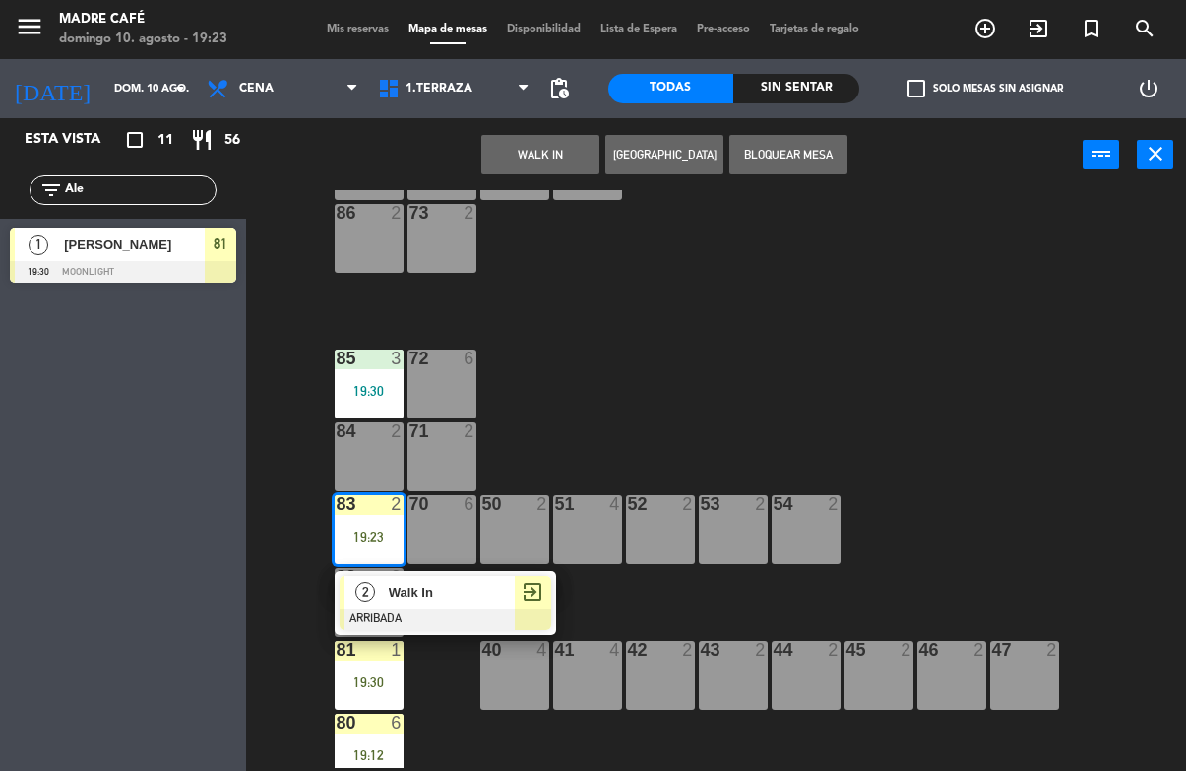
click at [518, 583] on div "exit_to_app" at bounding box center [533, 592] width 36 height 32
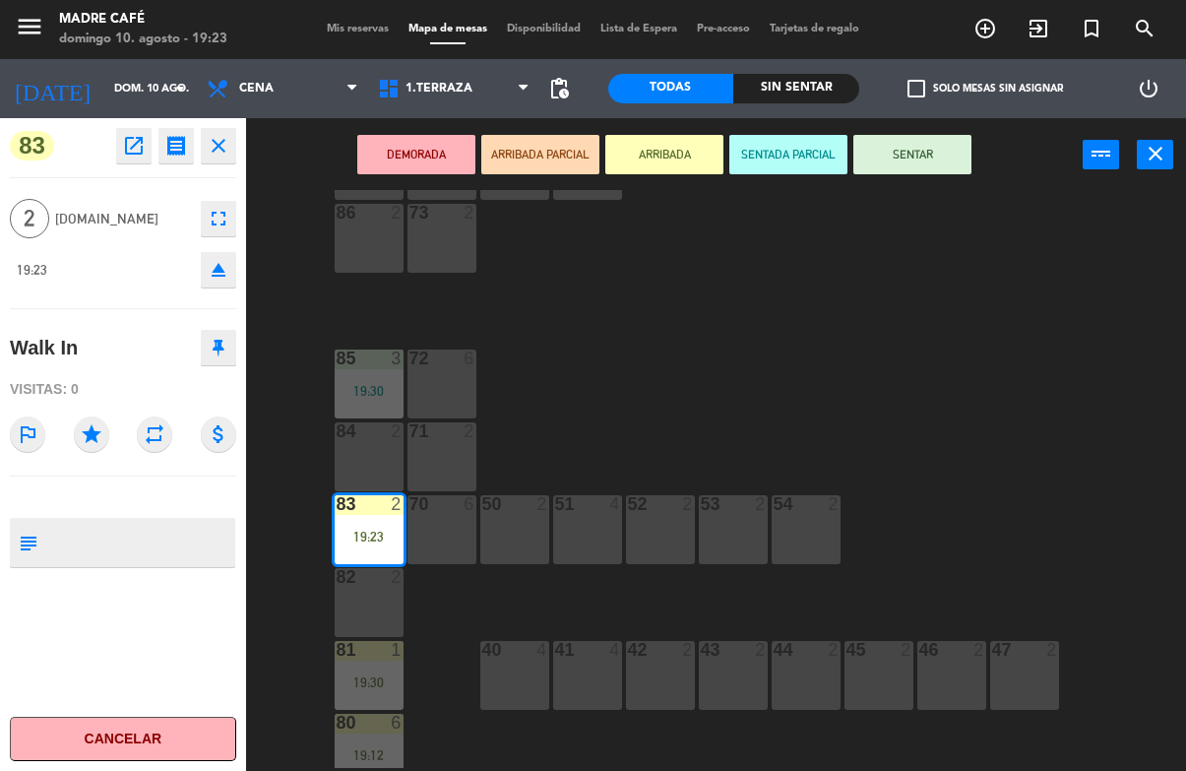
click at [944, 167] on button "SENTAR" at bounding box center [912, 154] width 118 height 39
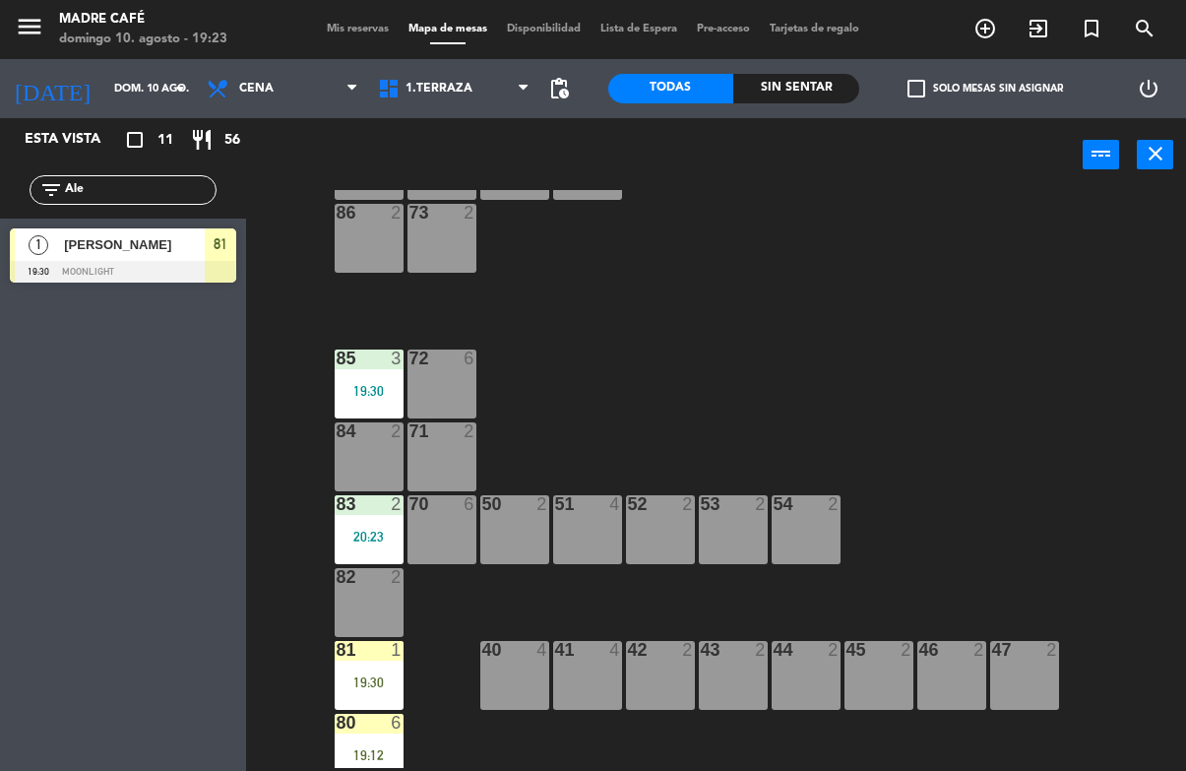
click at [1019, 299] on div "87 2 74 2 75 2 76 2 86 2 73 2 72 6 85 3 19:30 71 2 84 2 70 6 83 2 20:23 50 2 51…" at bounding box center [722, 479] width 928 height 578
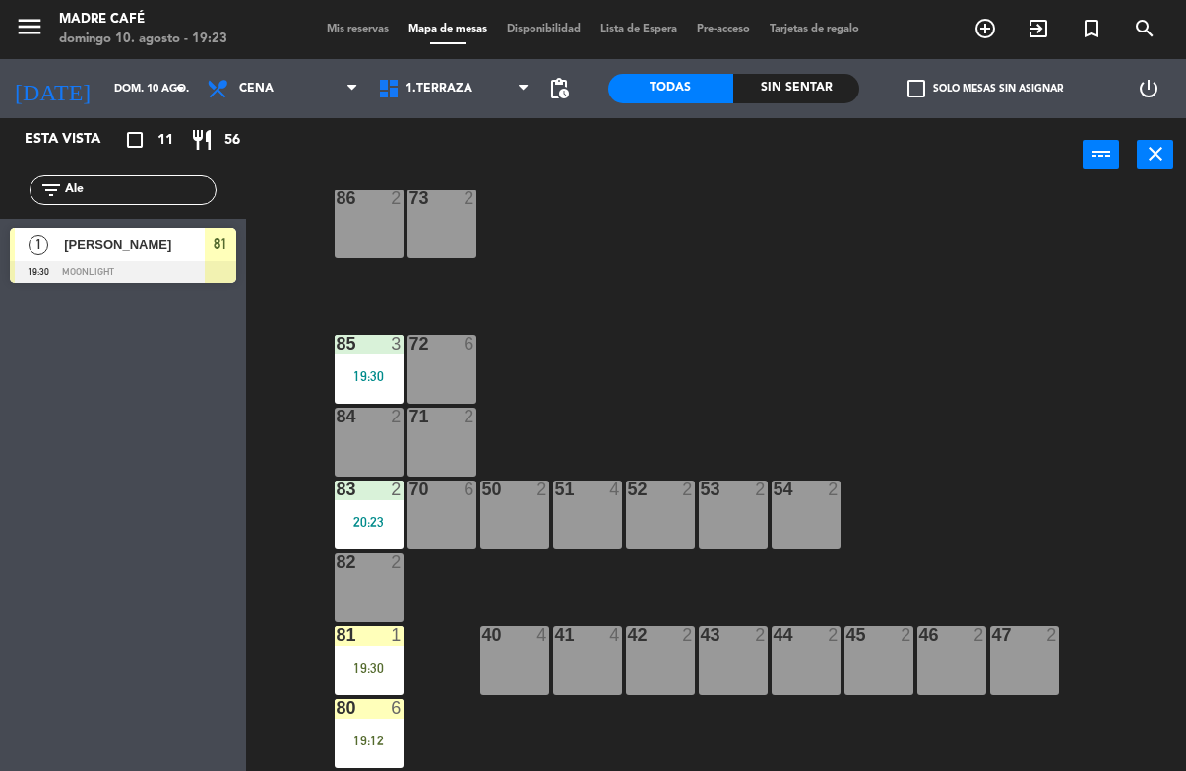
scroll to position [109, 0]
click at [365, 670] on div "19:30" at bounding box center [369, 667] width 69 height 14
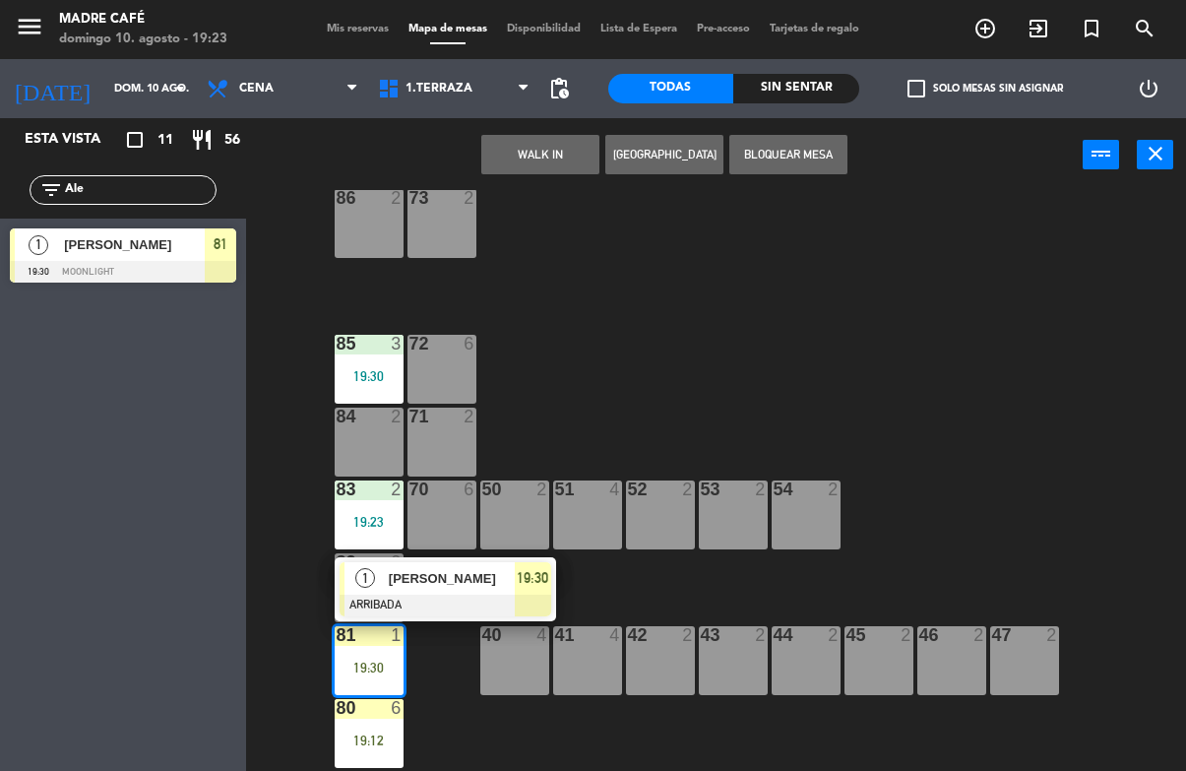
click at [530, 575] on span "19:30" at bounding box center [532, 578] width 31 height 24
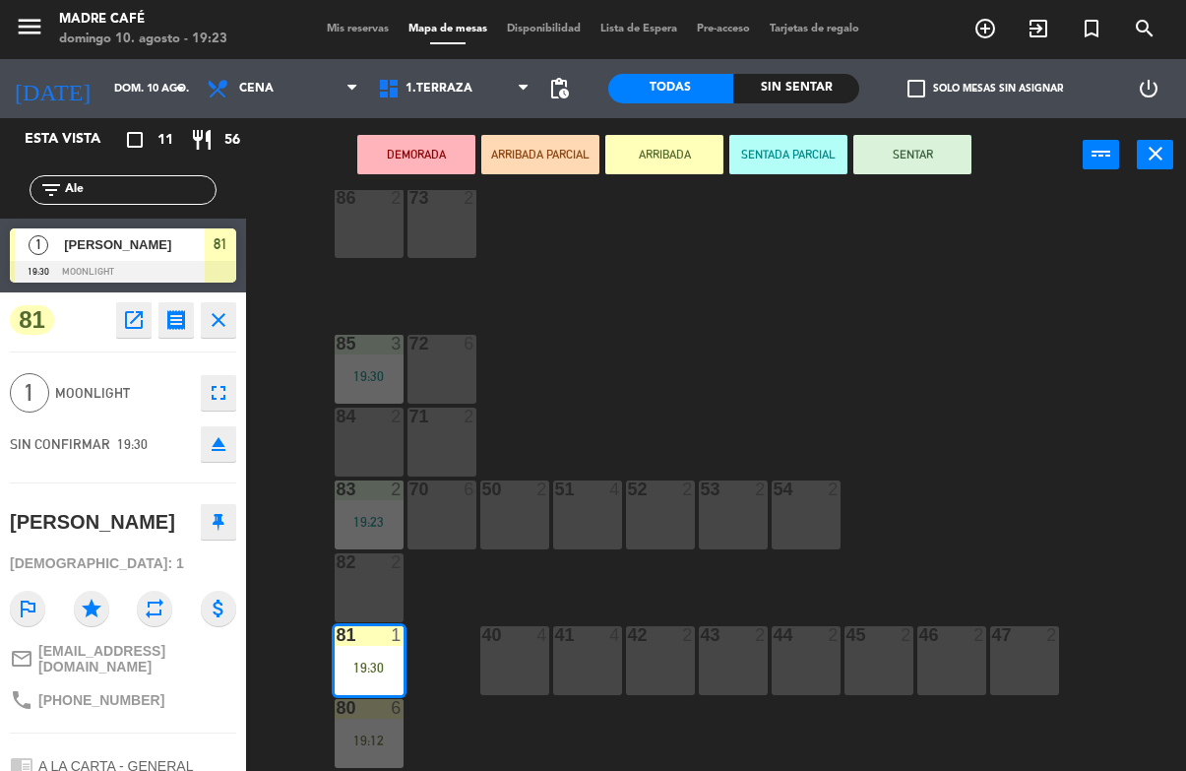
click at [920, 160] on button "SENTAR" at bounding box center [912, 154] width 118 height 39
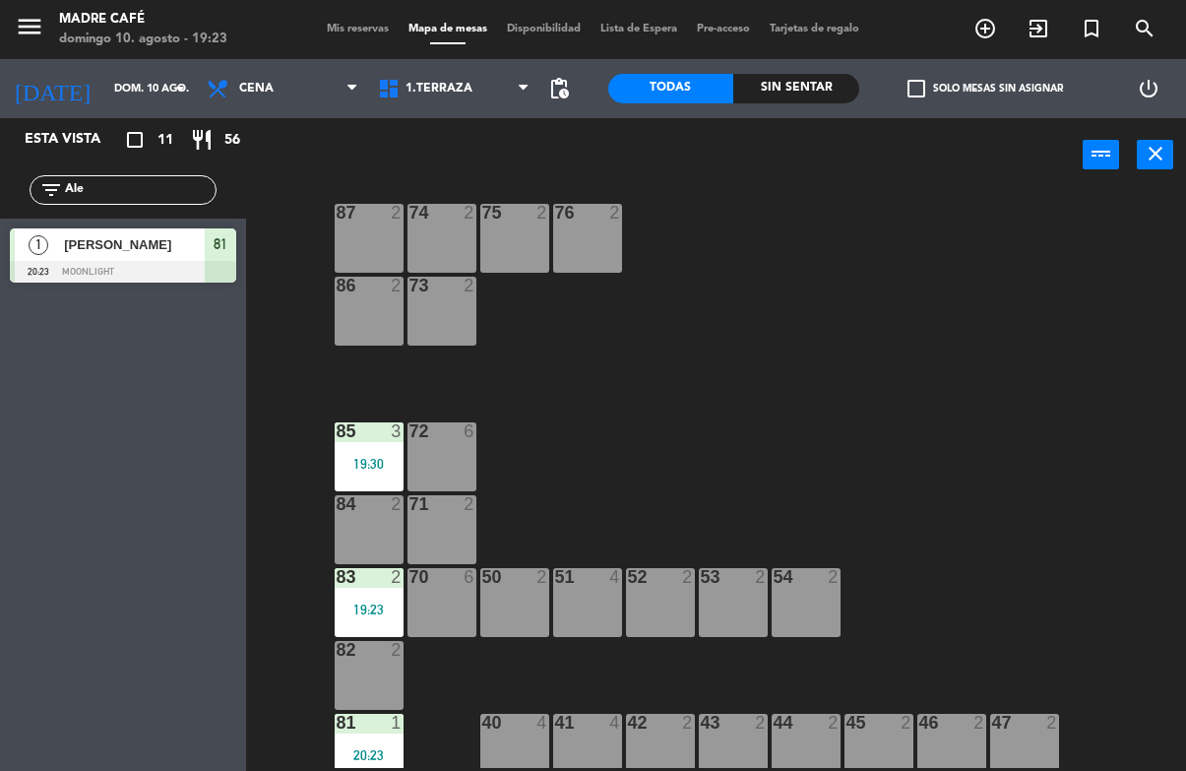
scroll to position [20, 0]
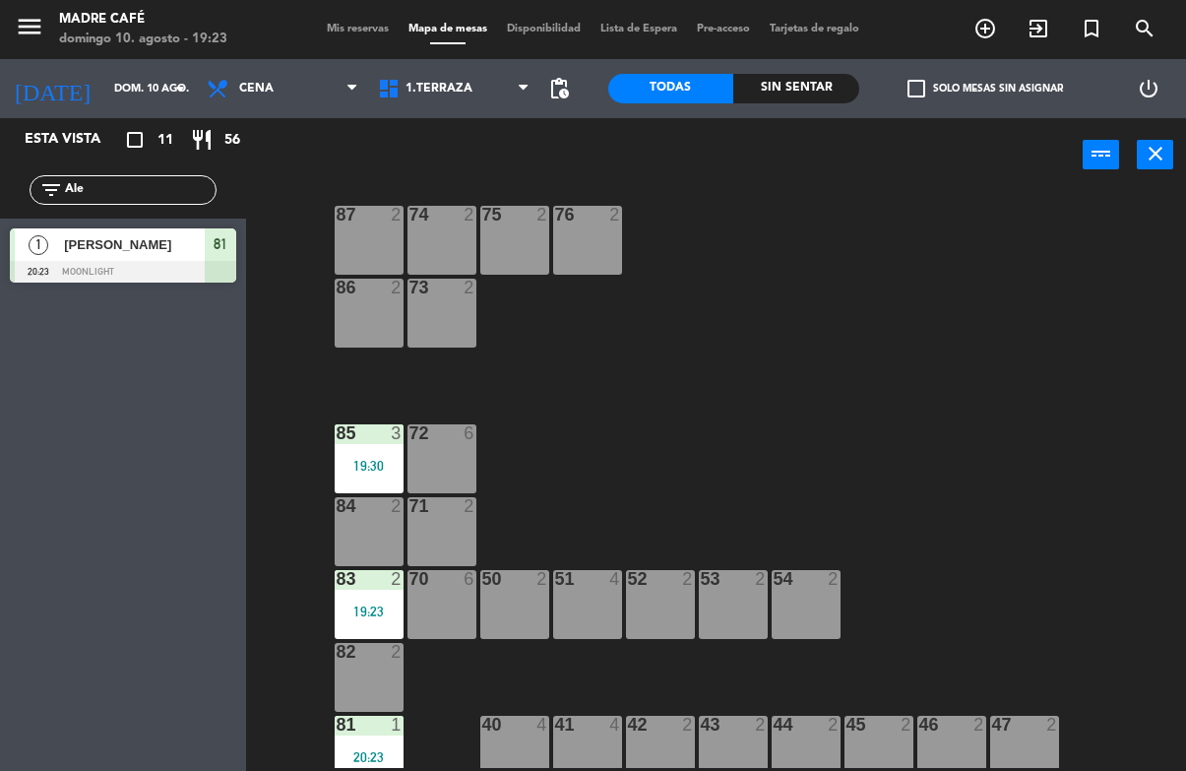
click at [900, 407] on div "87 2 74 2 75 2 76 2 86 2 73 2 72 6 85 3 19:30 71 2 84 2 70 6 83 2 19:23 50 2 51…" at bounding box center [722, 479] width 928 height 578
click at [157, 188] on input "Ale" at bounding box center [139, 190] width 153 height 22
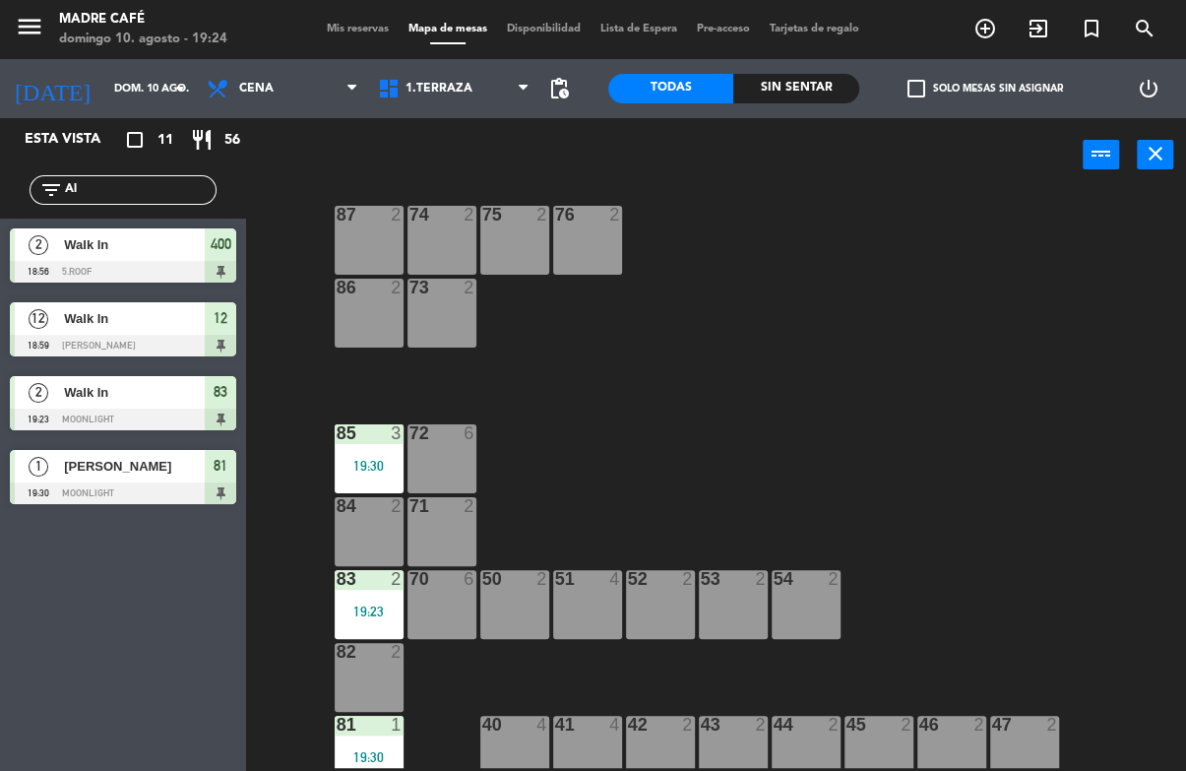
type input "A"
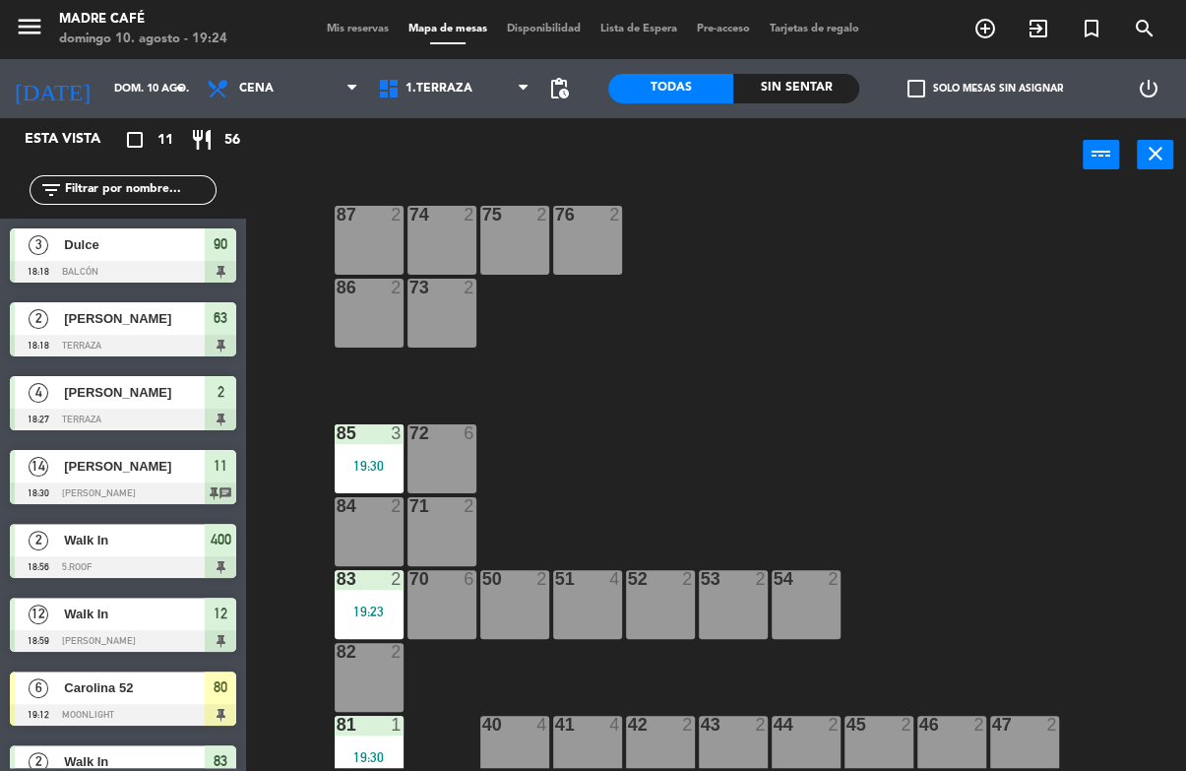
click at [1107, 201] on div "87 2 74 2 75 2 76 2 86 2 73 2 72 6 85 3 19:30 71 2 84 2 70 6 83 2 19:23 50 2 51…" at bounding box center [722, 479] width 928 height 578
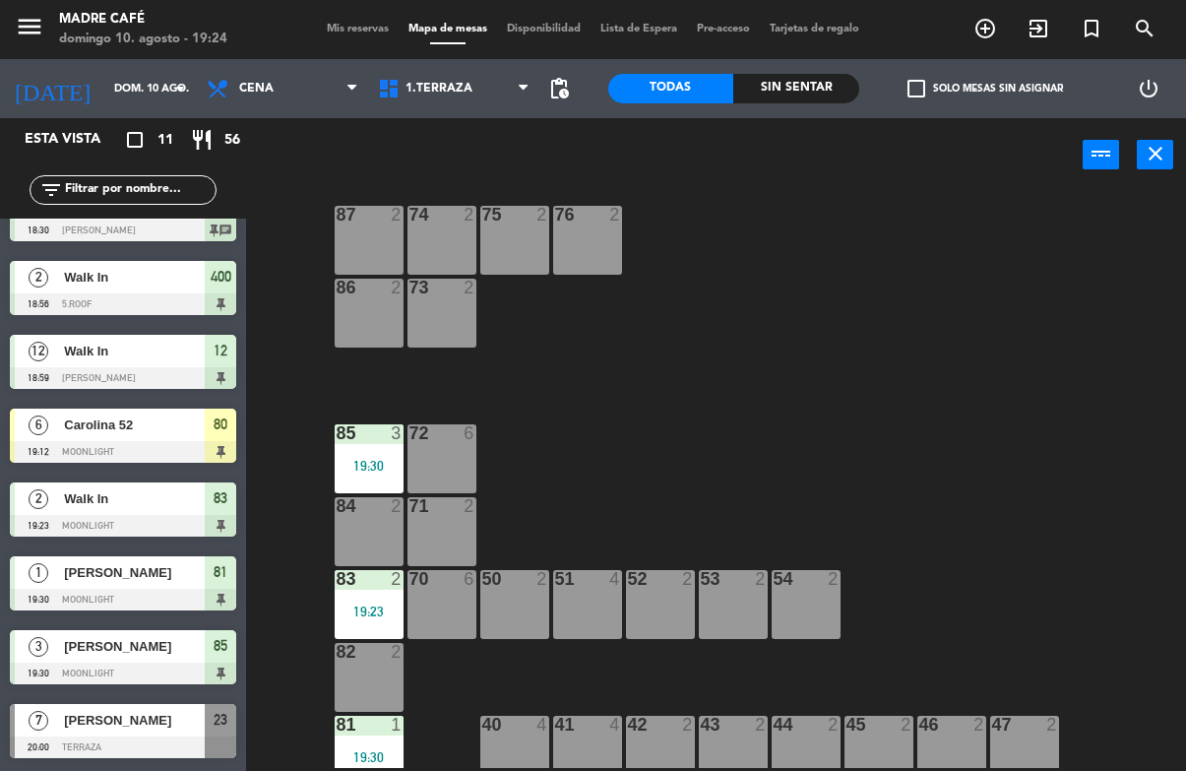
scroll to position [269, 0]
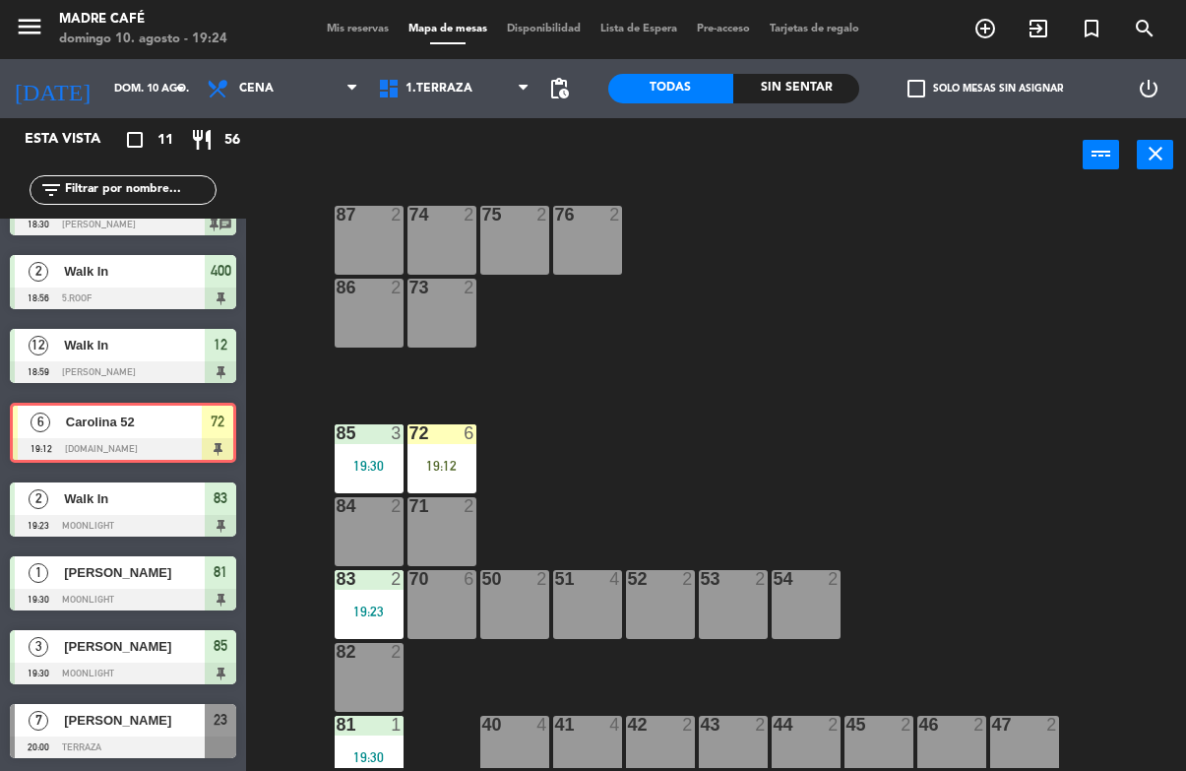
click at [451, 462] on div "19:12" at bounding box center [441, 466] width 69 height 14
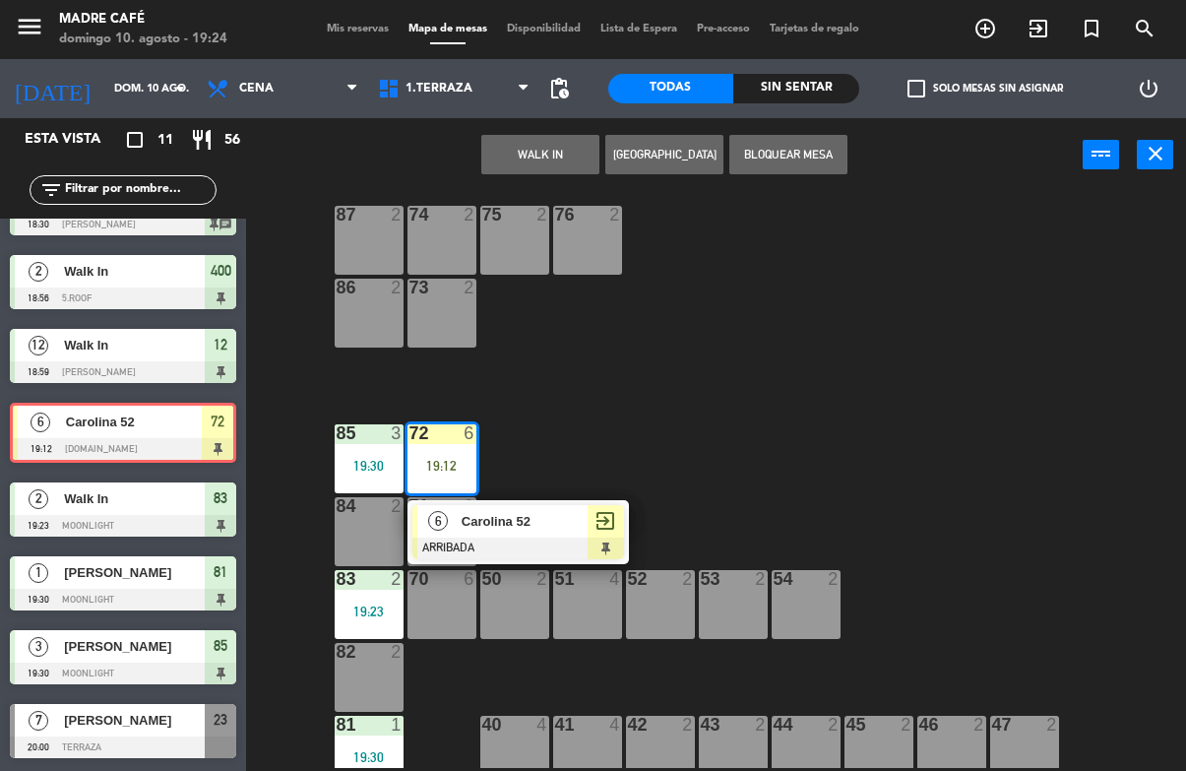
click at [577, 528] on span "Carolina 52" at bounding box center [525, 521] width 126 height 21
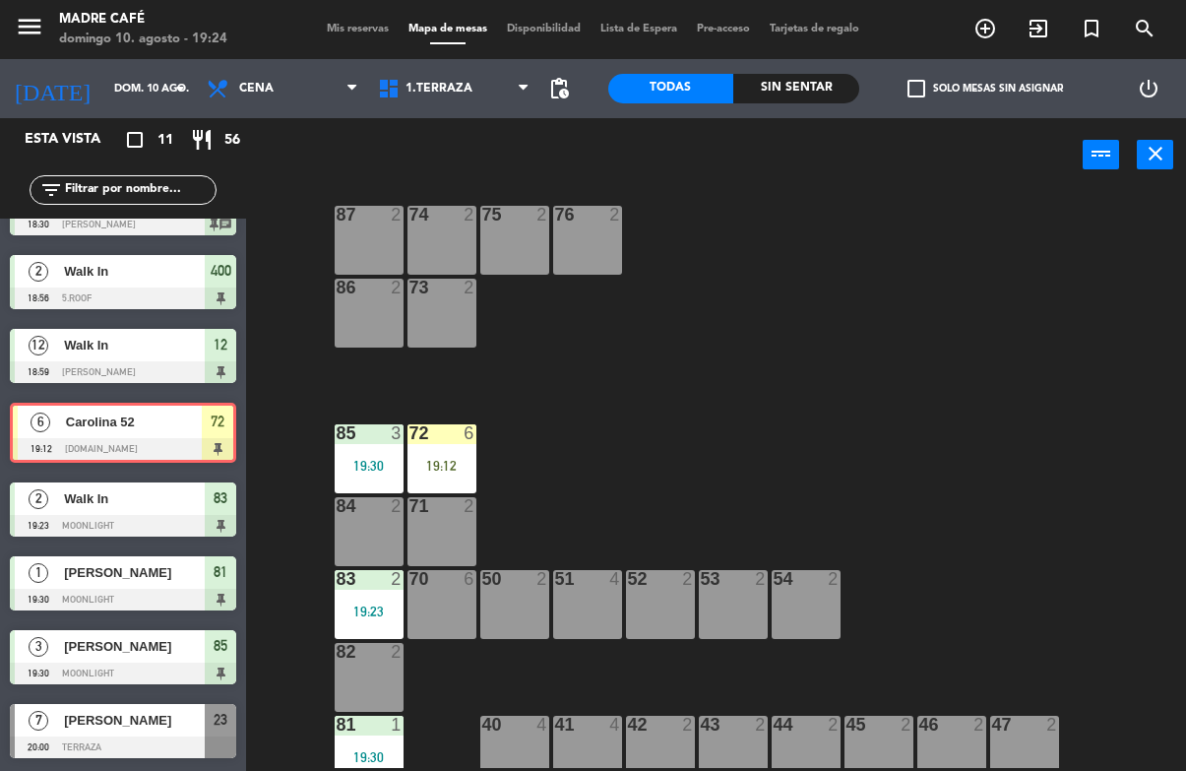
click at [431, 460] on div "19:12" at bounding box center [441, 466] width 69 height 14
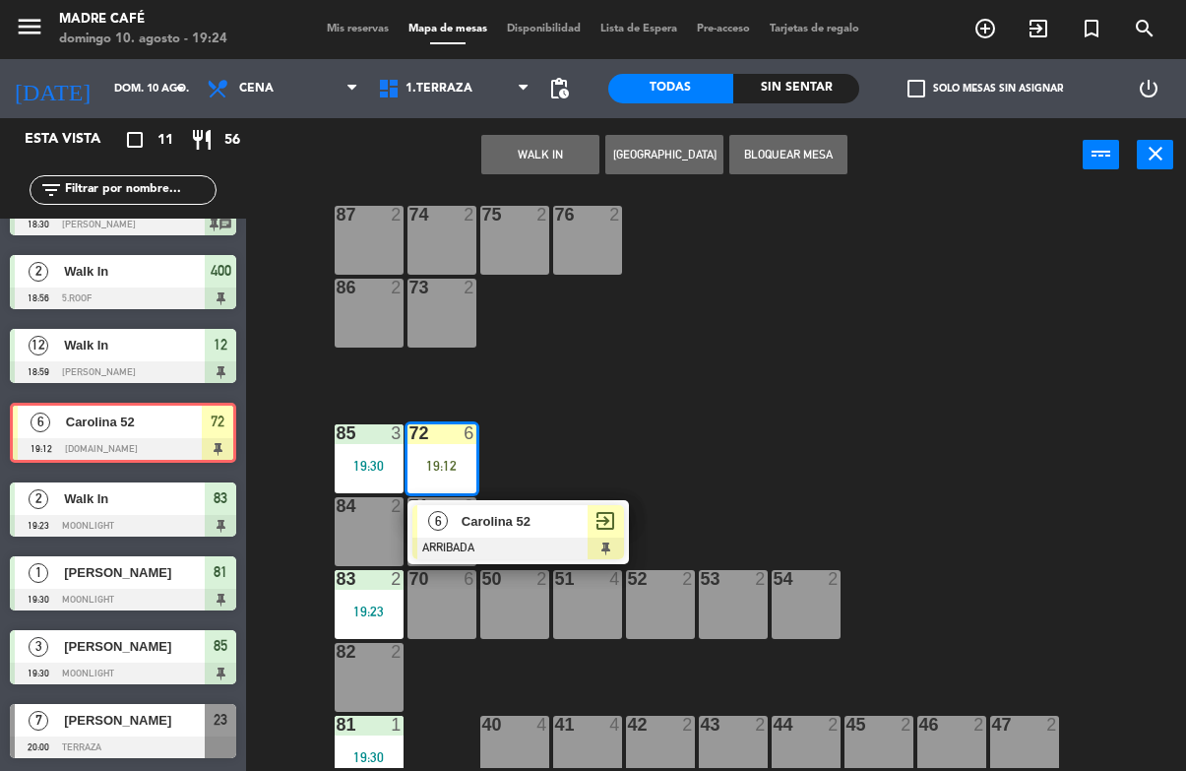
click at [592, 526] on div "exit_to_app" at bounding box center [606, 521] width 36 height 32
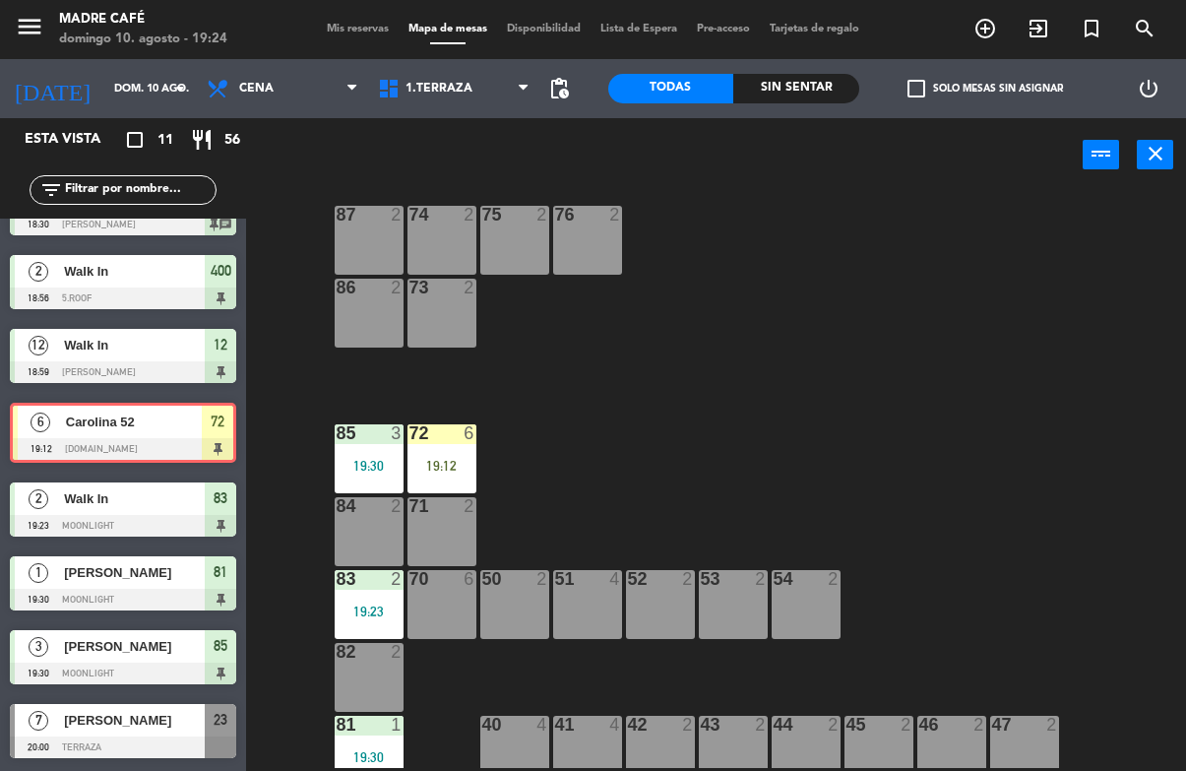
click at [954, 300] on div "87 2 74 2 75 2 76 2 86 2 73 2 72 6 19:12 85 3 19:30 71 2 84 2 70 6 83 2 19:23 5…" at bounding box center [722, 479] width 928 height 578
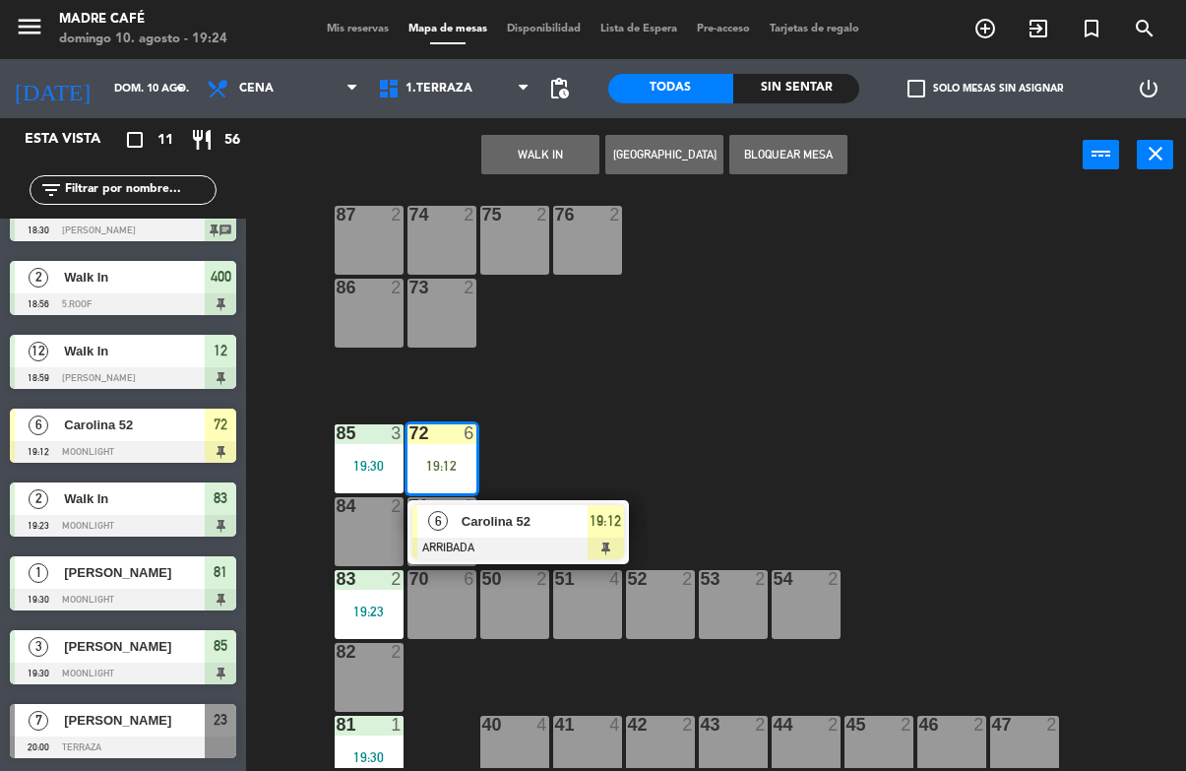
click at [608, 541] on div at bounding box center [518, 548] width 212 height 22
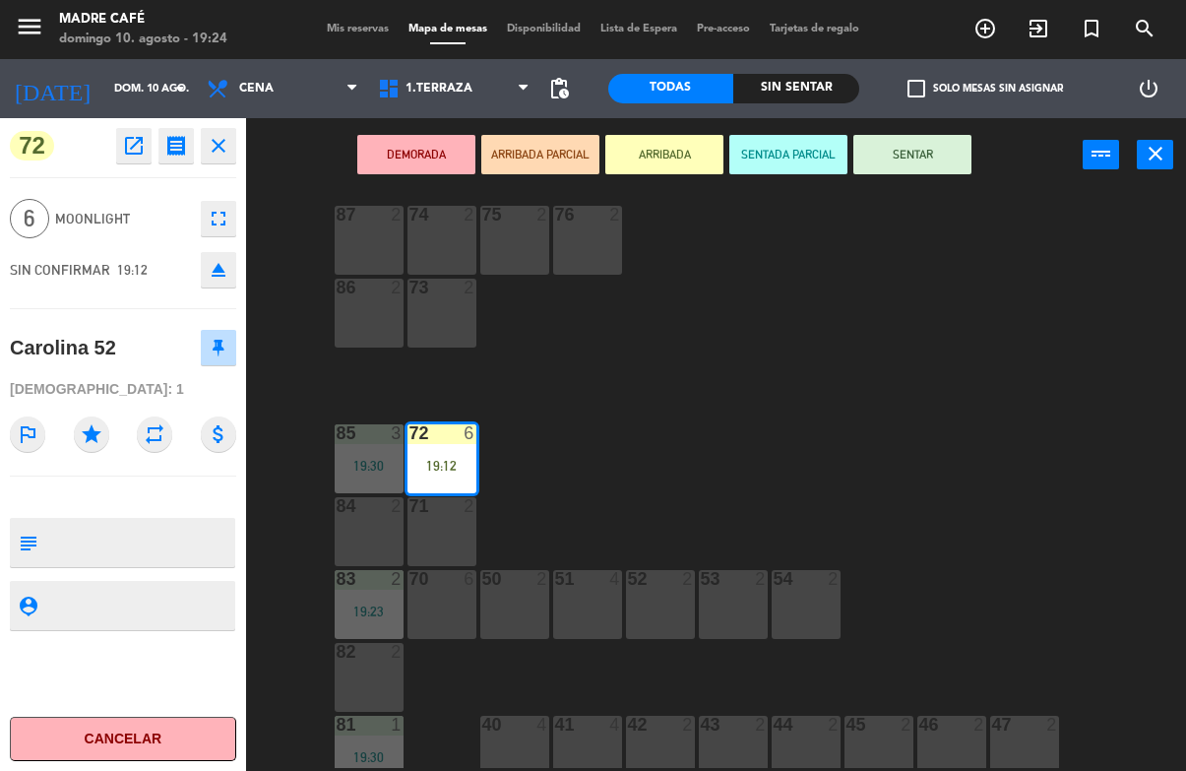
click at [943, 171] on button "SENTAR" at bounding box center [912, 154] width 118 height 39
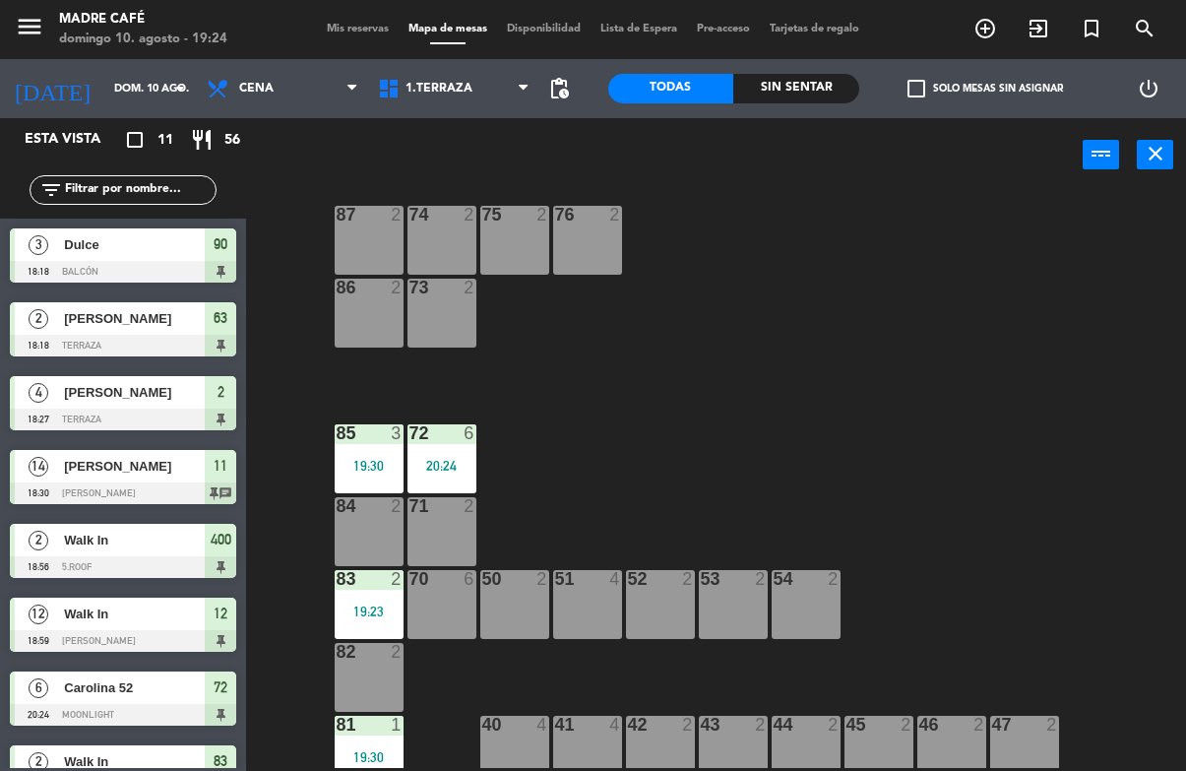
click at [968, 182] on div "power_input close" at bounding box center [664, 155] width 837 height 75
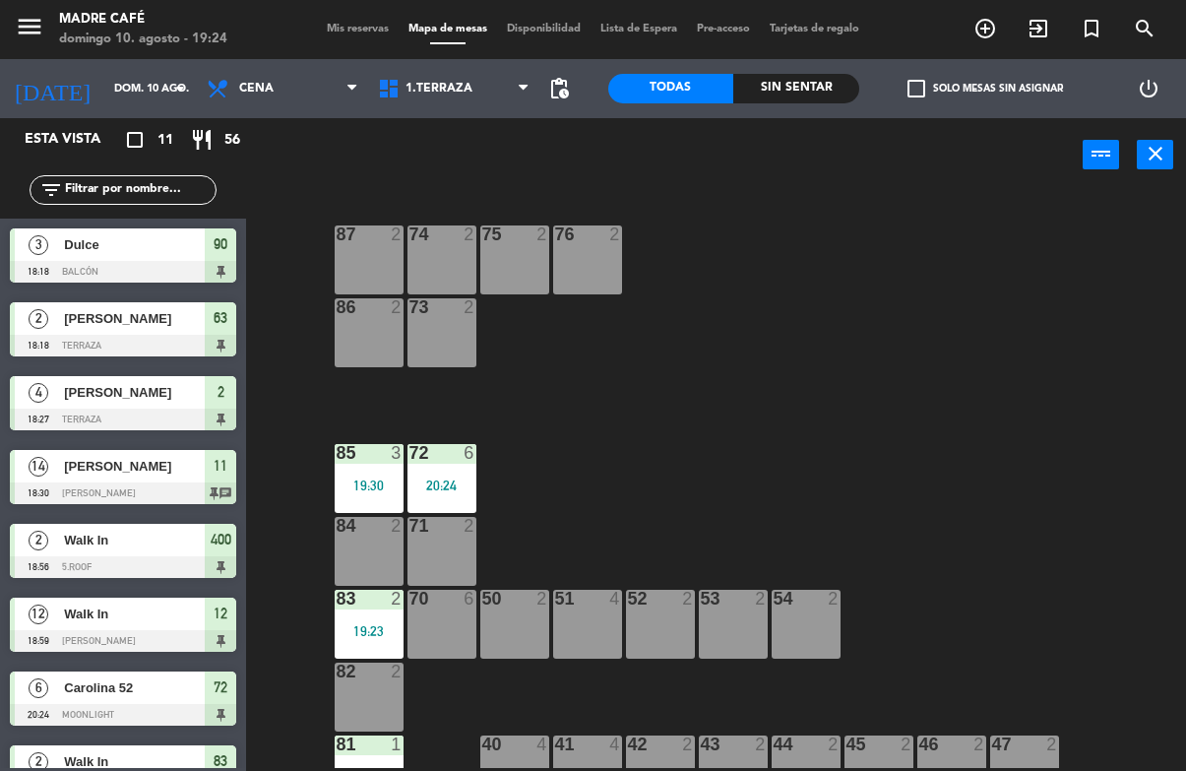
scroll to position [0, 0]
click at [456, 565] on div "71 2" at bounding box center [441, 551] width 69 height 69
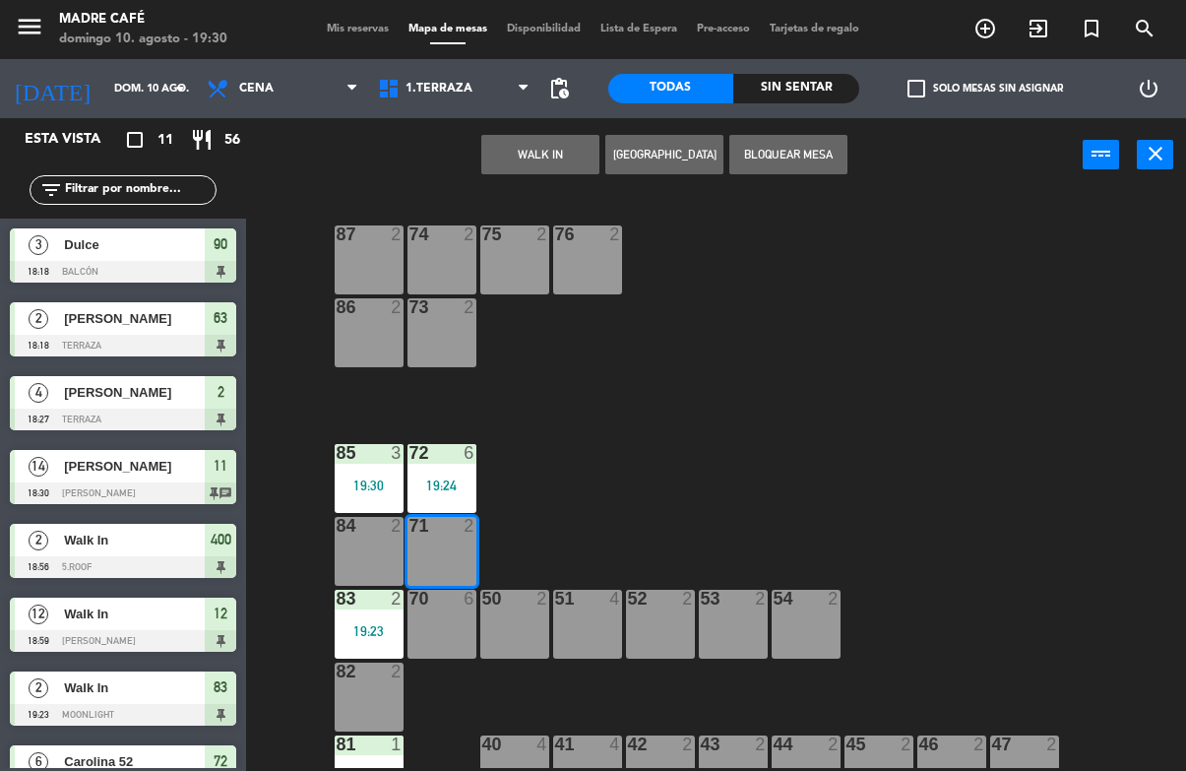
click at [551, 129] on div "WALK IN [GEOGRAPHIC_DATA] Bloquear Mesa power_input close" at bounding box center [664, 155] width 837 height 75
click at [535, 149] on button "WALK IN" at bounding box center [540, 154] width 118 height 39
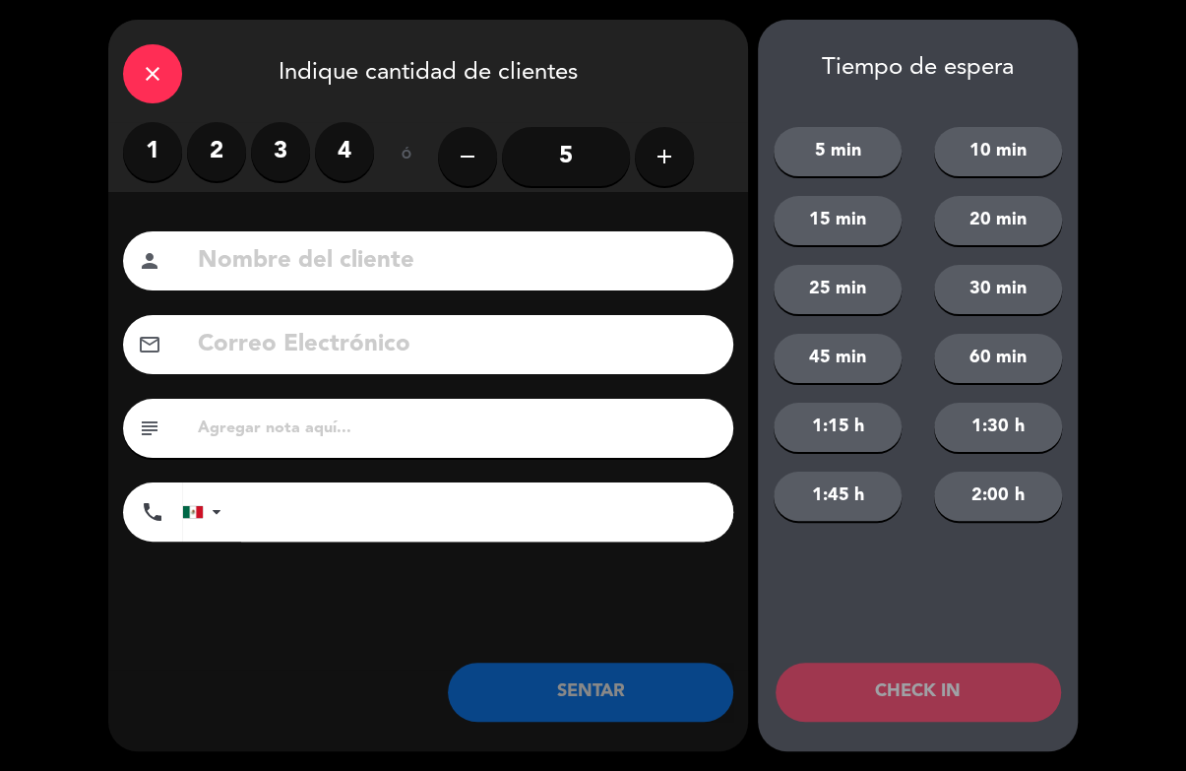
click at [206, 137] on label "2" at bounding box center [216, 151] width 59 height 59
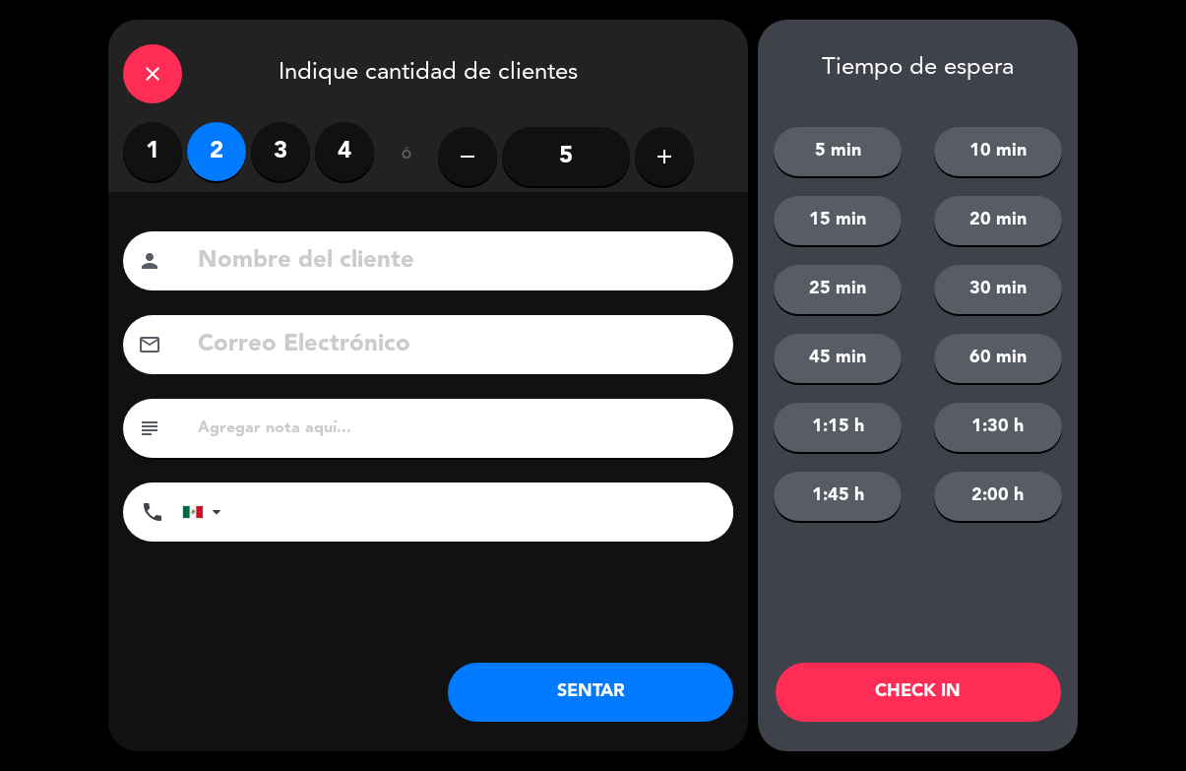
click at [892, 683] on button "CHECK IN" at bounding box center [918, 691] width 285 height 59
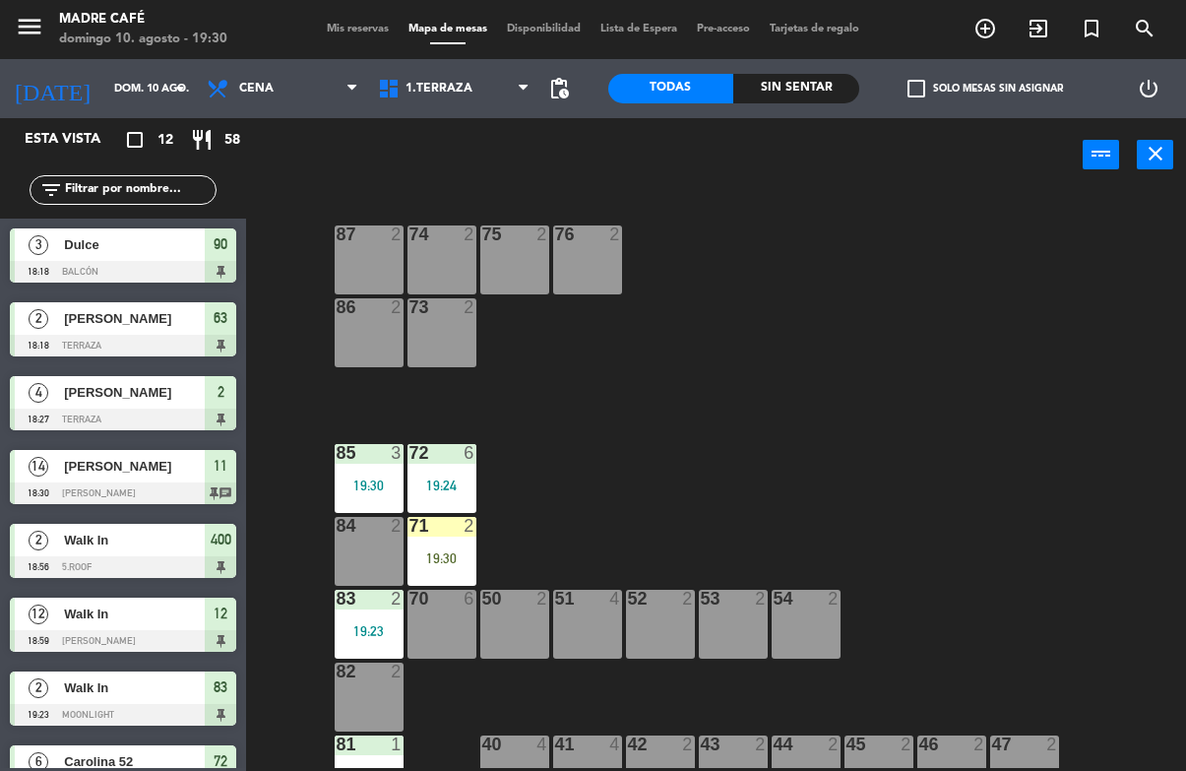
click at [441, 547] on div "71 2 19:30" at bounding box center [441, 551] width 69 height 69
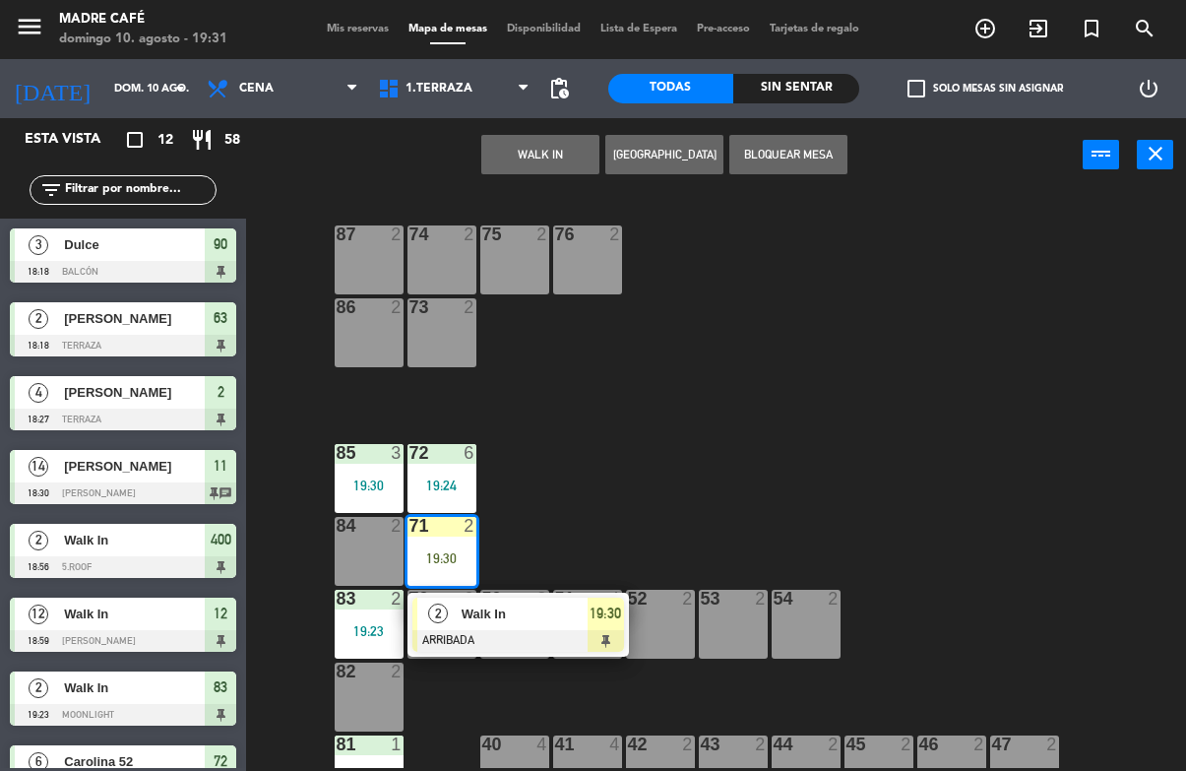
click at [604, 628] on div "19:30" at bounding box center [606, 613] width 36 height 32
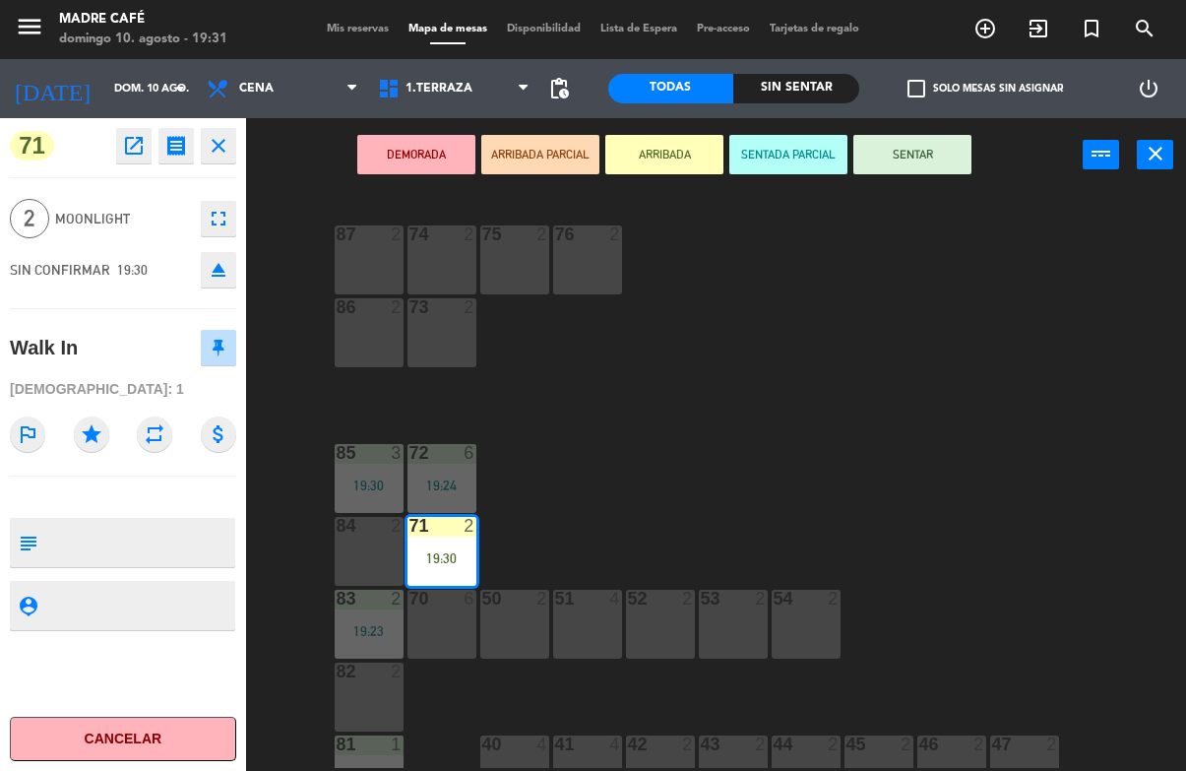
click at [887, 171] on button "SENTAR" at bounding box center [912, 154] width 118 height 39
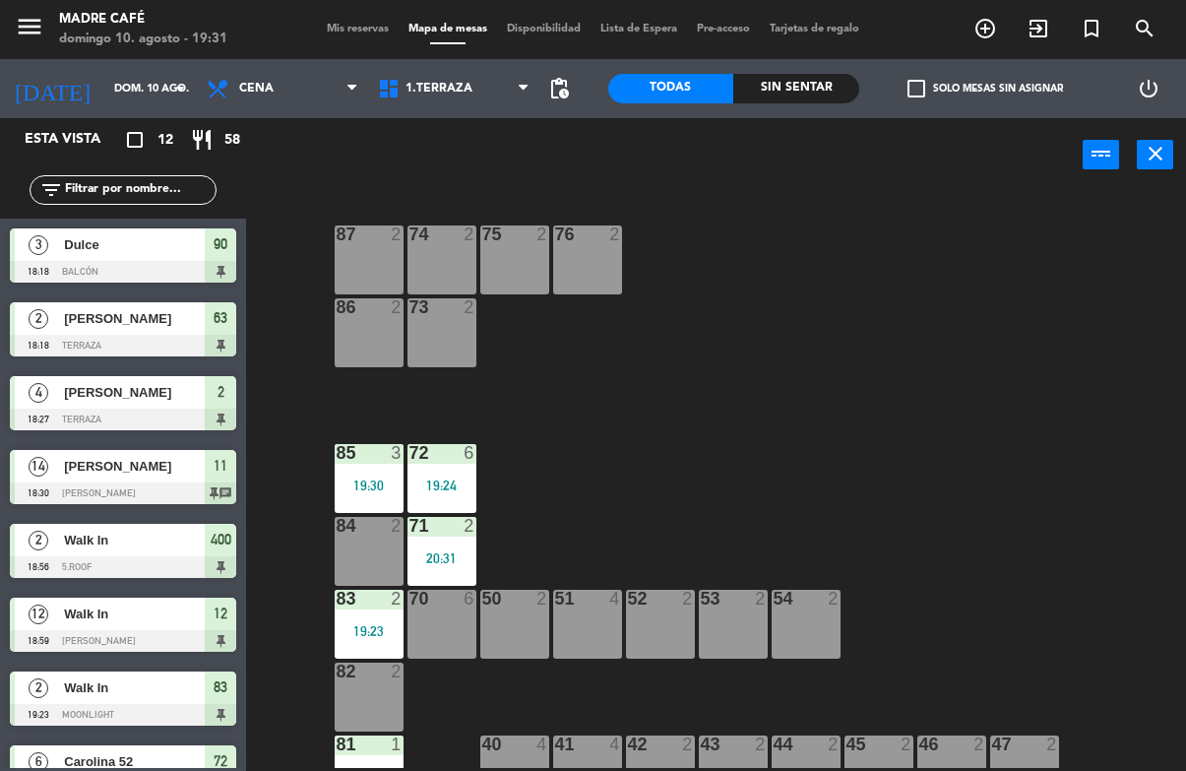
scroll to position [171, 0]
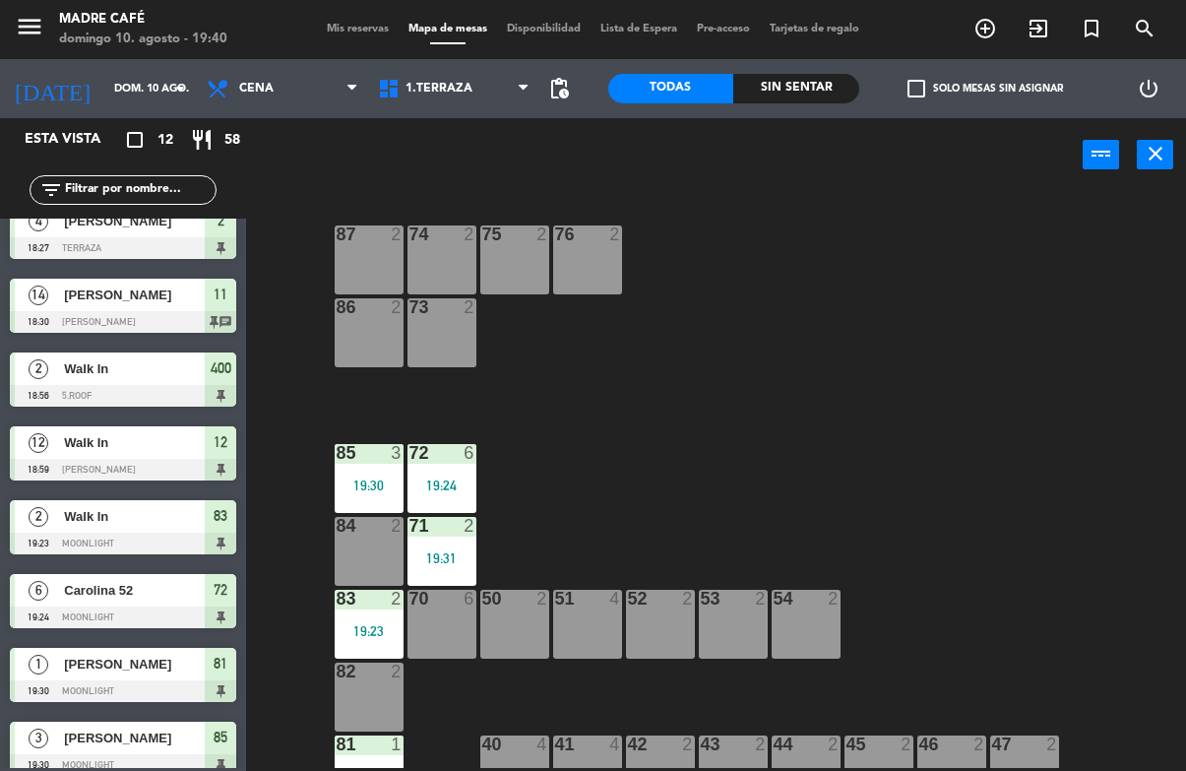
click at [439, 312] on div at bounding box center [441, 307] width 32 height 18
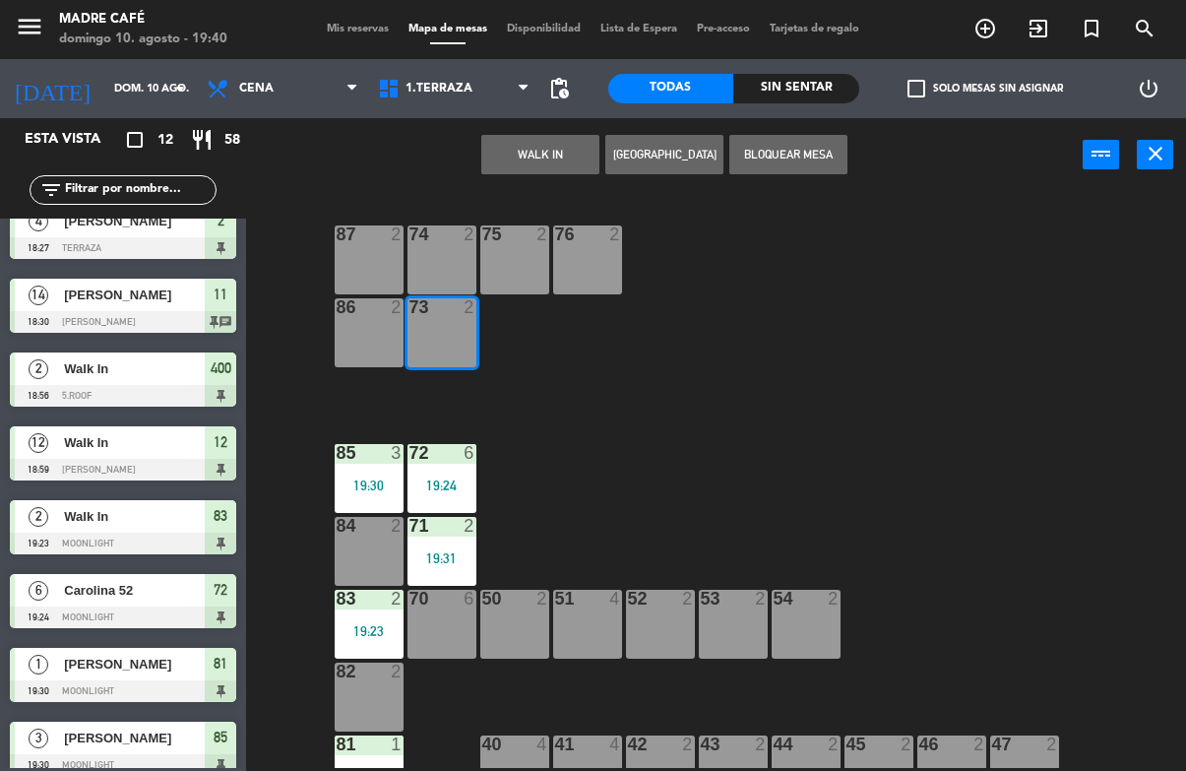
click at [548, 158] on button "WALK IN" at bounding box center [540, 154] width 118 height 39
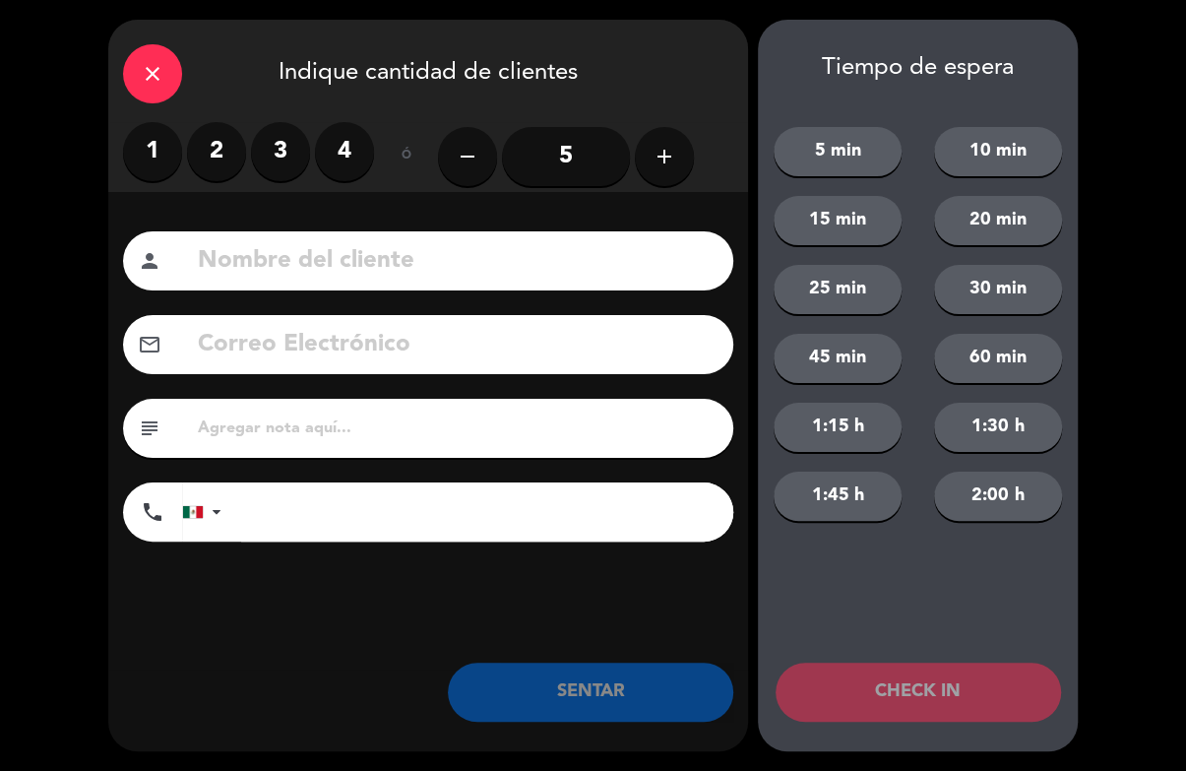
click at [224, 150] on label "2" at bounding box center [216, 151] width 59 height 59
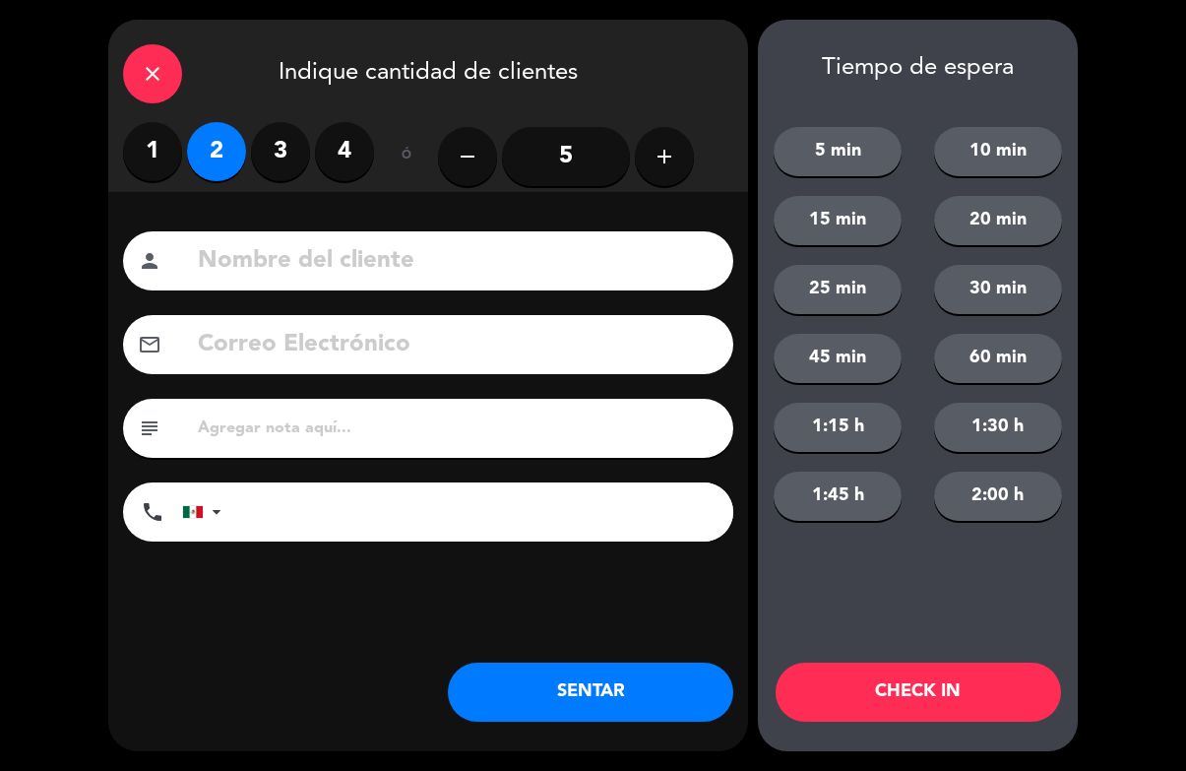
click at [546, 257] on input at bounding box center [457, 261] width 523 height 40
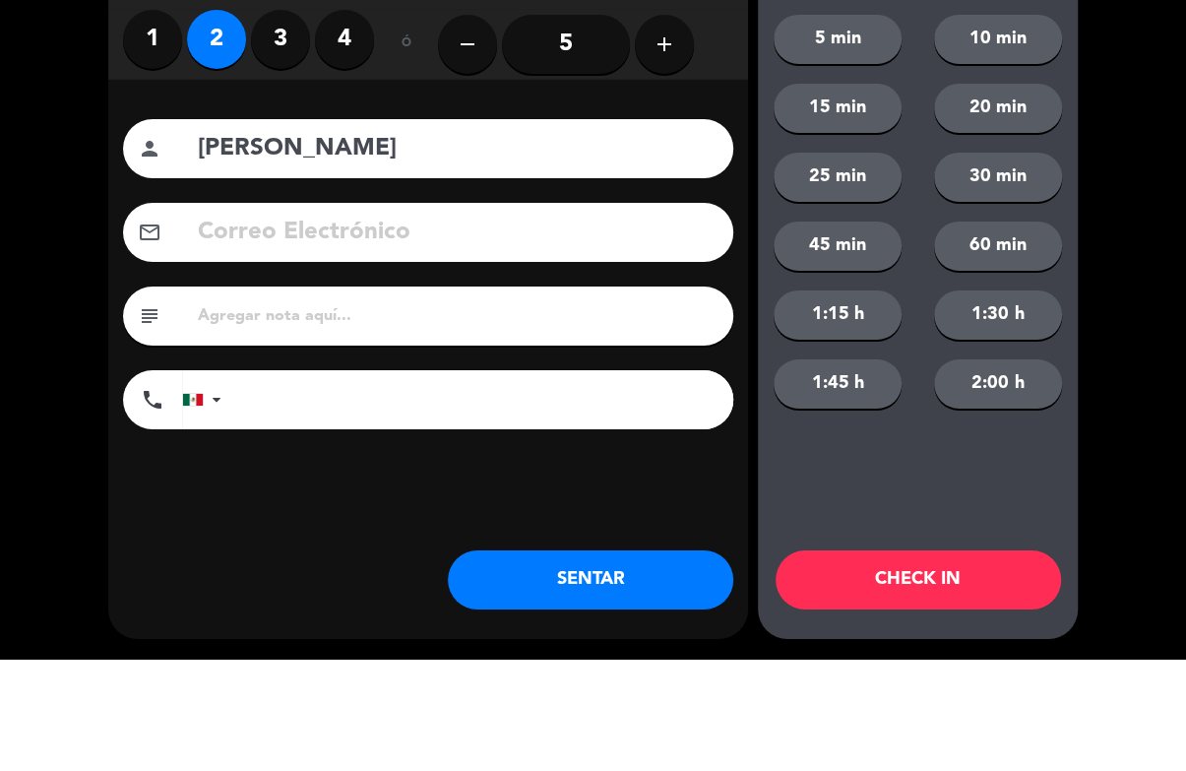
type input "[PERSON_NAME]"
click at [1128, 208] on div "close Indique cantidad de clientes 1 2 3 4 ó remove 5 add Nombre del cliente pe…" at bounding box center [593, 385] width 1186 height 771
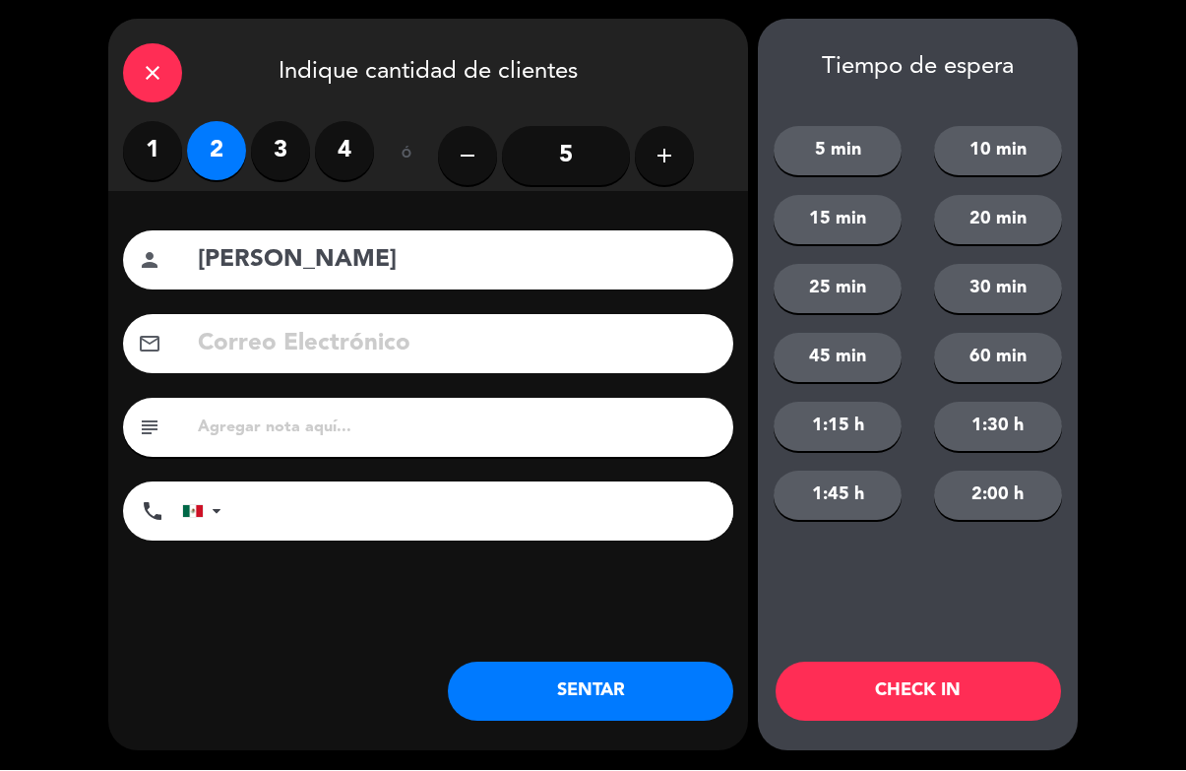
click at [945, 702] on button "CHECK IN" at bounding box center [918, 691] width 285 height 59
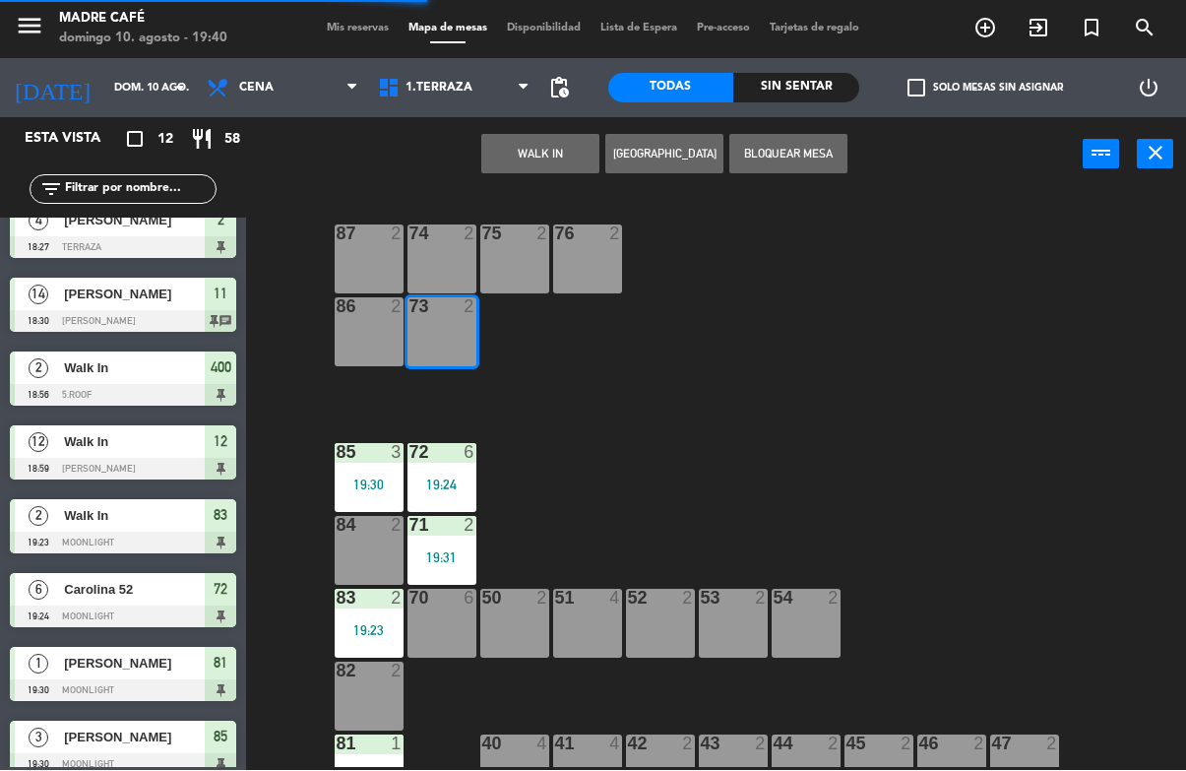
scroll to position [0, 0]
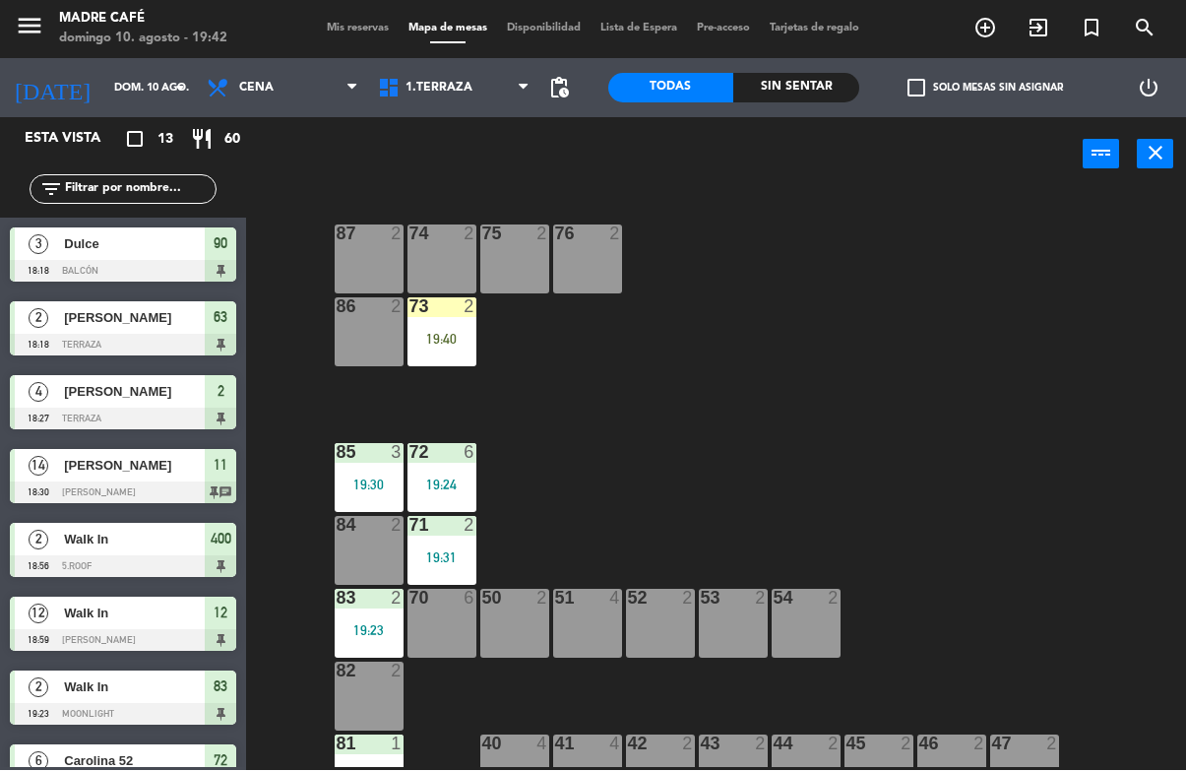
click at [144, 200] on input "text" at bounding box center [139, 190] width 153 height 22
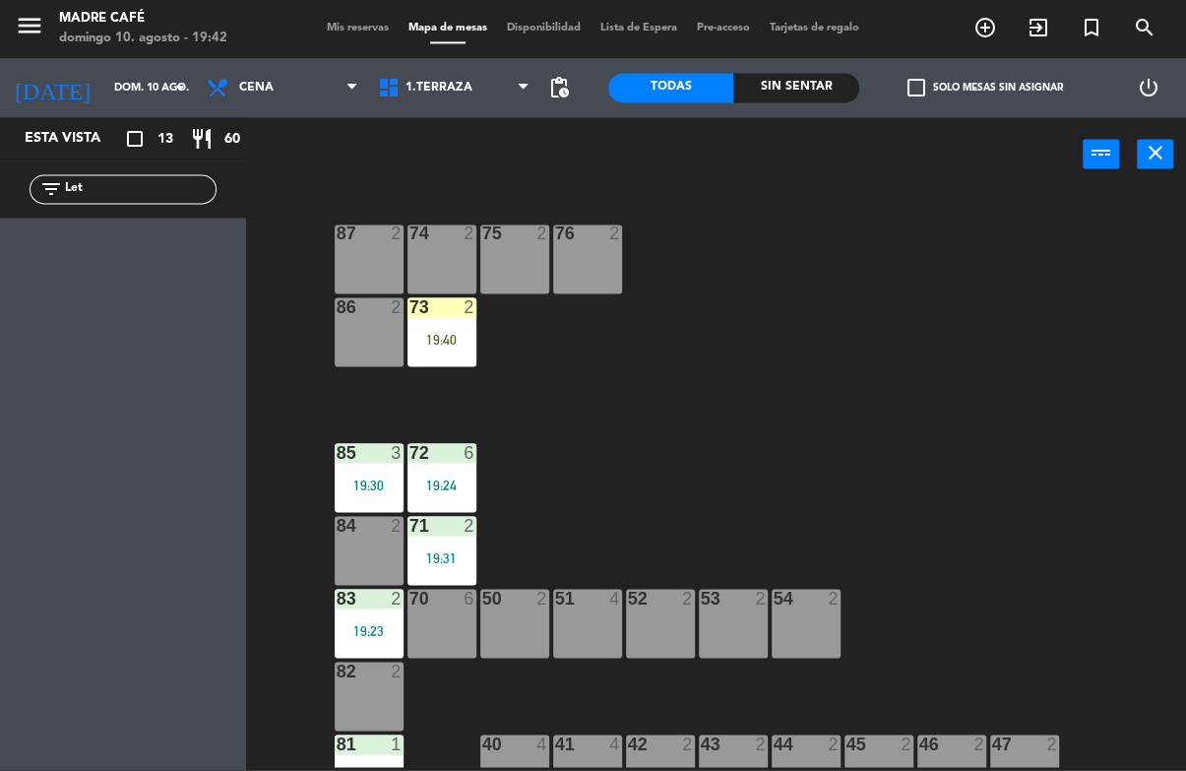
type input "Let"
click at [991, 158] on div "power_input close" at bounding box center [664, 155] width 837 height 75
